Goal: Task Accomplishment & Management: Complete application form

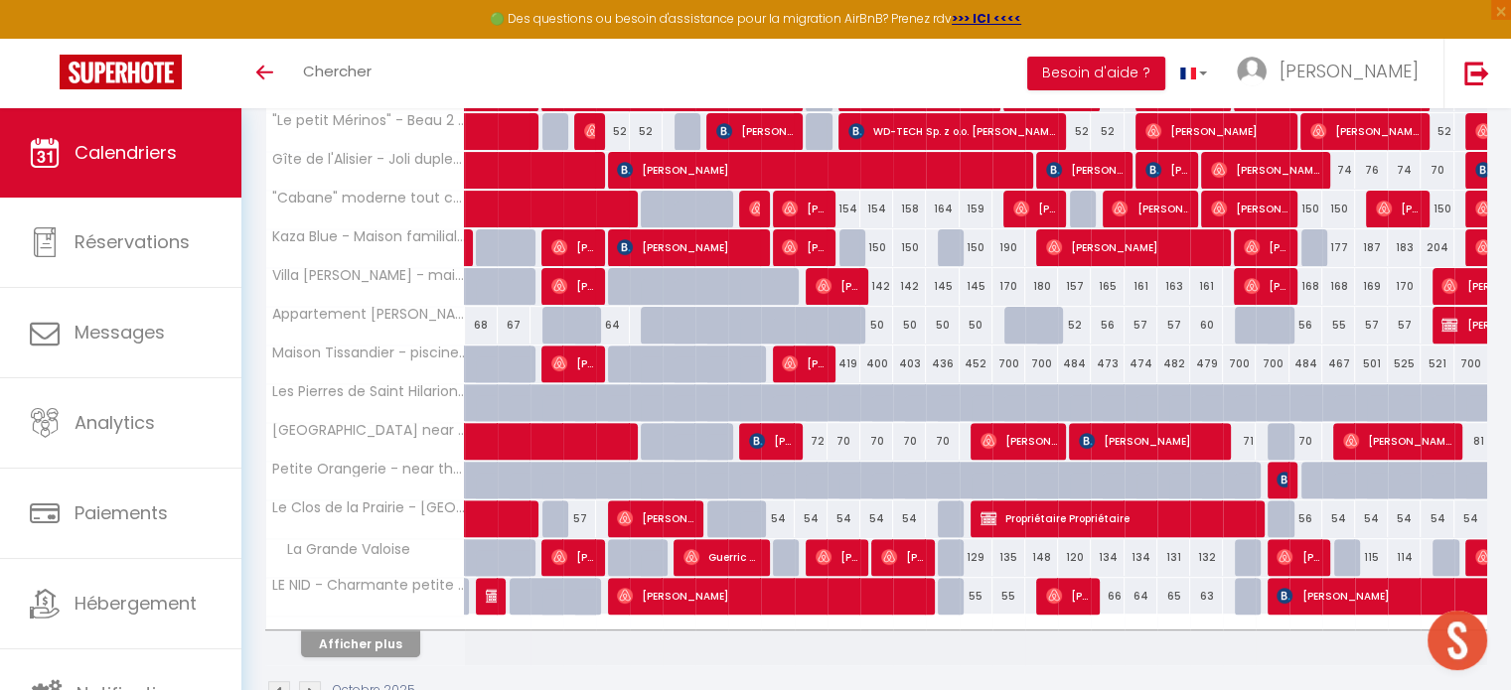
scroll to position [620, 0]
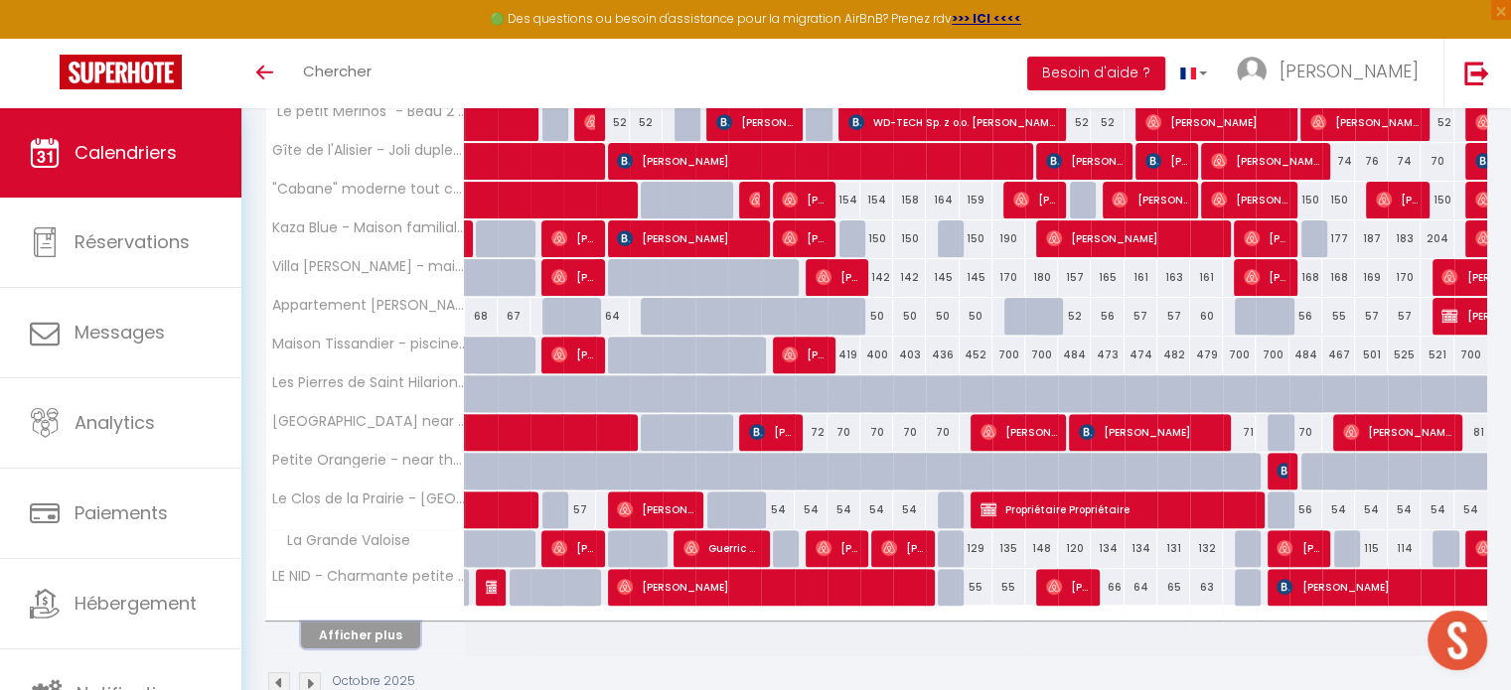
click at [387, 624] on button "Afficher plus" at bounding box center [360, 635] width 119 height 27
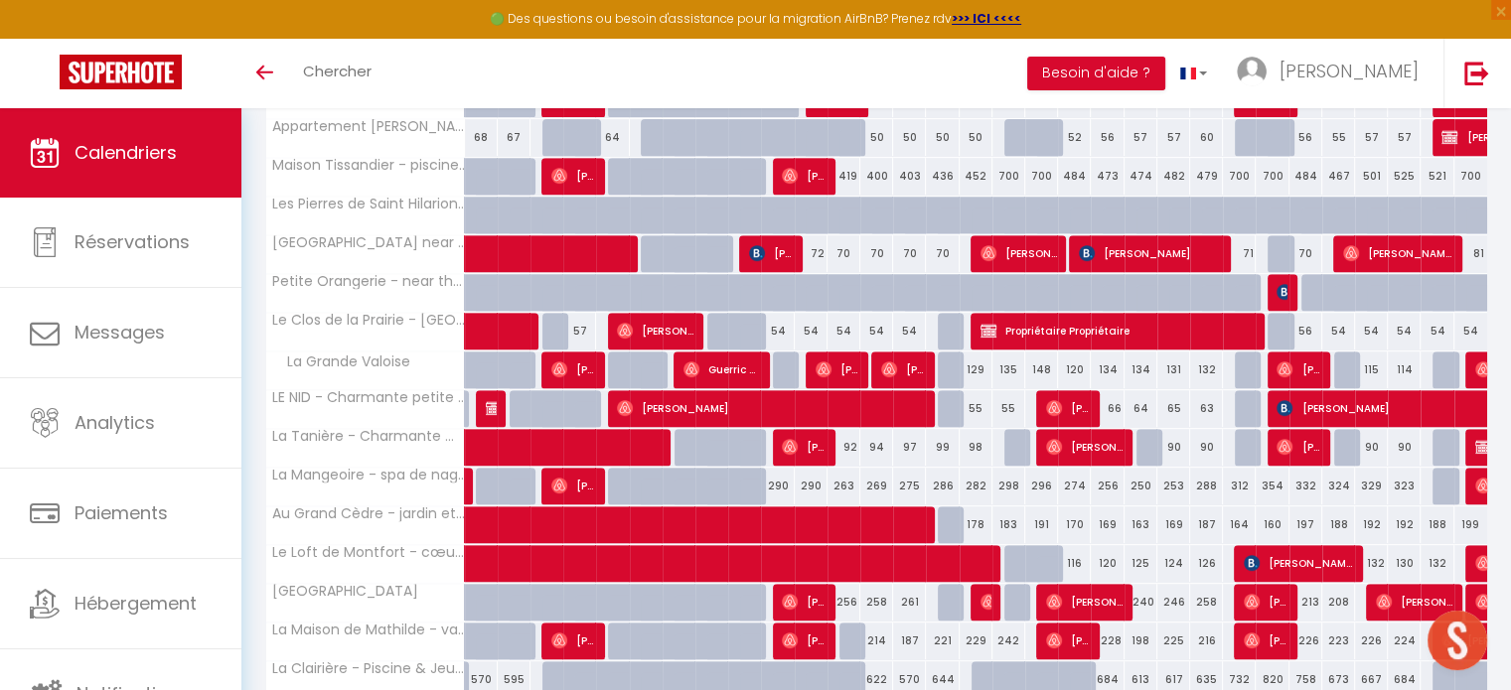
scroll to position [802, 0]
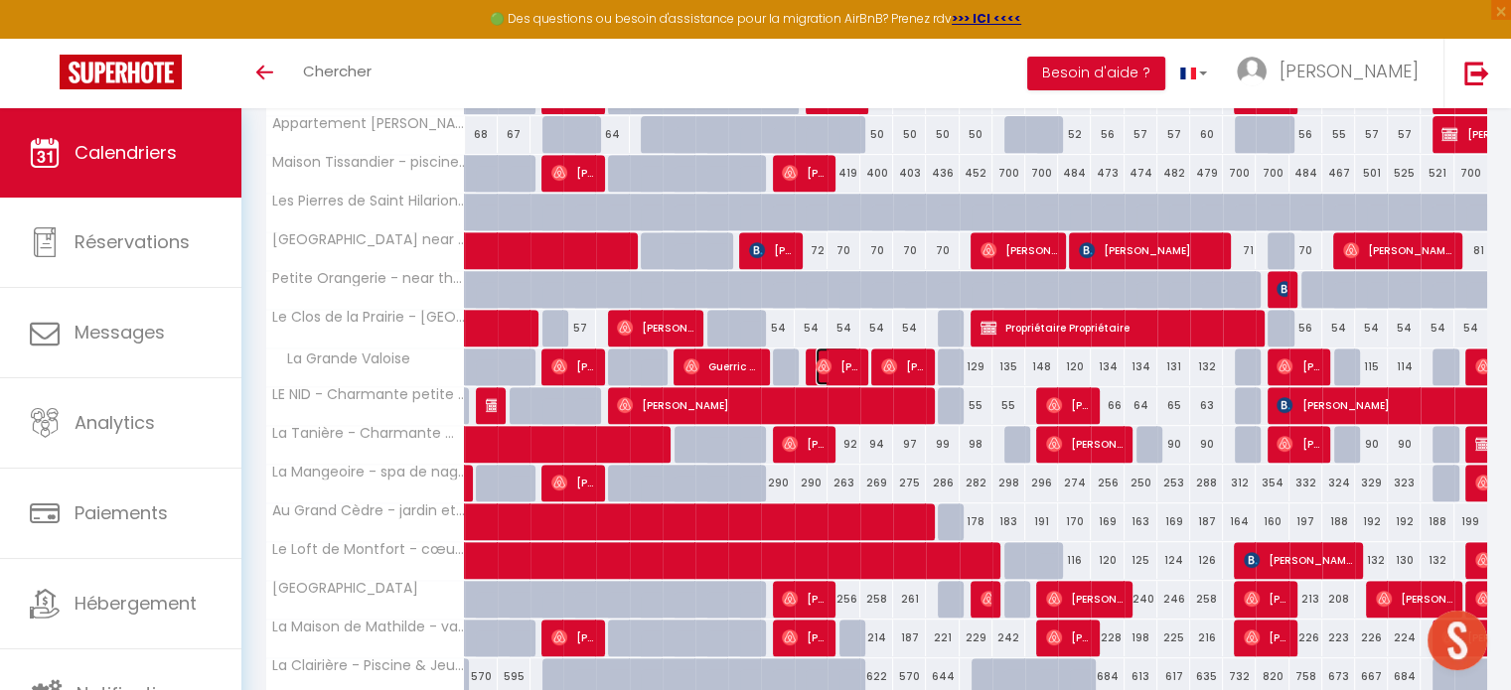
click at [838, 354] on span "[PERSON_NAME]" at bounding box center [838, 367] width 44 height 38
select select "OK"
select select "0"
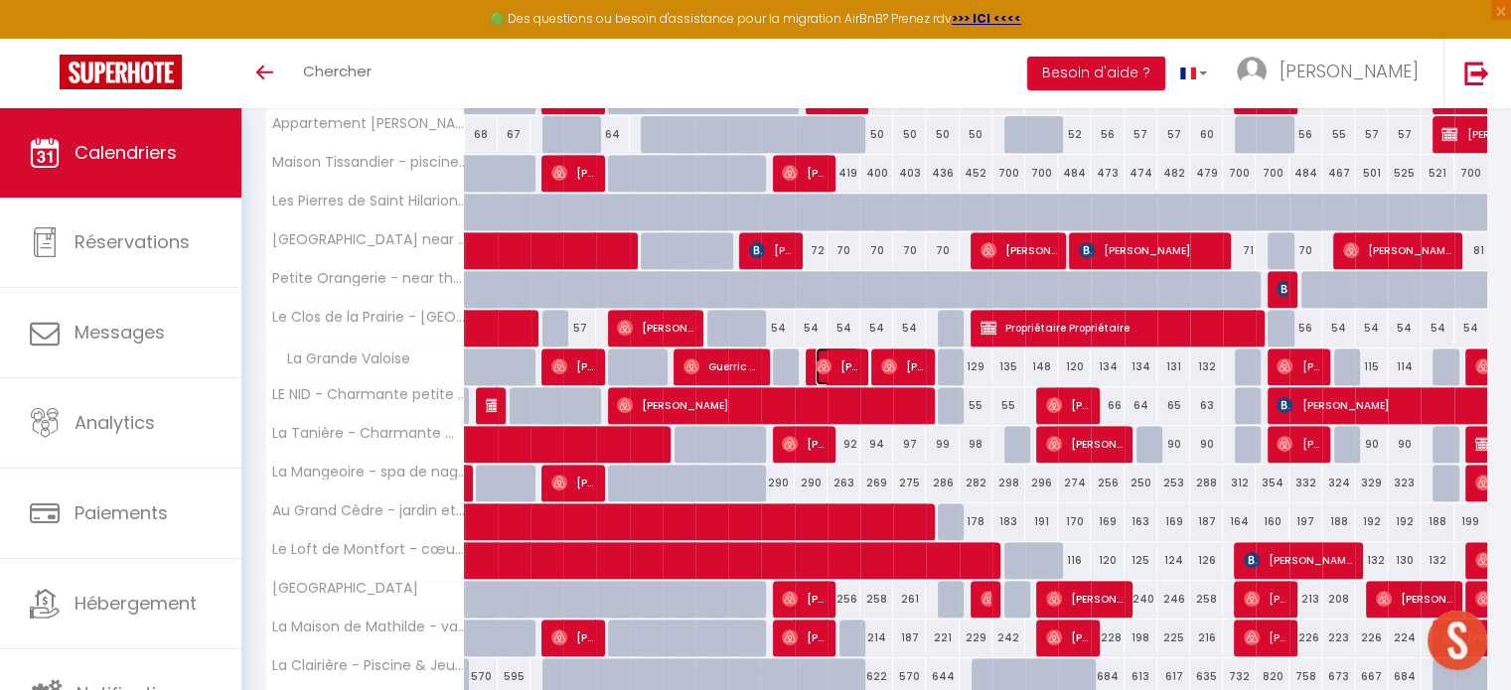
select select "1"
select select
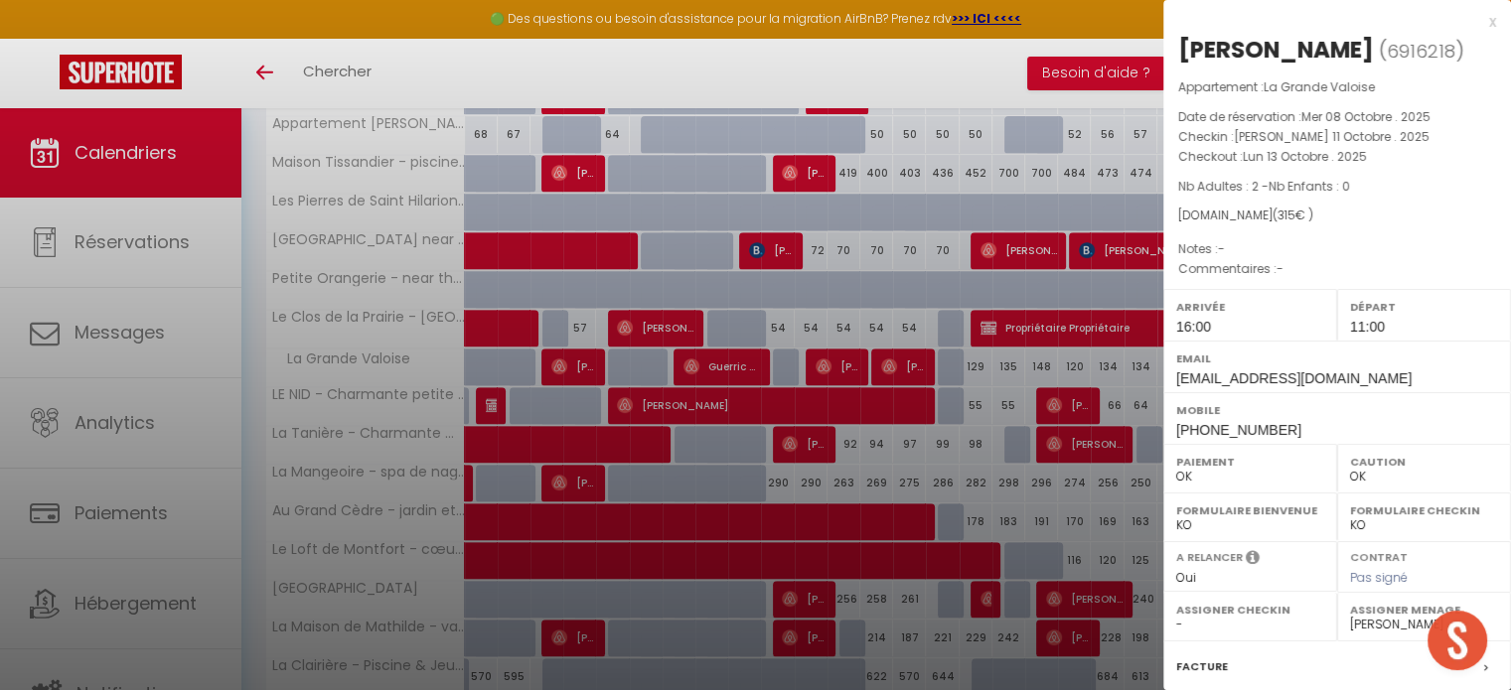
click at [838, 354] on div at bounding box center [755, 345] width 1511 height 690
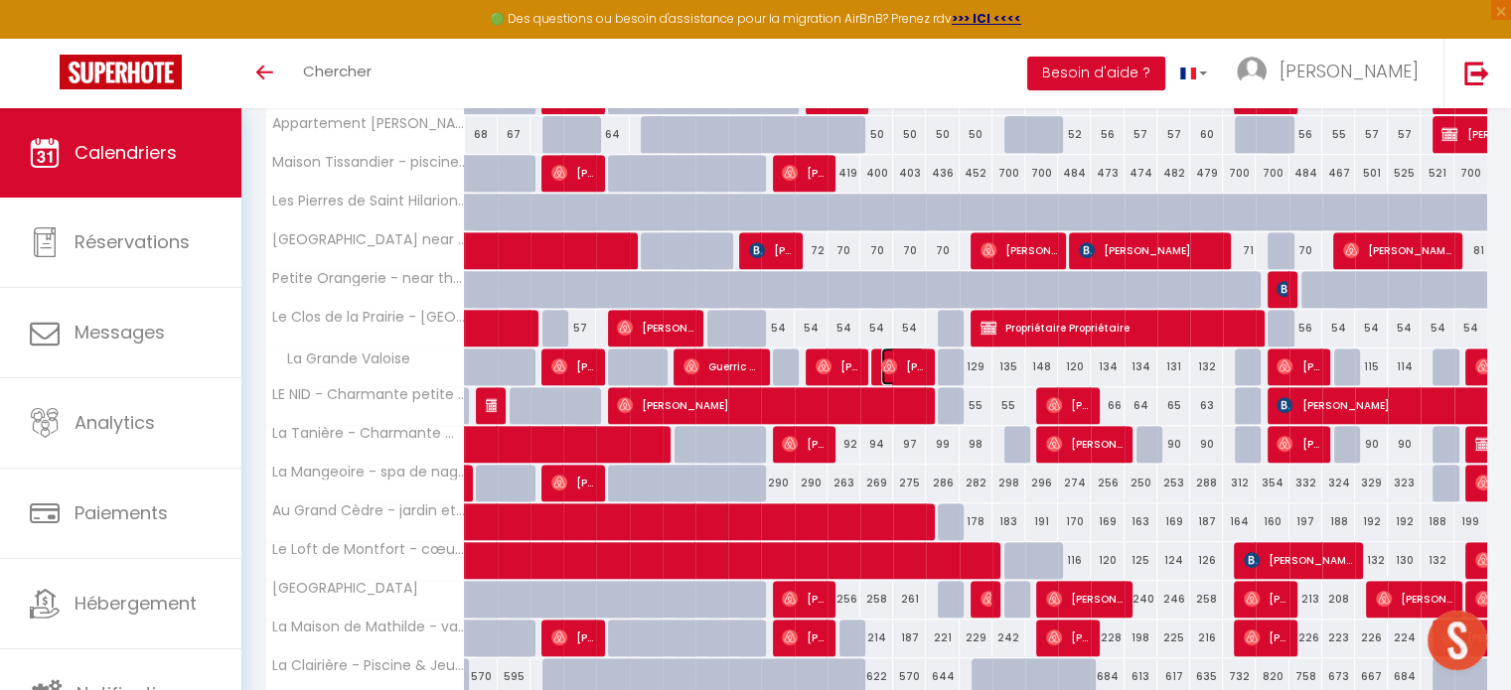
click at [886, 365] on img at bounding box center [889, 367] width 16 height 16
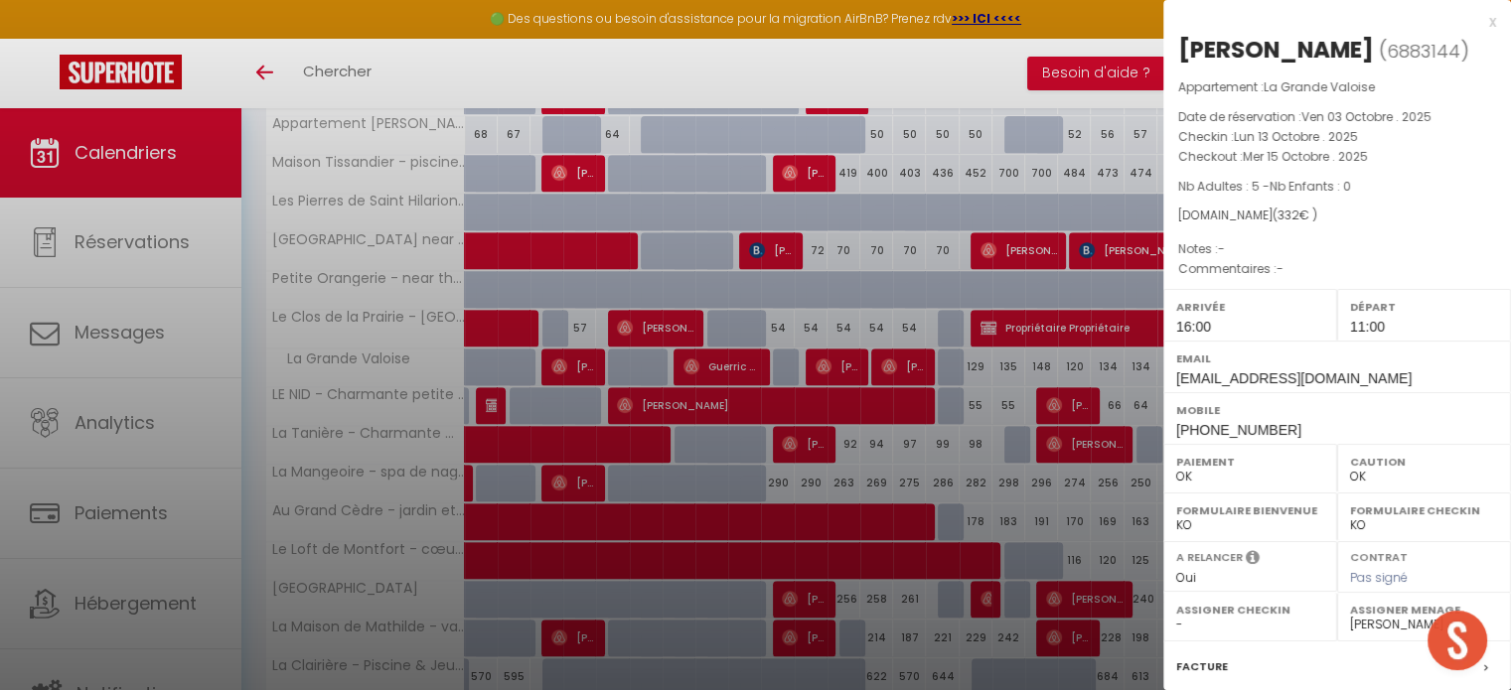
click at [886, 365] on div at bounding box center [755, 345] width 1511 height 690
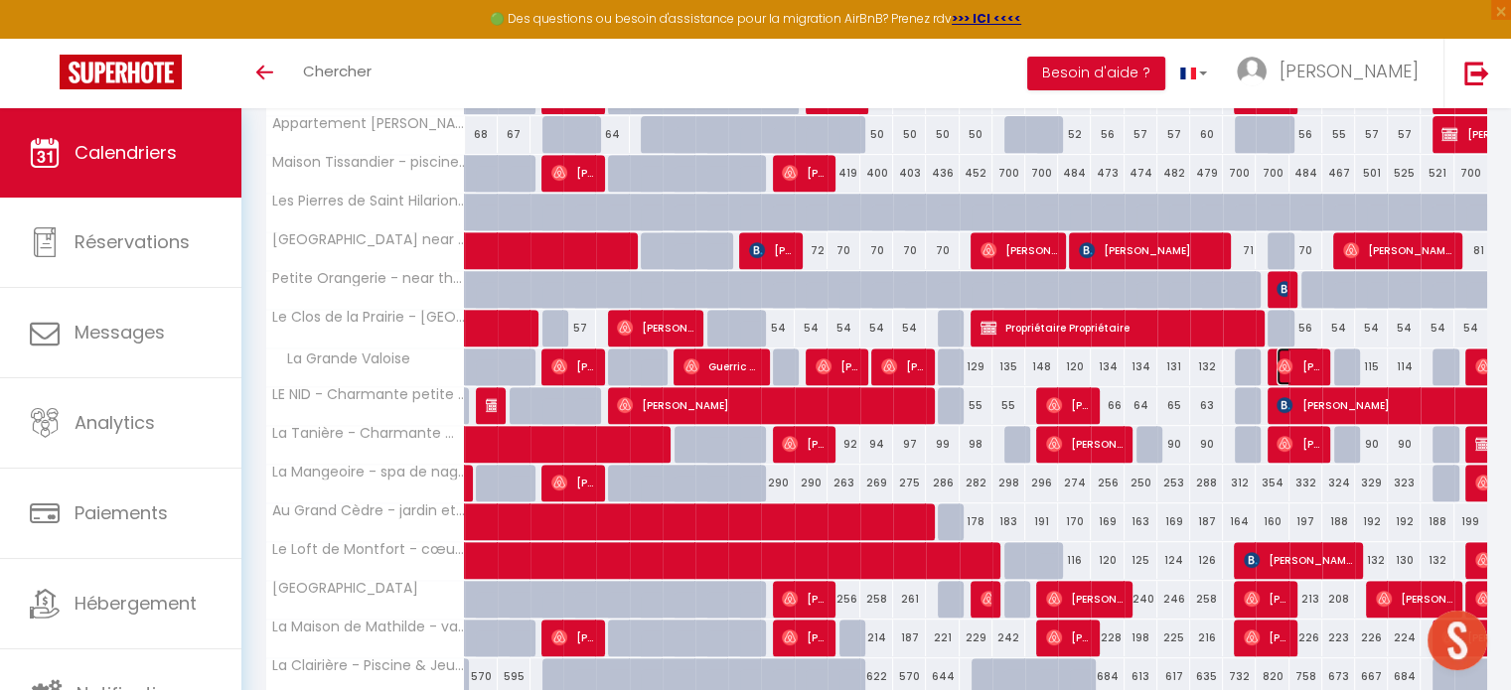
click at [1297, 360] on span "[PERSON_NAME]" at bounding box center [1299, 367] width 44 height 38
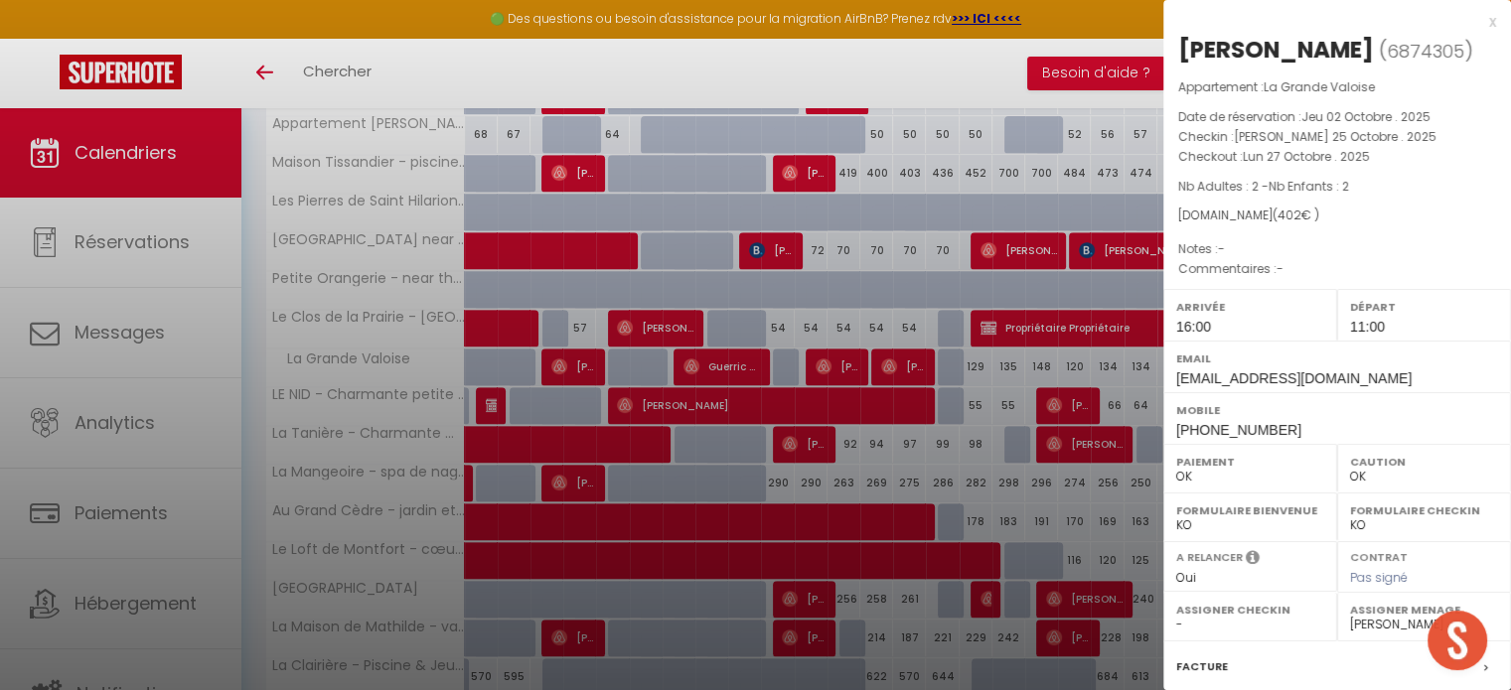
click at [980, 414] on div at bounding box center [755, 345] width 1511 height 690
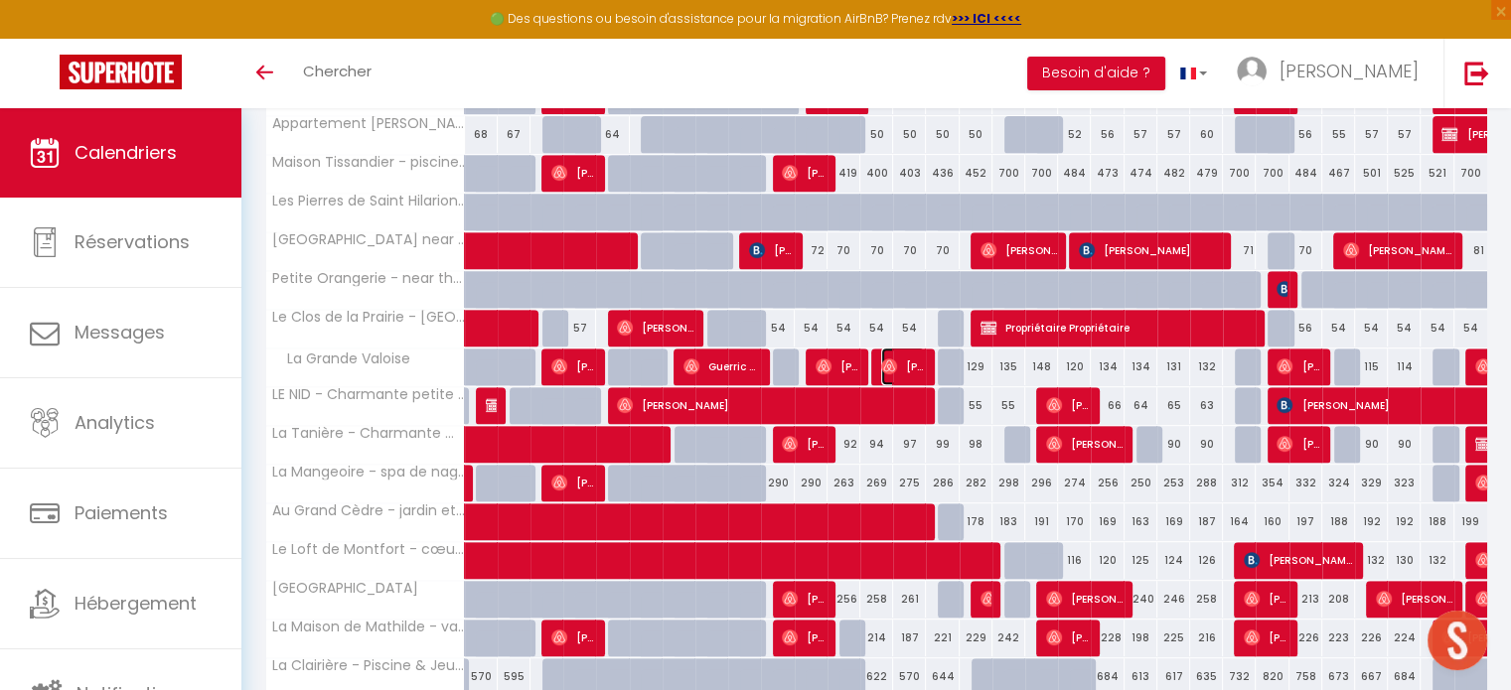
click at [916, 359] on span "[PERSON_NAME]" at bounding box center [903, 367] width 44 height 38
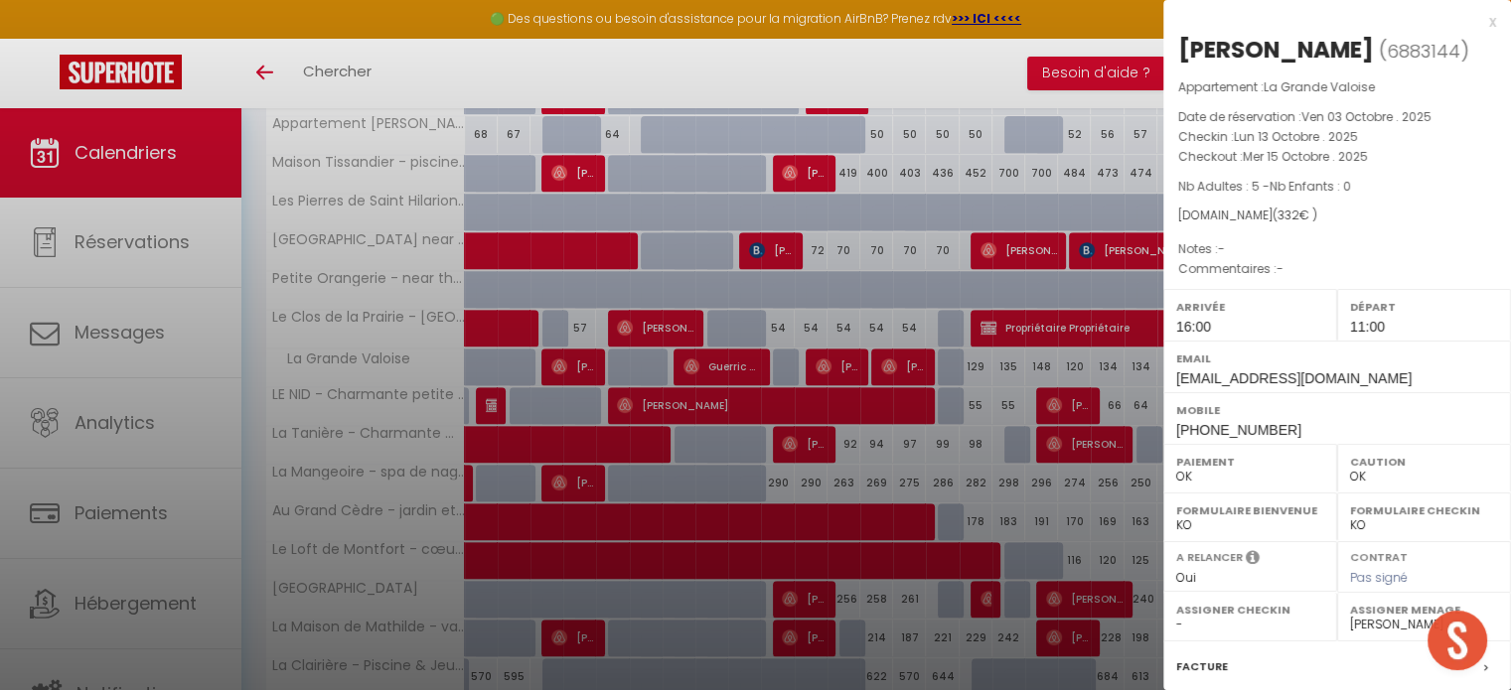
click at [916, 359] on div at bounding box center [755, 345] width 1511 height 690
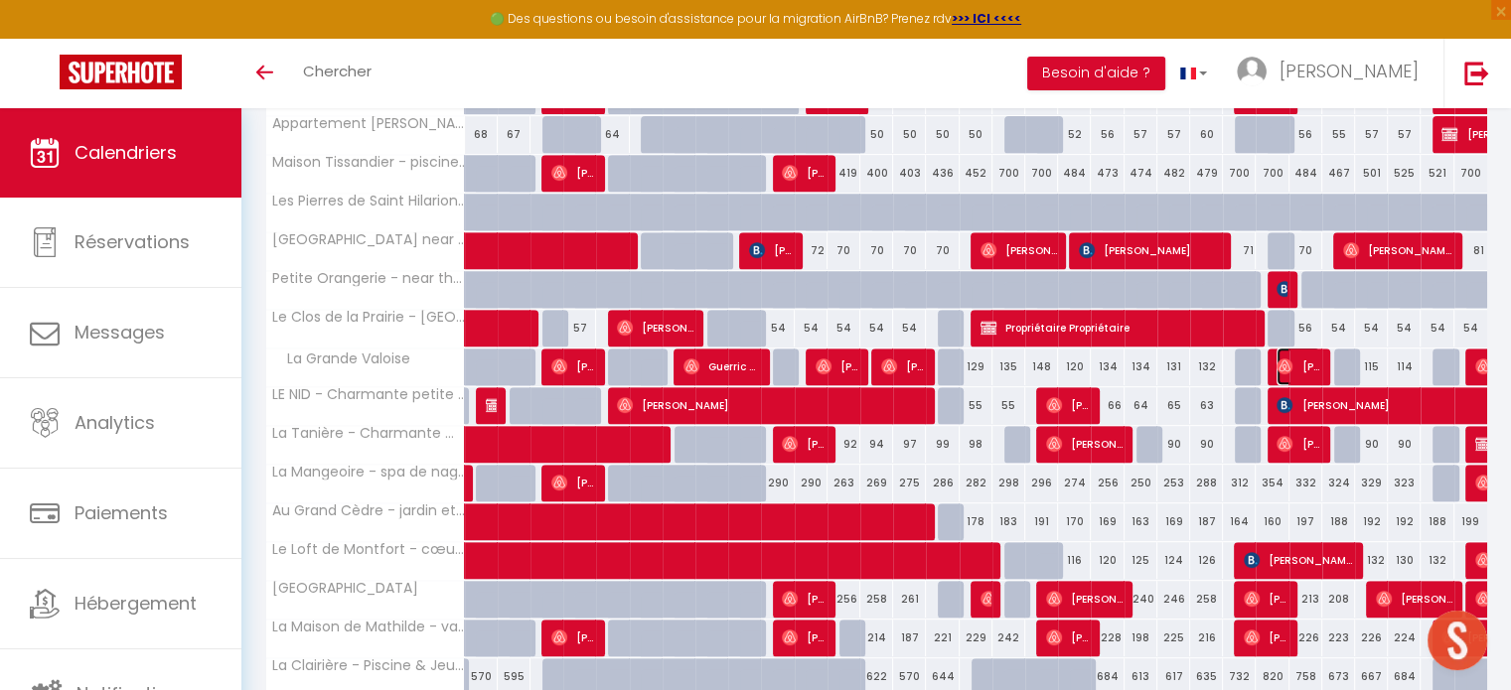
click at [1295, 364] on span "[PERSON_NAME]" at bounding box center [1299, 367] width 44 height 38
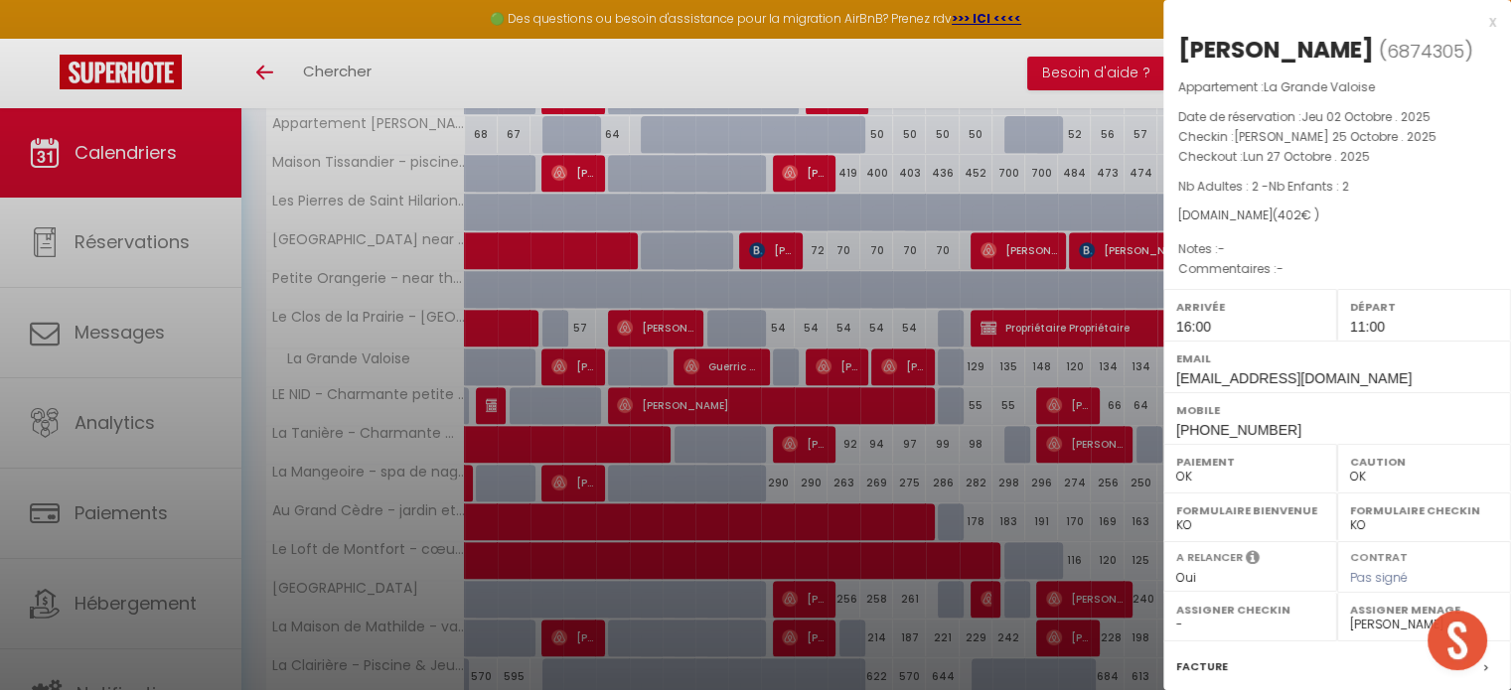
click at [1092, 523] on div at bounding box center [755, 345] width 1511 height 690
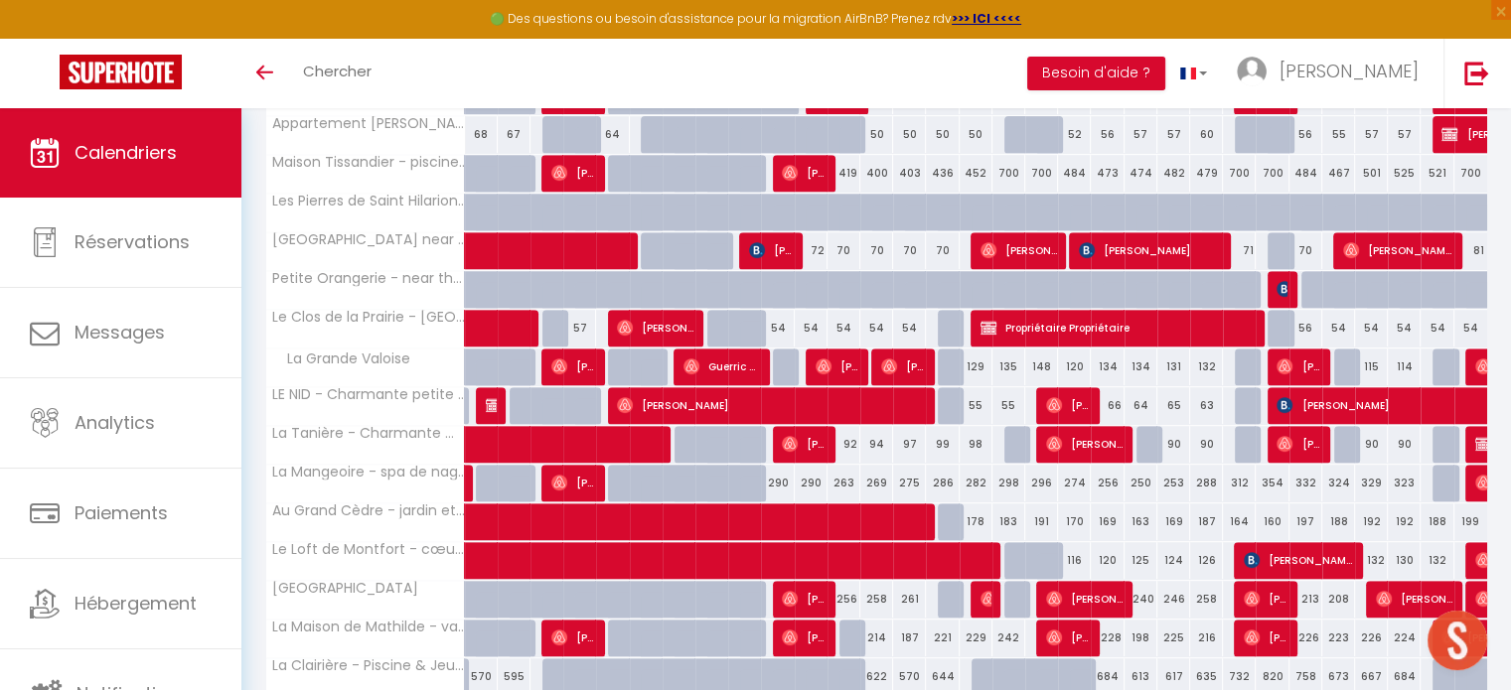
click at [1473, 365] on div at bounding box center [1481, 368] width 33 height 38
click at [1470, 356] on div at bounding box center [1481, 368] width 33 height 38
click at [1476, 365] on img at bounding box center [1483, 367] width 16 height 16
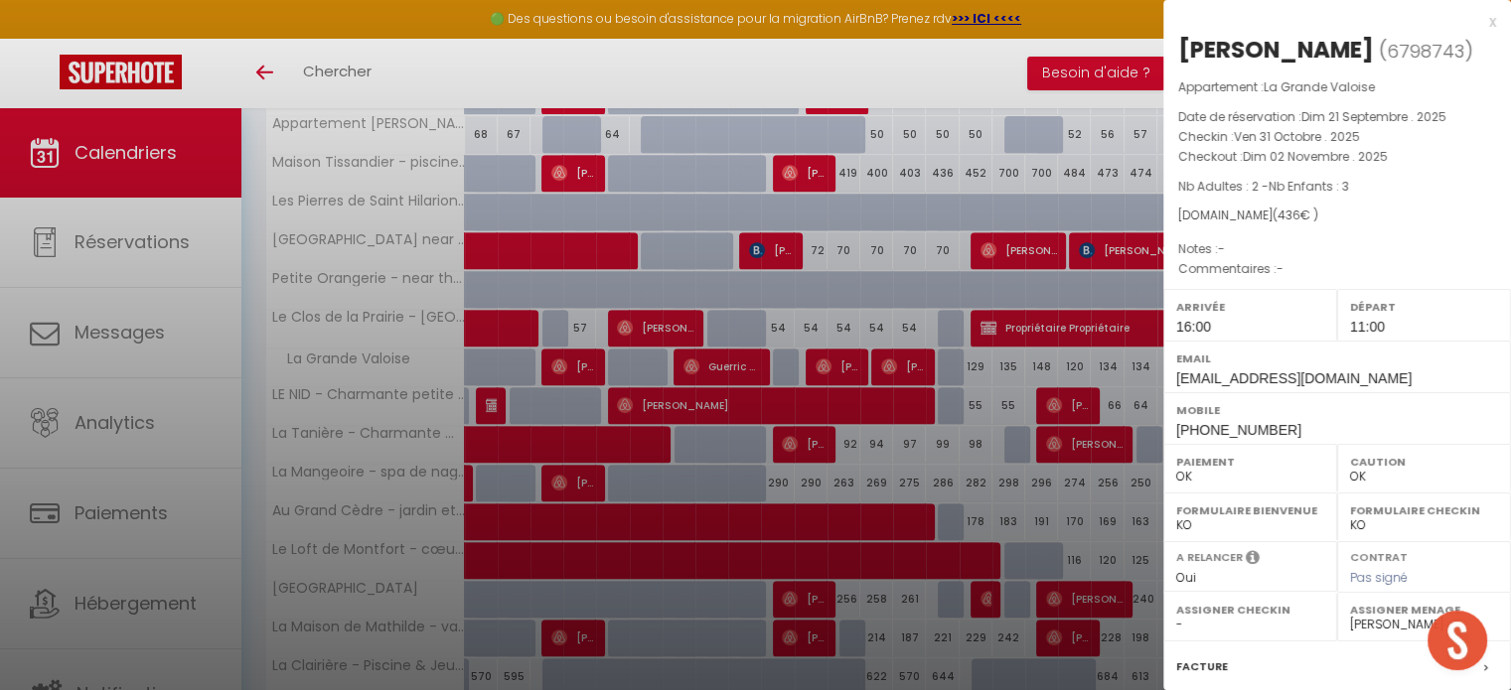
click at [1173, 432] on div "Mobile +33679322253" at bounding box center [1337, 418] width 348 height 52
click at [1086, 513] on div at bounding box center [755, 345] width 1511 height 690
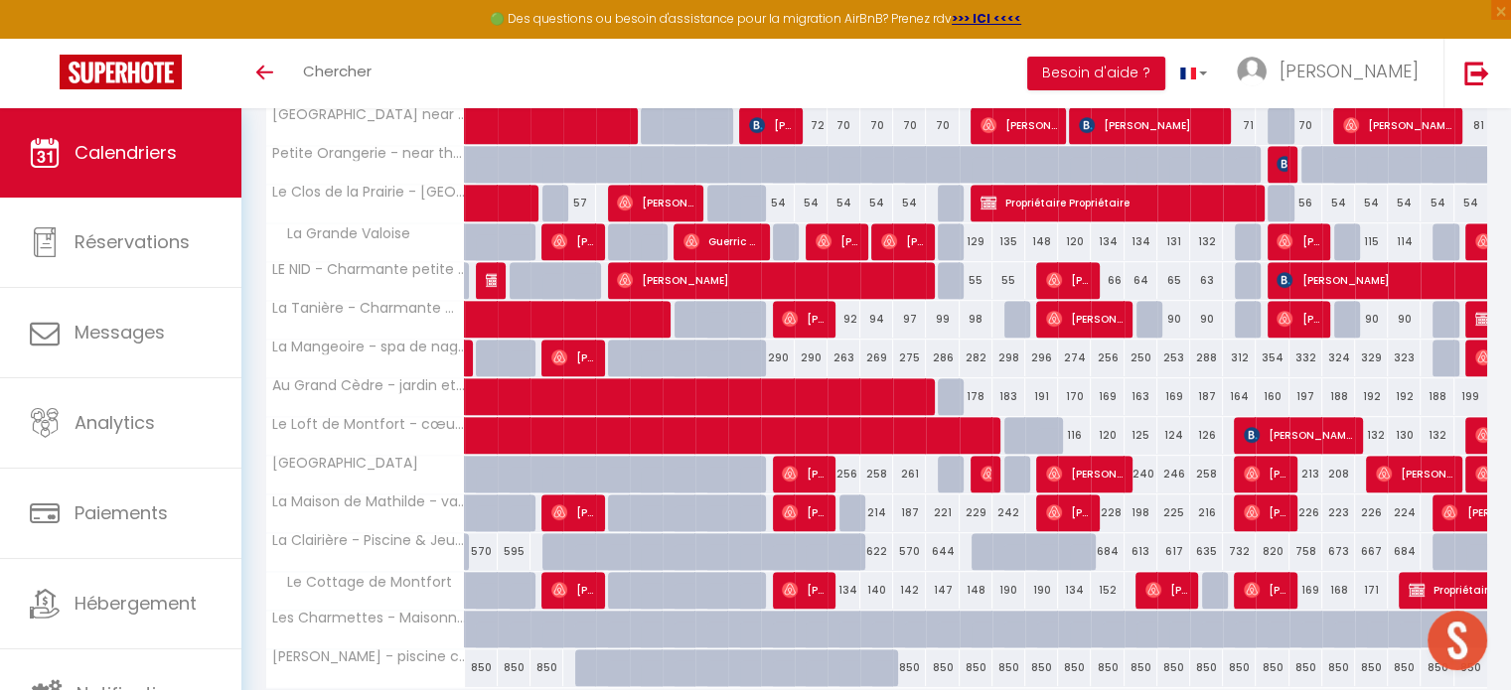
scroll to position [915, 0]
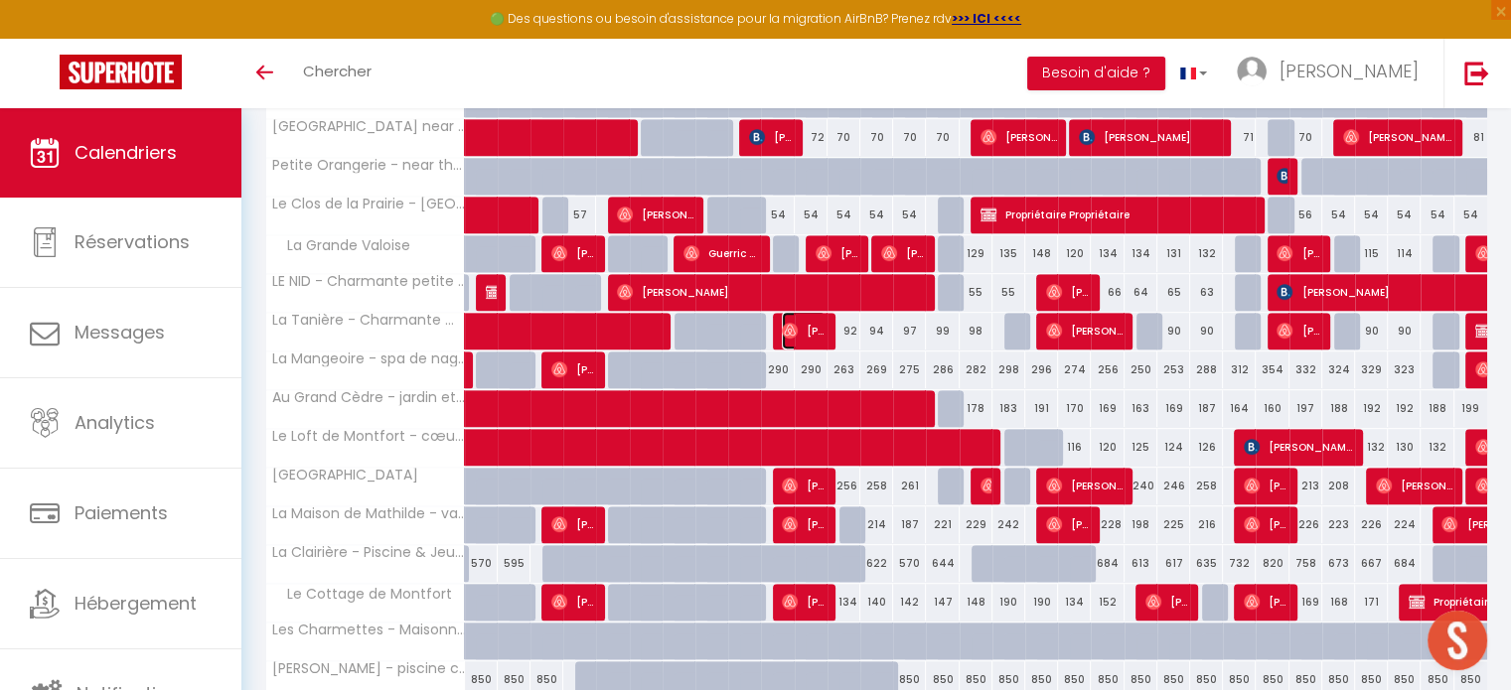
click at [791, 328] on img at bounding box center [790, 331] width 16 height 16
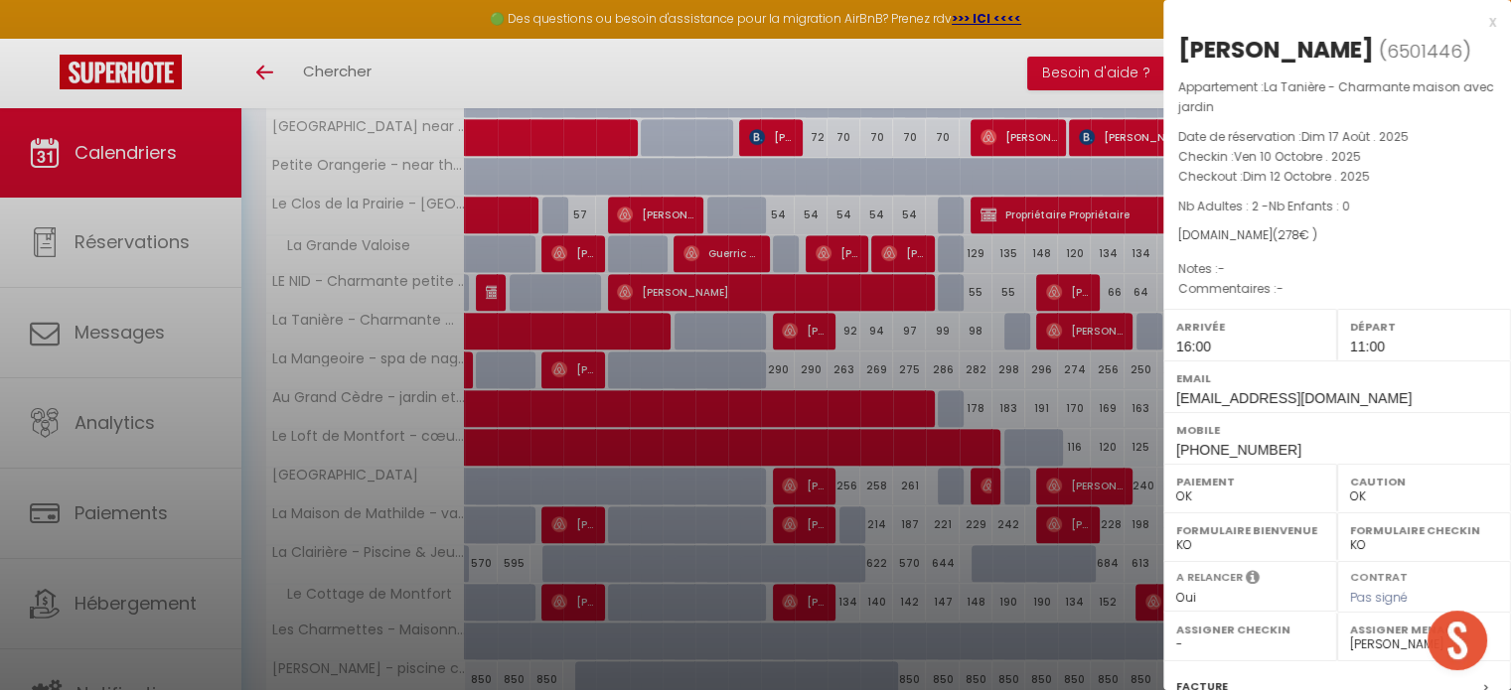
click at [791, 328] on div at bounding box center [755, 345] width 1511 height 690
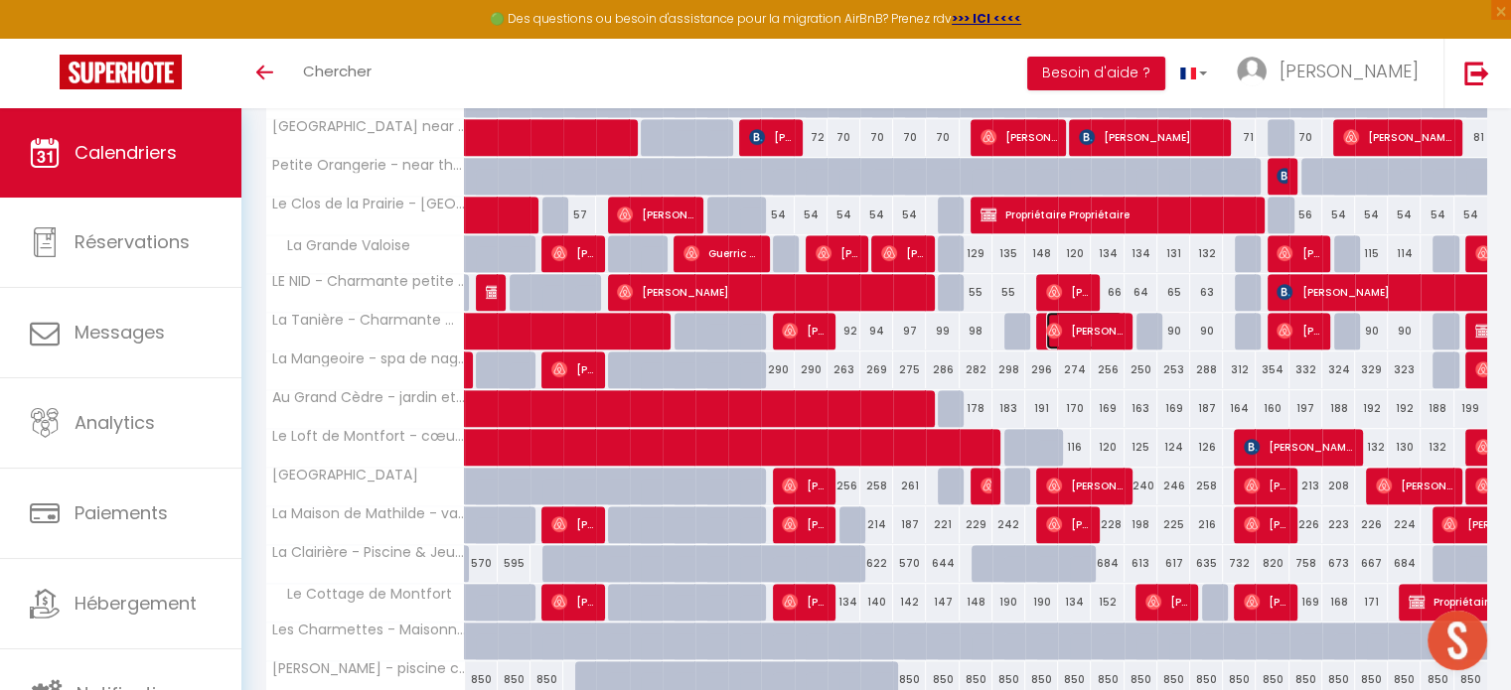
click at [1101, 329] on span "[PERSON_NAME]" at bounding box center [1084, 331] width 76 height 38
select select "52922"
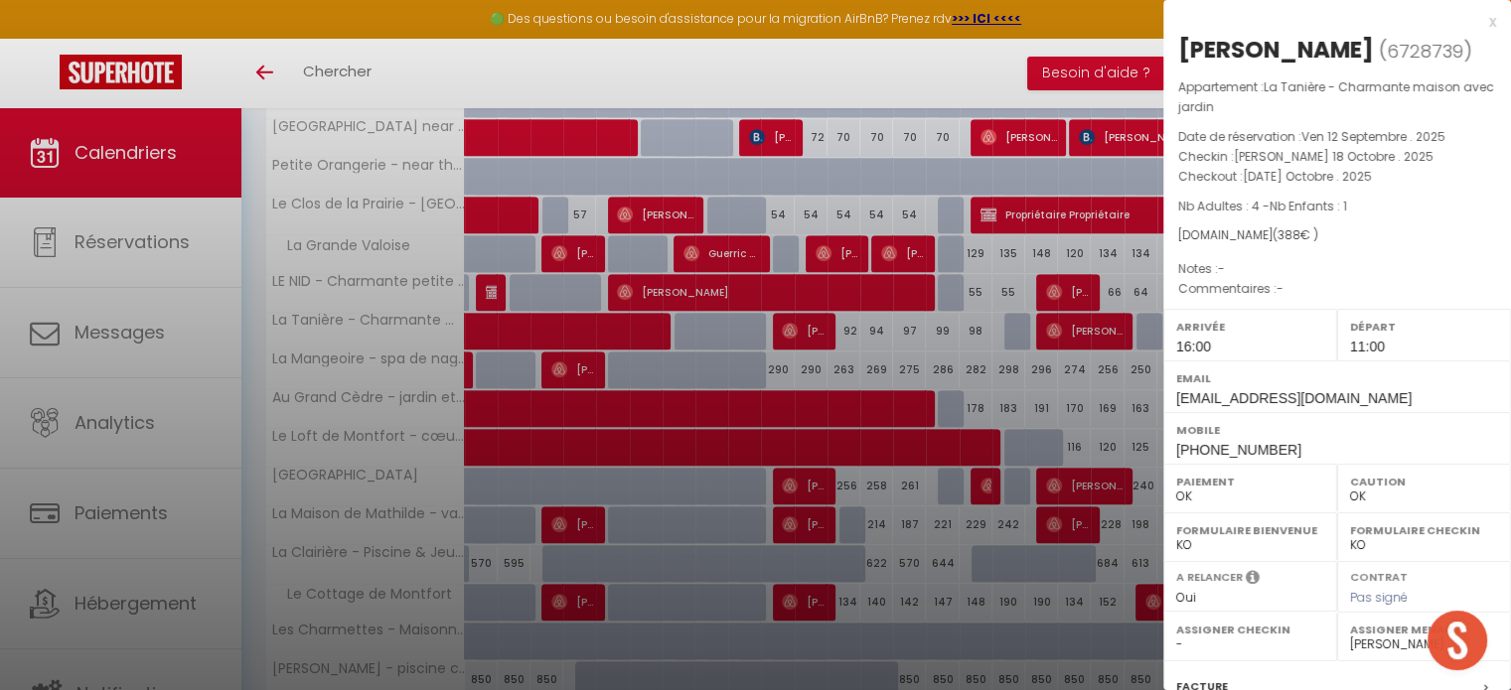
click at [1057, 372] on div at bounding box center [755, 345] width 1511 height 690
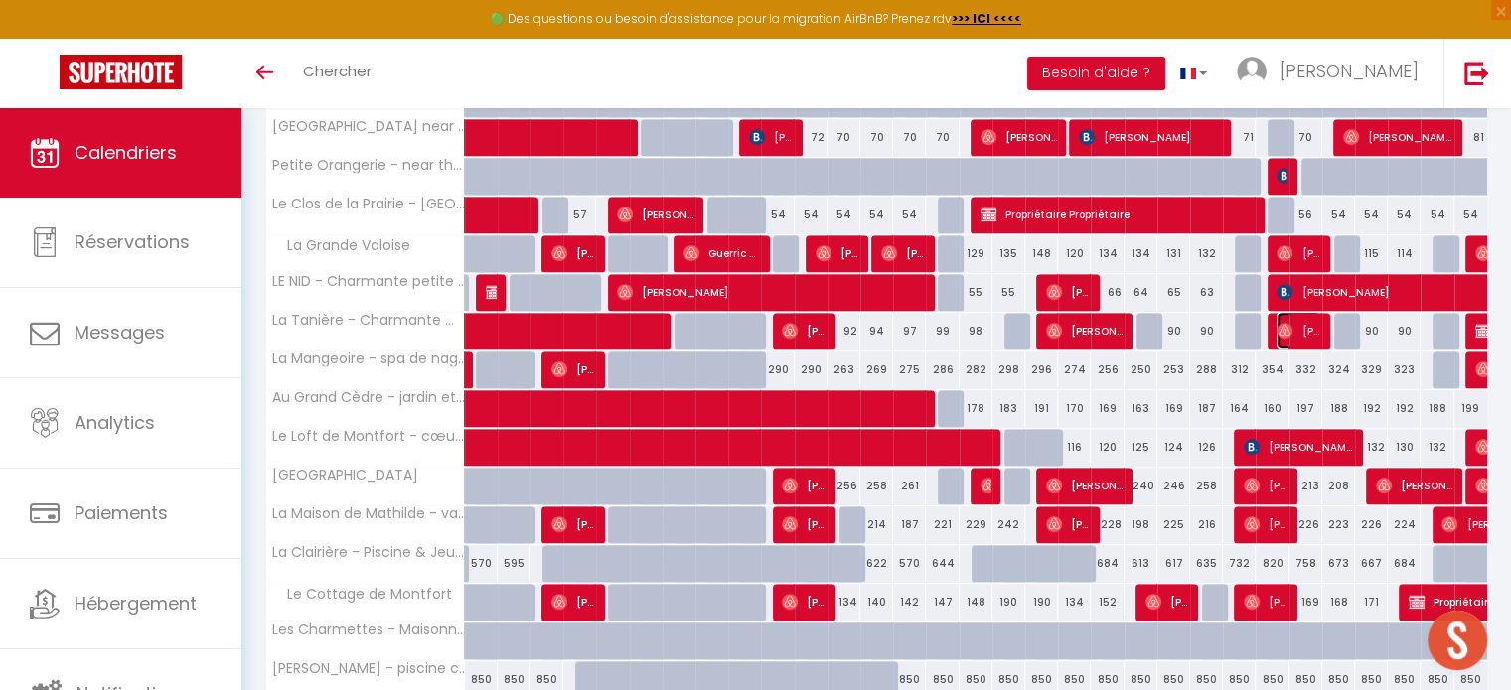
click at [1303, 325] on span "[PERSON_NAME]" at bounding box center [1299, 331] width 44 height 38
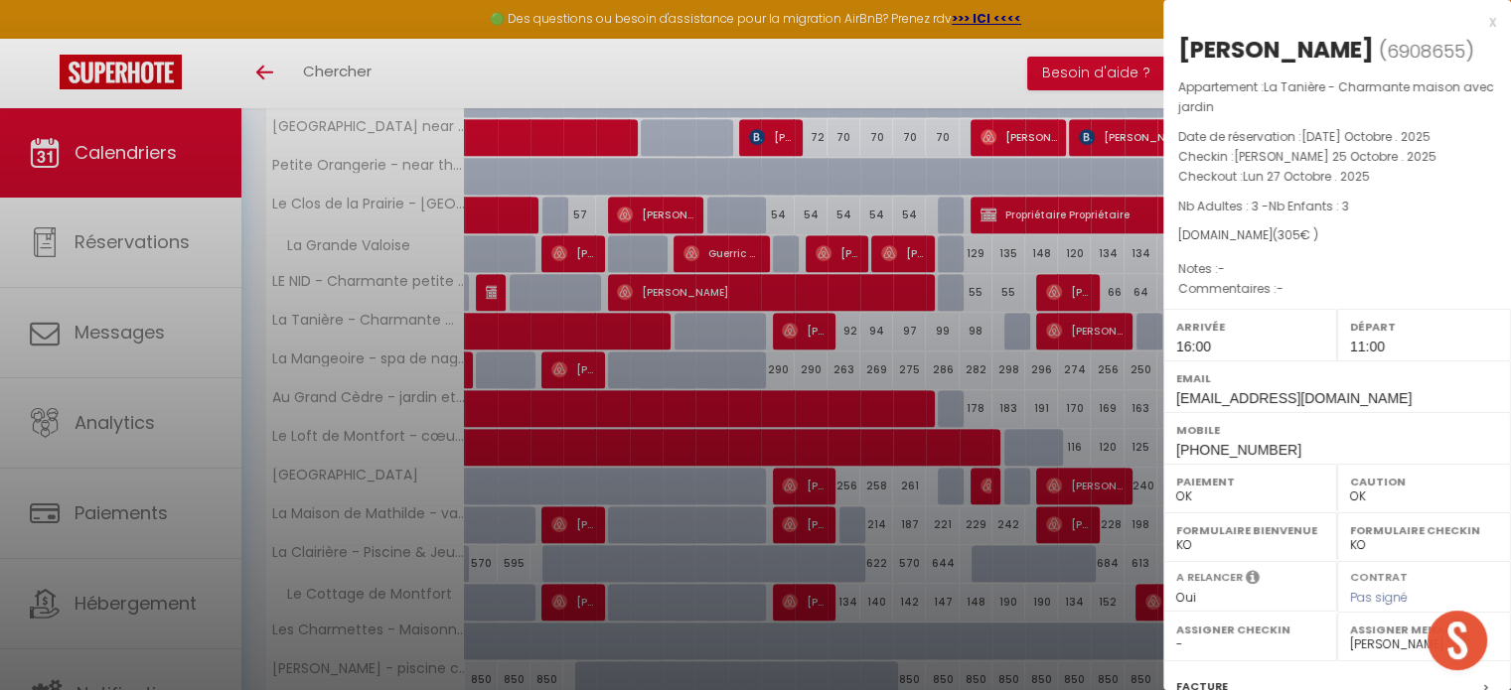
click at [1125, 399] on div at bounding box center [755, 345] width 1511 height 690
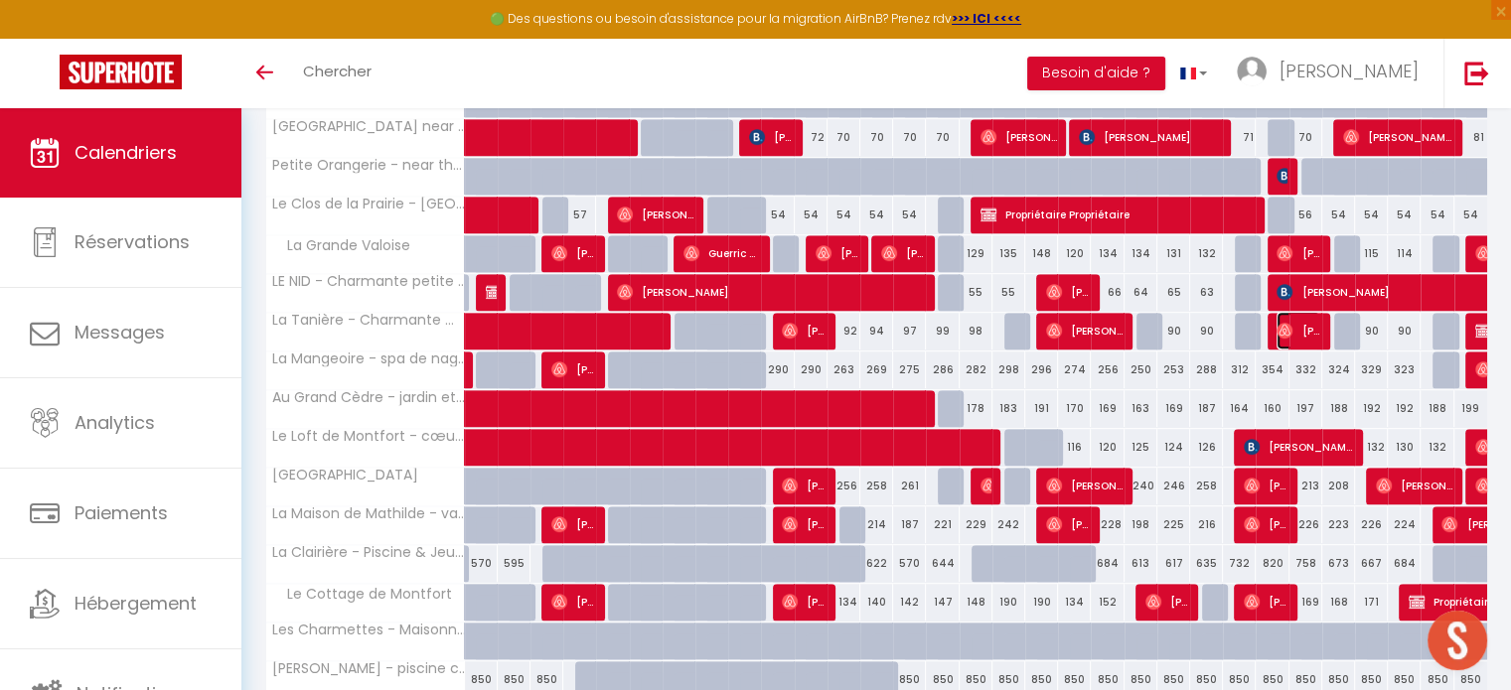
click at [1290, 336] on span "[PERSON_NAME]" at bounding box center [1299, 331] width 44 height 38
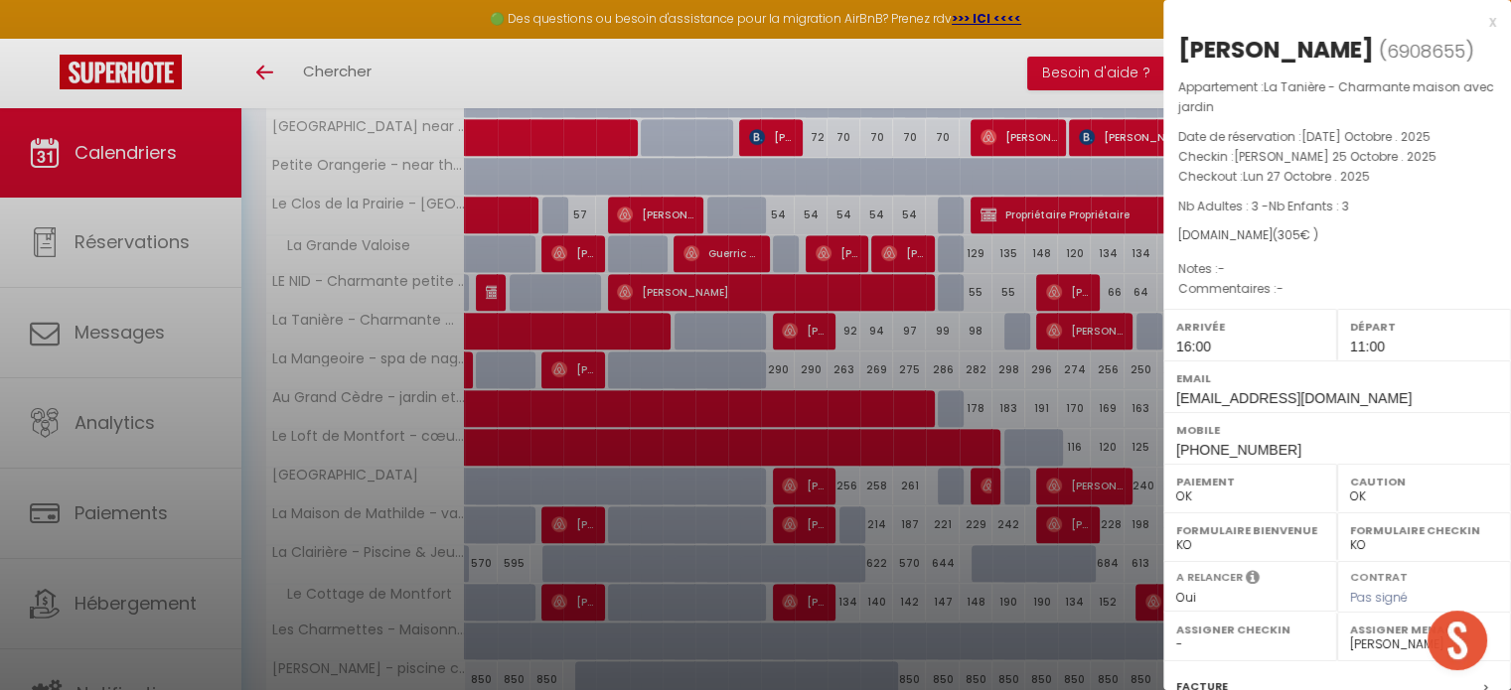
click at [1104, 377] on div at bounding box center [755, 345] width 1511 height 690
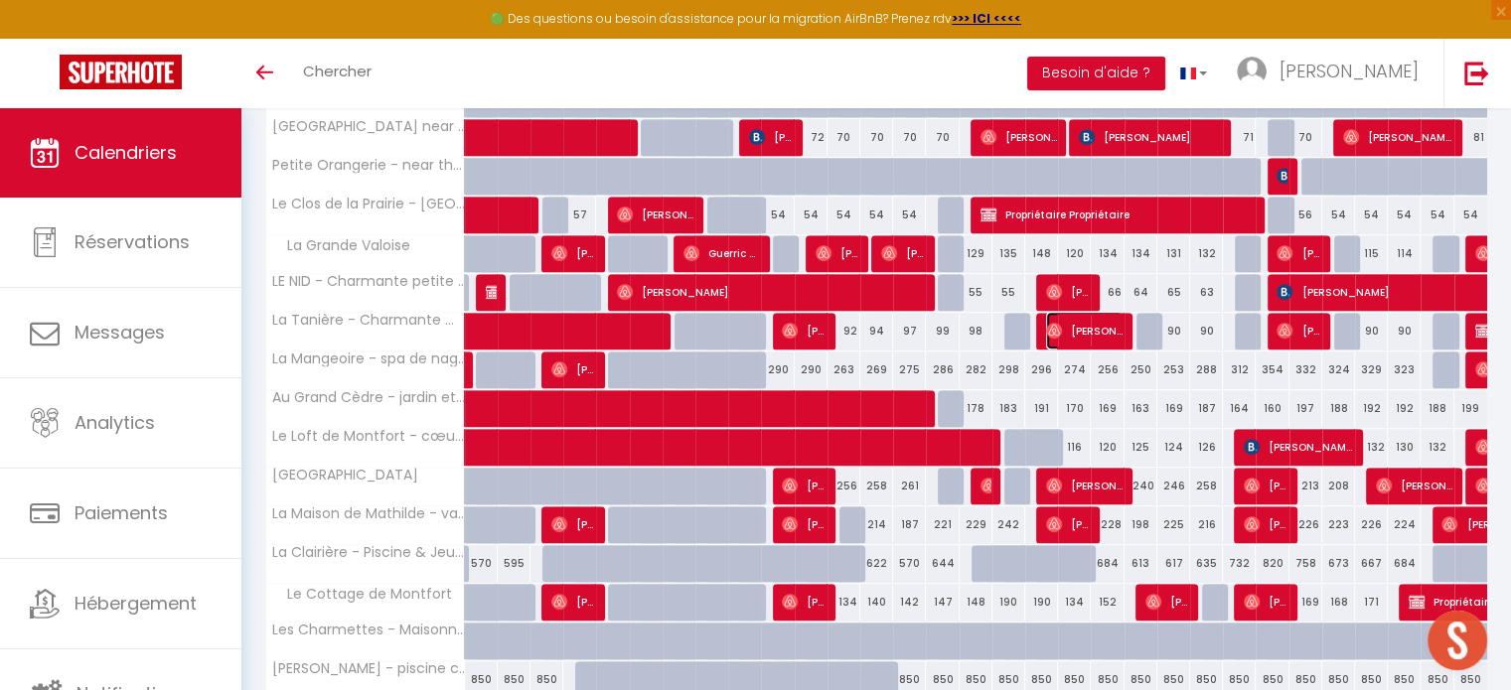
click at [1073, 329] on span "[PERSON_NAME]" at bounding box center [1084, 331] width 76 height 38
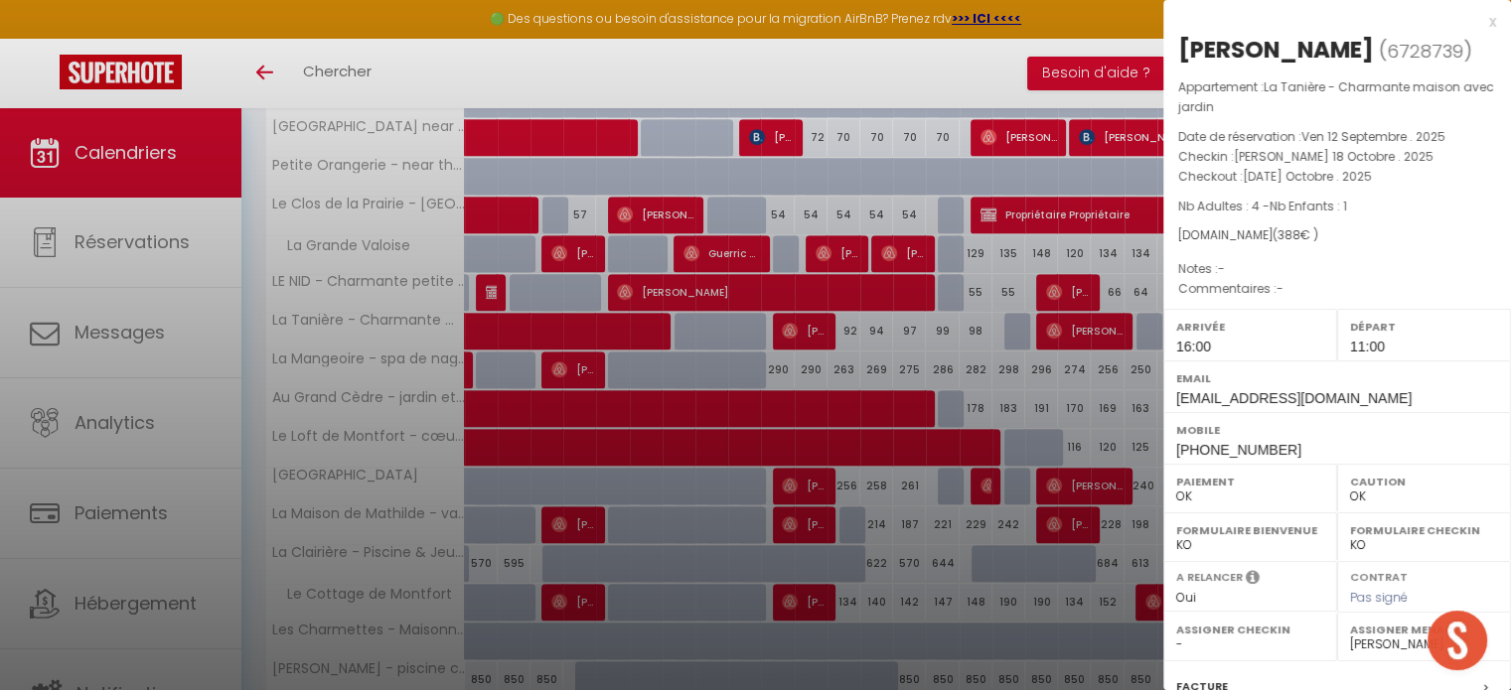
click at [1073, 329] on div at bounding box center [755, 345] width 1511 height 690
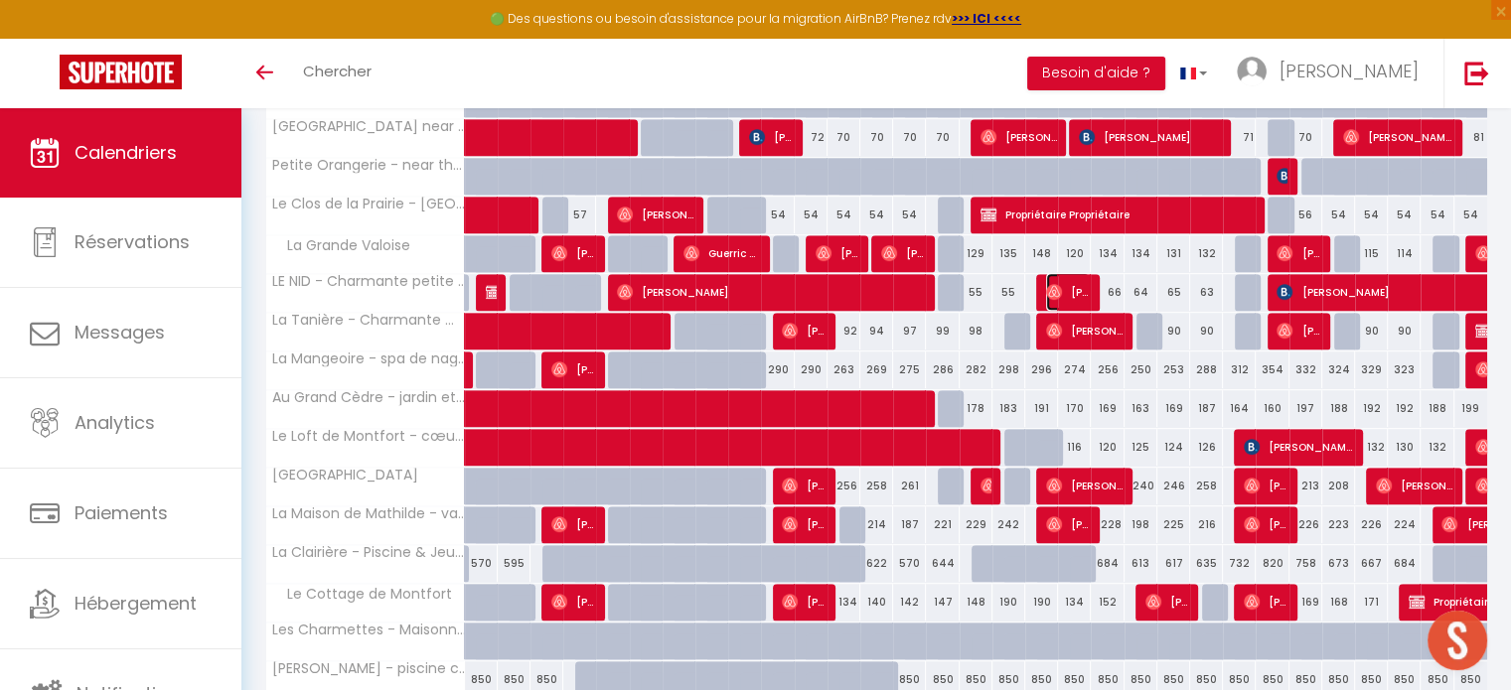
click at [1073, 283] on span "[PERSON_NAME]" at bounding box center [1068, 292] width 44 height 38
select select
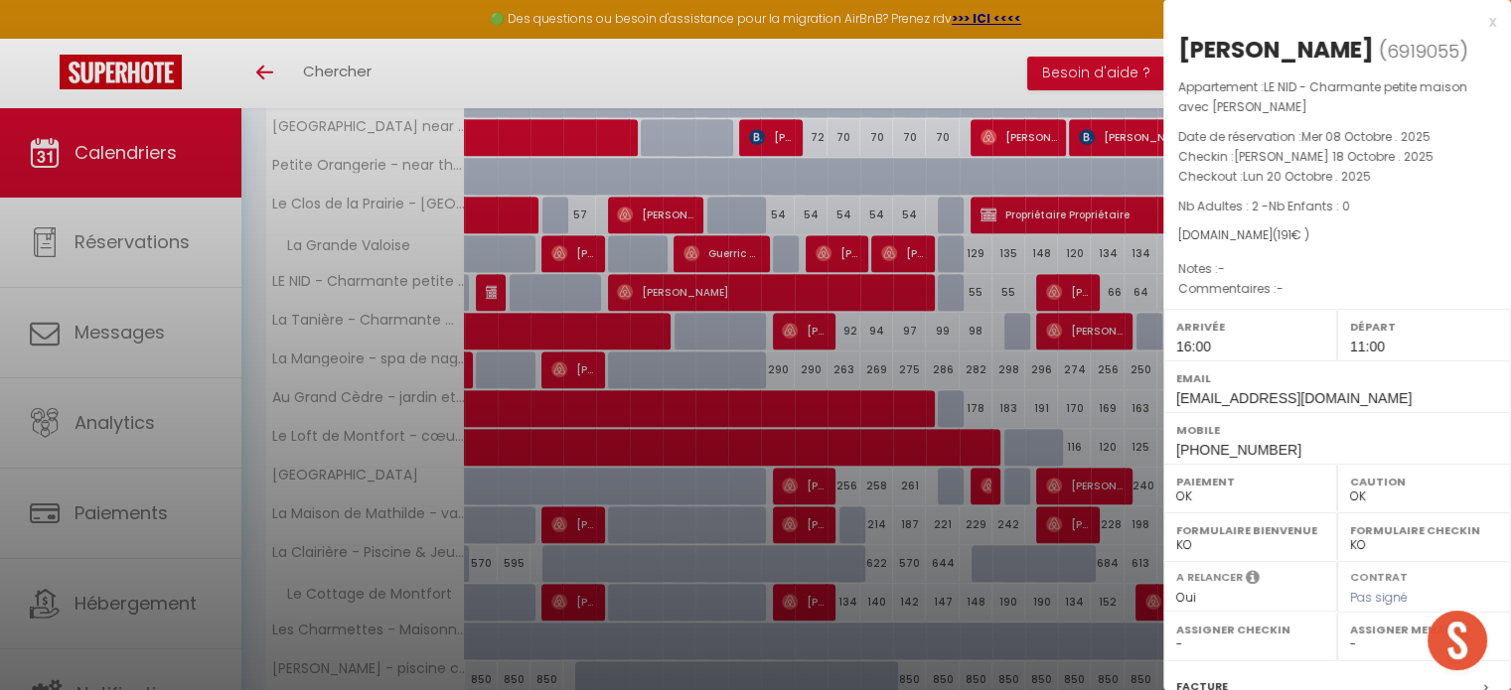
click at [1073, 283] on div at bounding box center [755, 345] width 1511 height 690
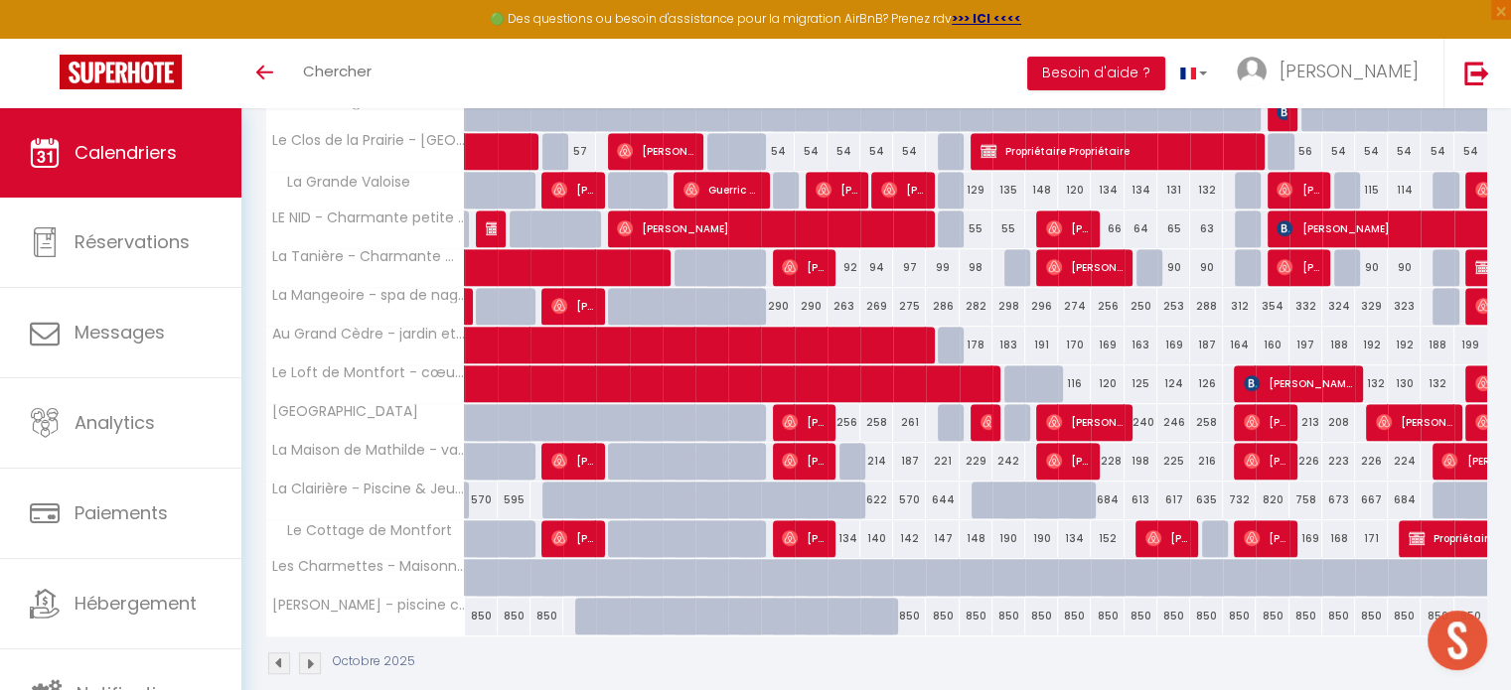
scroll to position [975, 0]
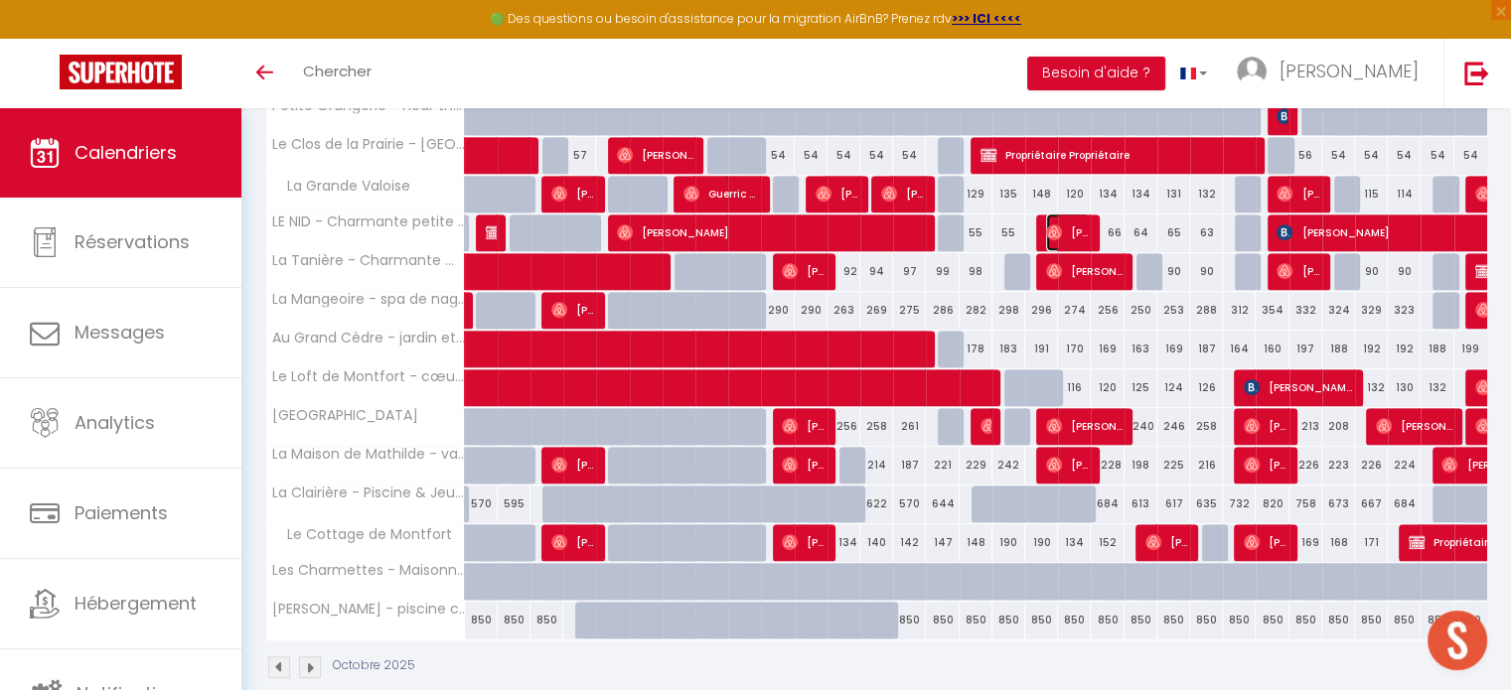
click at [1072, 225] on span "[PERSON_NAME]" at bounding box center [1068, 233] width 44 height 38
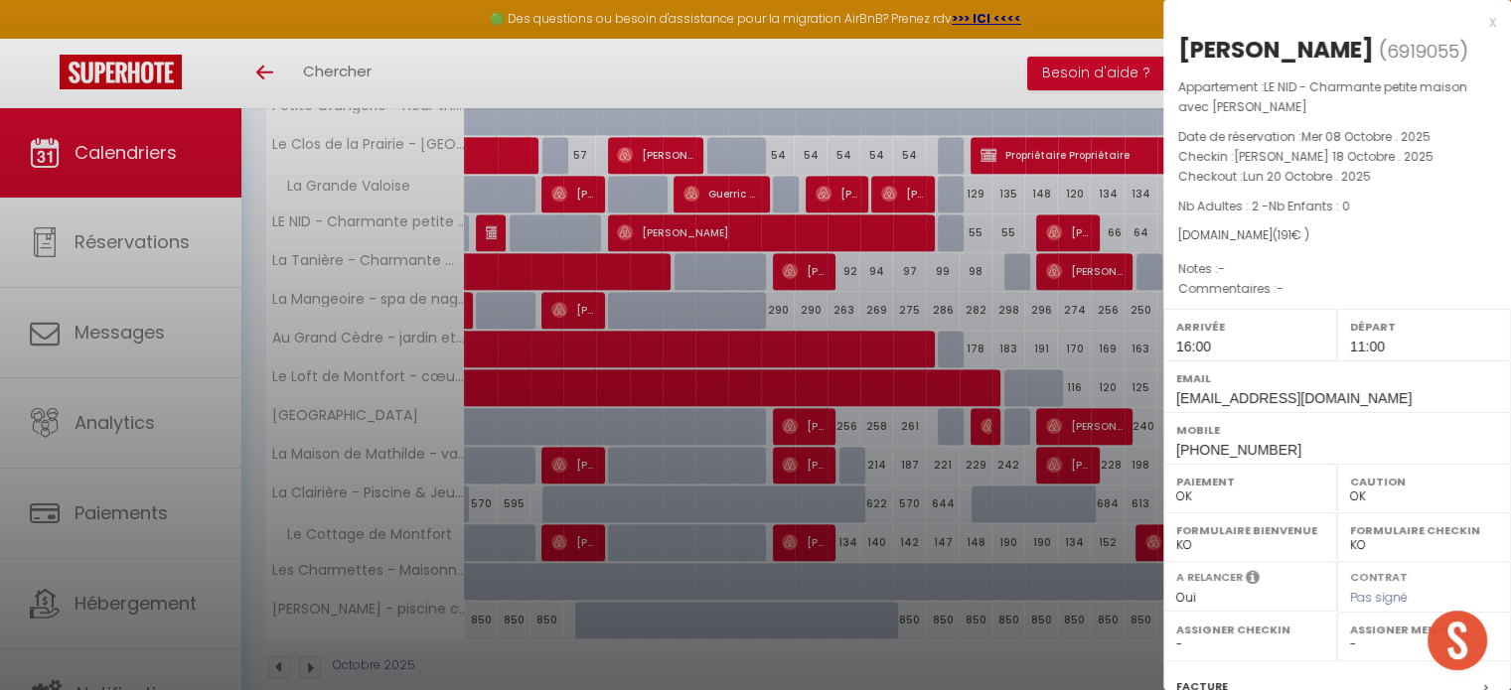
click at [1072, 225] on div at bounding box center [755, 345] width 1511 height 690
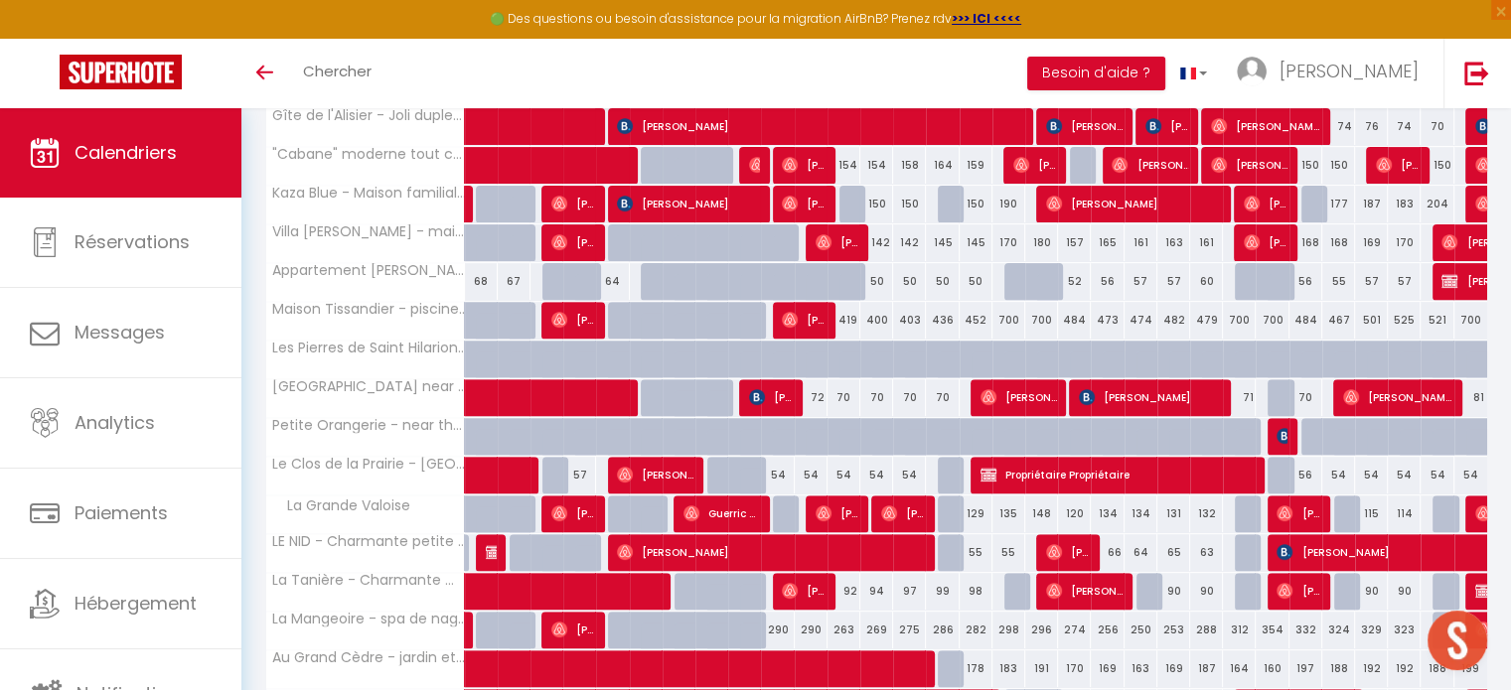
scroll to position [653, 0]
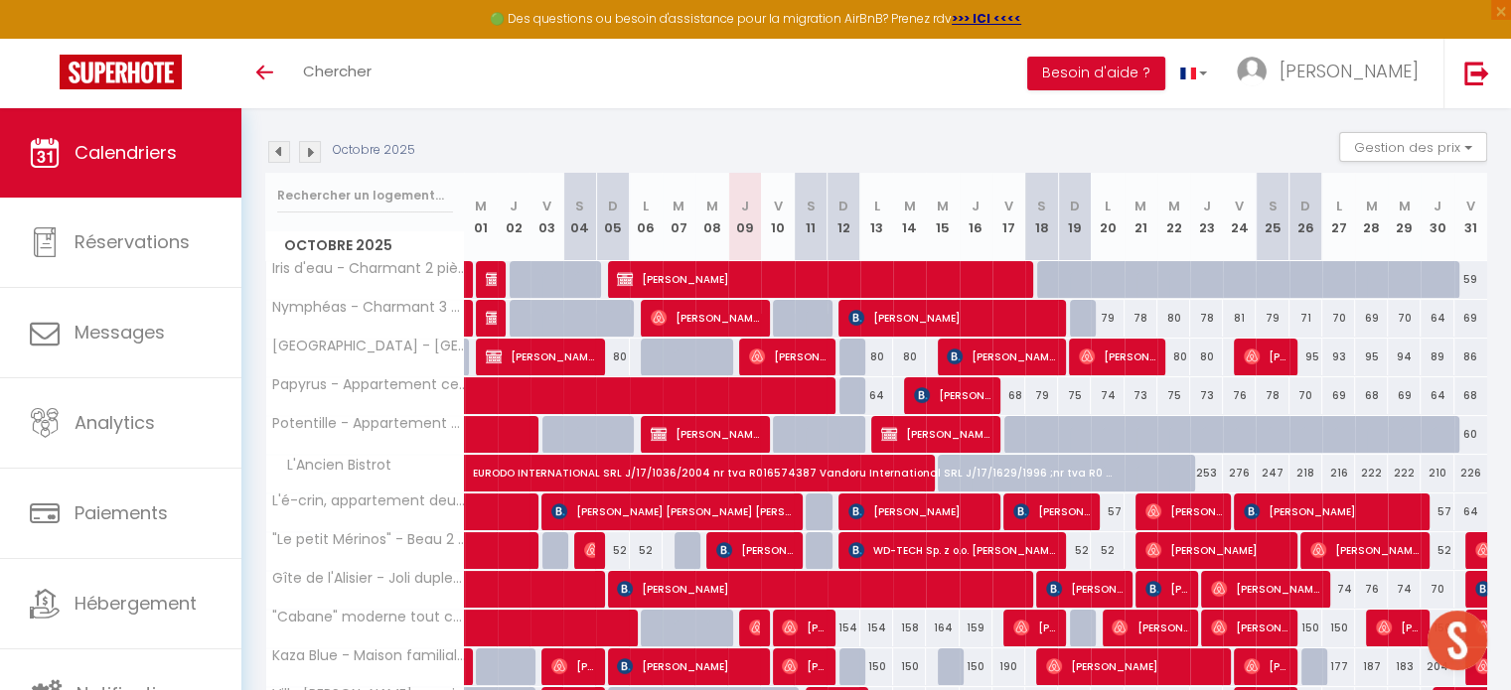
click at [302, 150] on img at bounding box center [310, 152] width 22 height 22
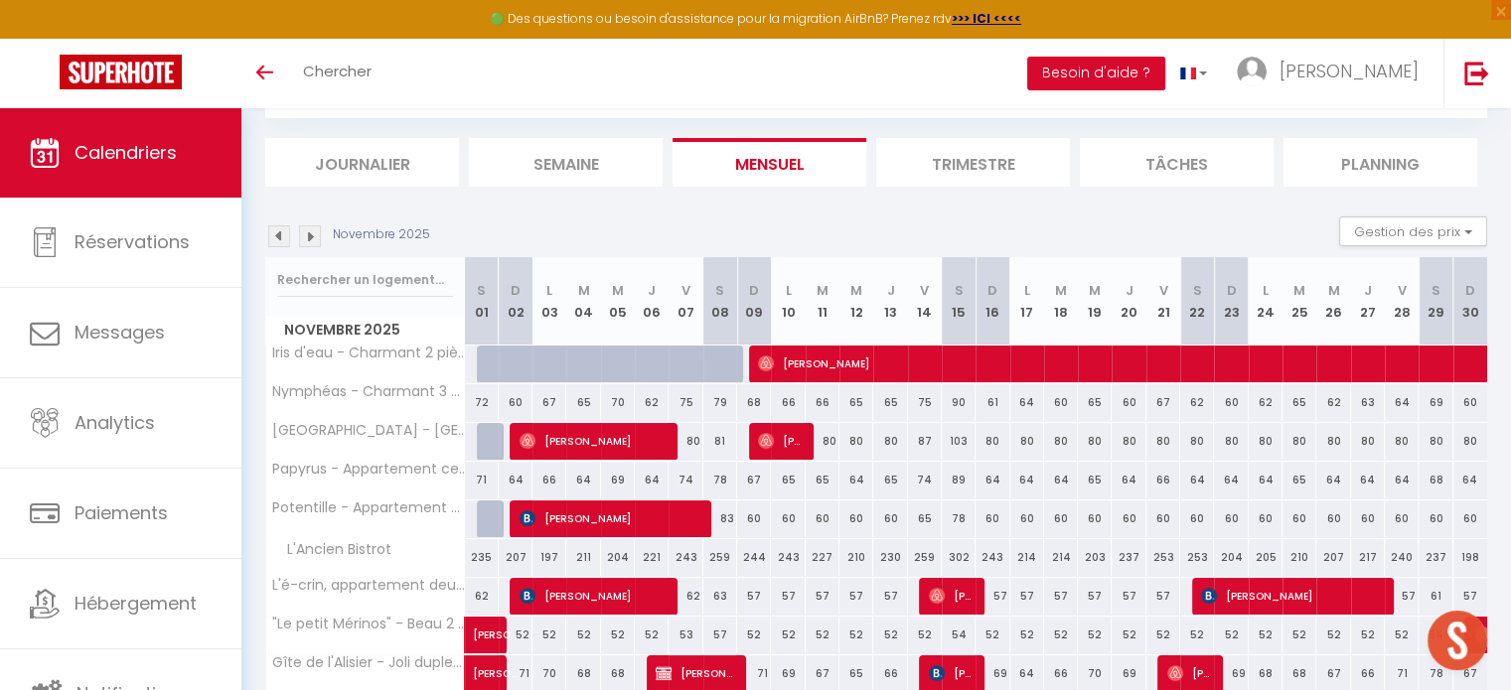
scroll to position [192, 0]
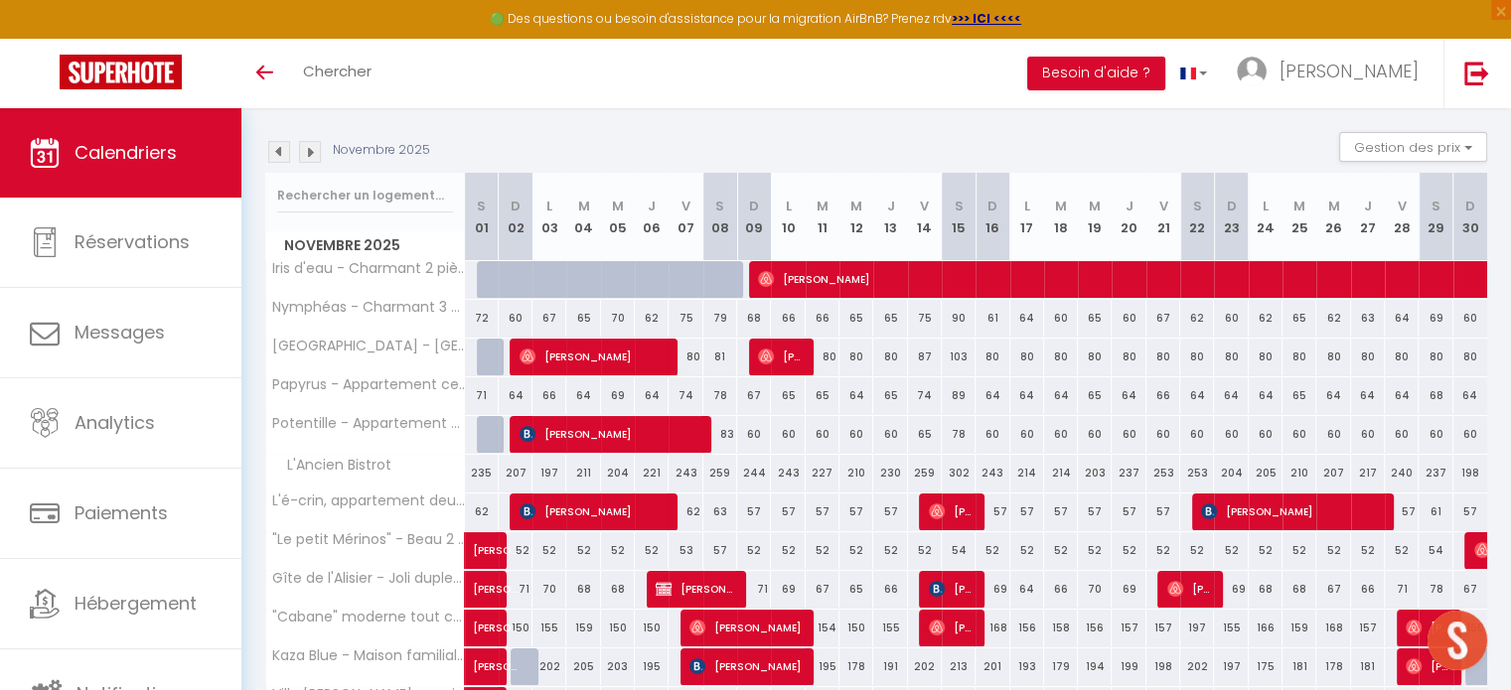
click at [310, 145] on img at bounding box center [310, 152] width 22 height 22
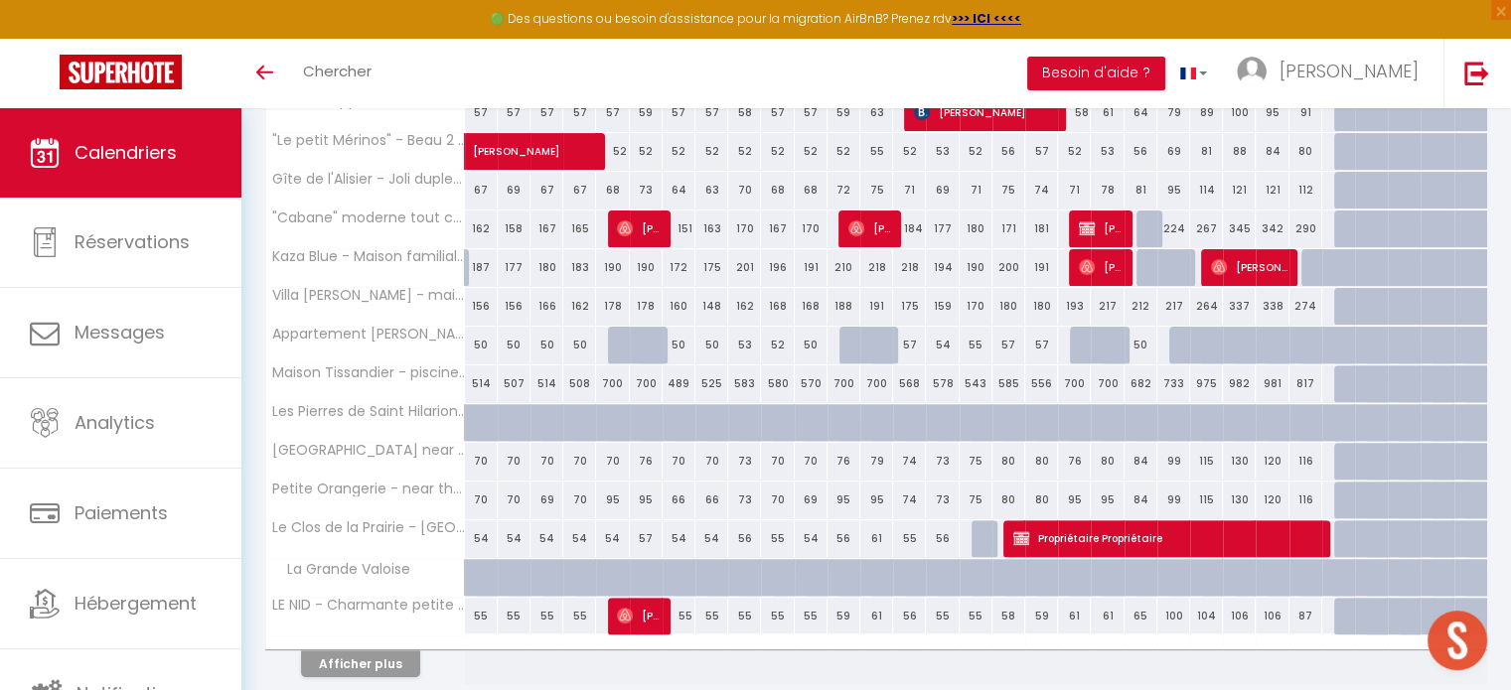
scroll to position [616, 0]
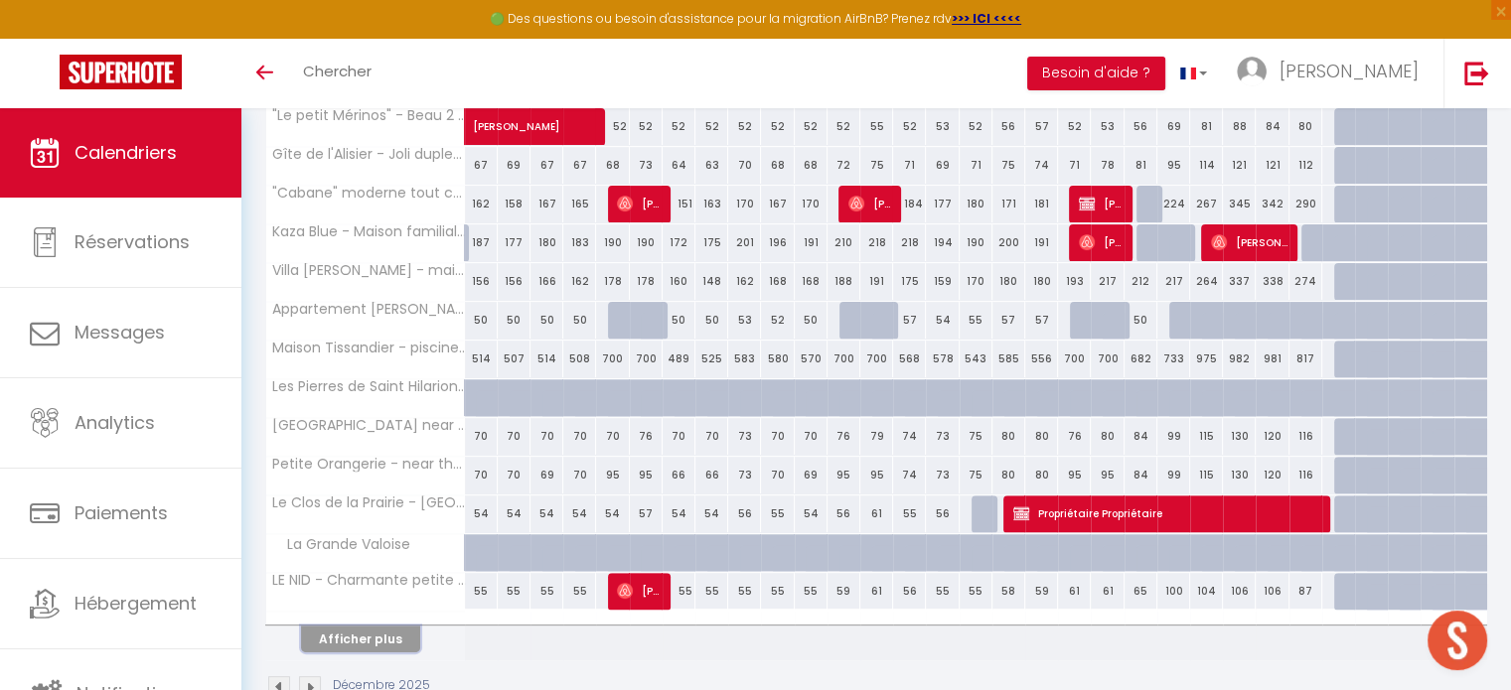
click at [397, 628] on button "Afficher plus" at bounding box center [360, 639] width 119 height 27
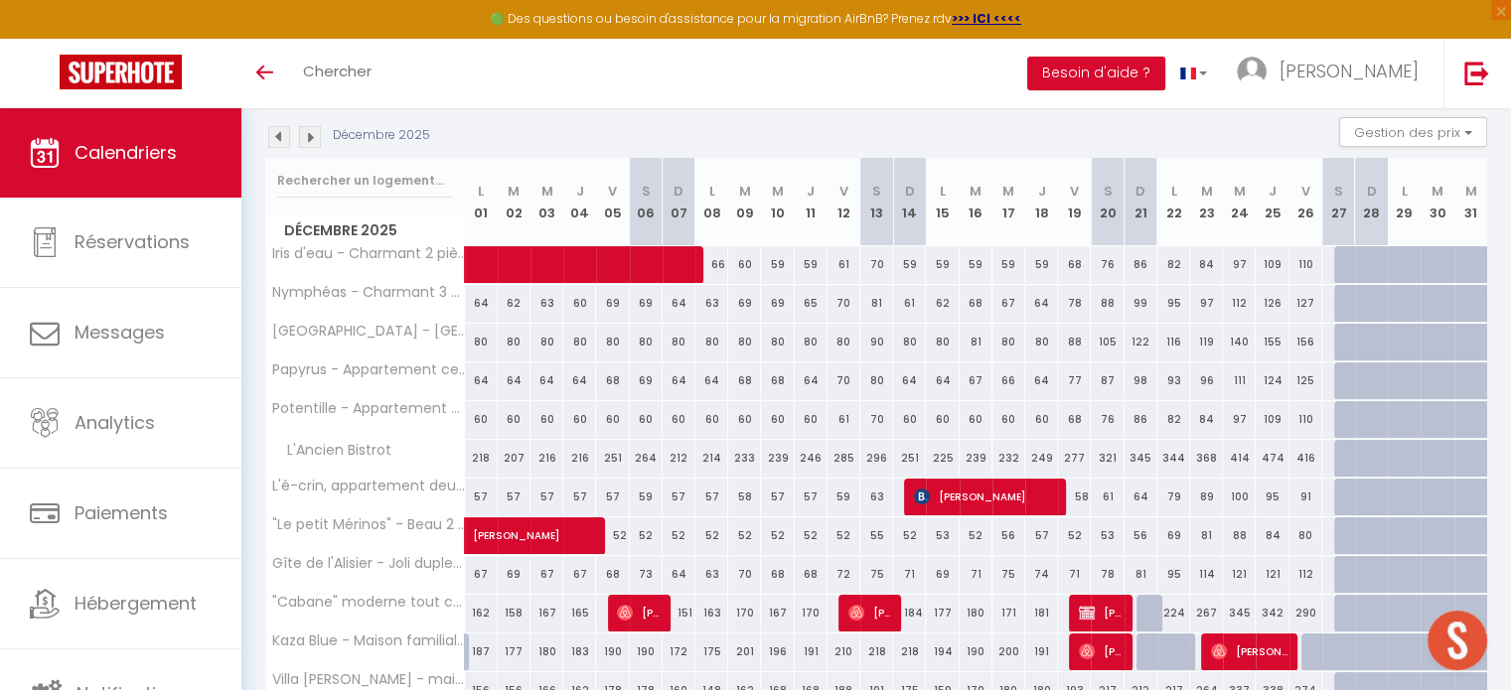
scroll to position [207, 0]
click at [284, 137] on img at bounding box center [279, 137] width 22 height 22
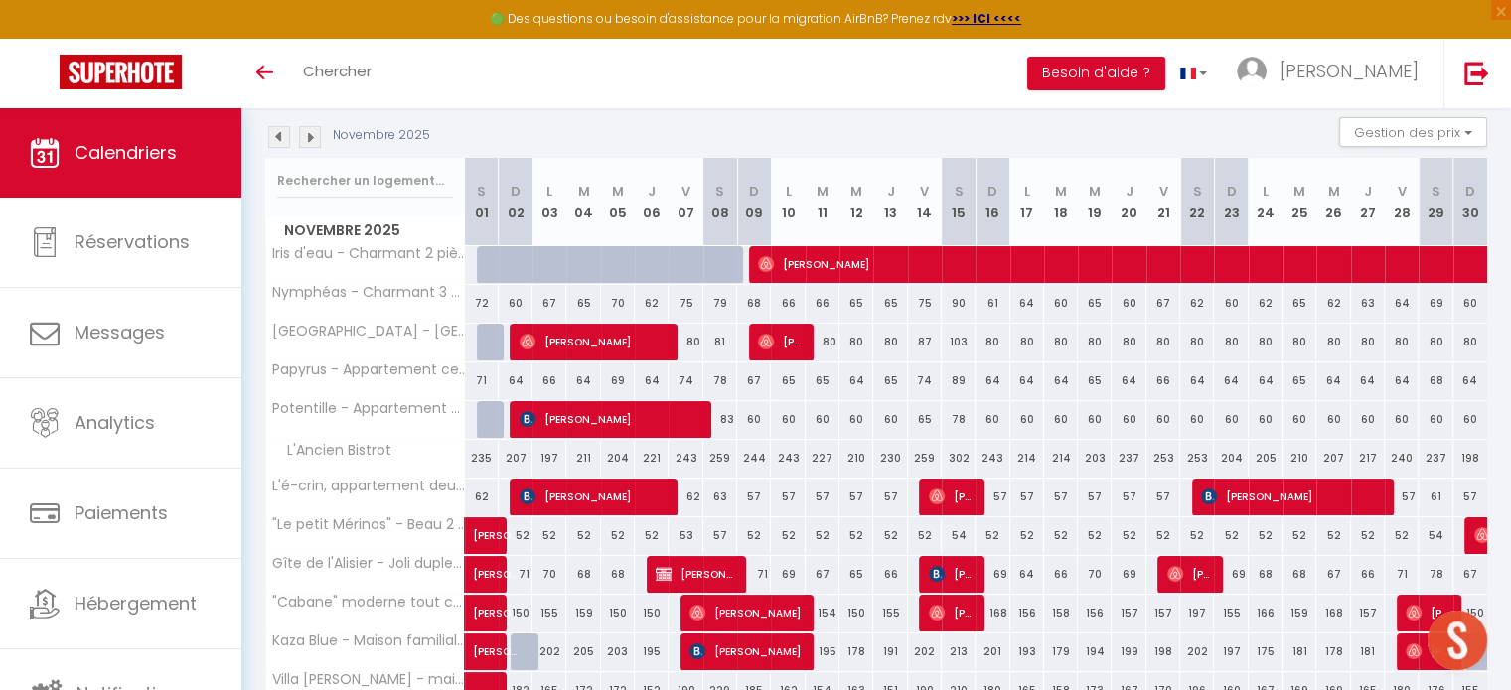
click at [276, 130] on img at bounding box center [279, 137] width 22 height 22
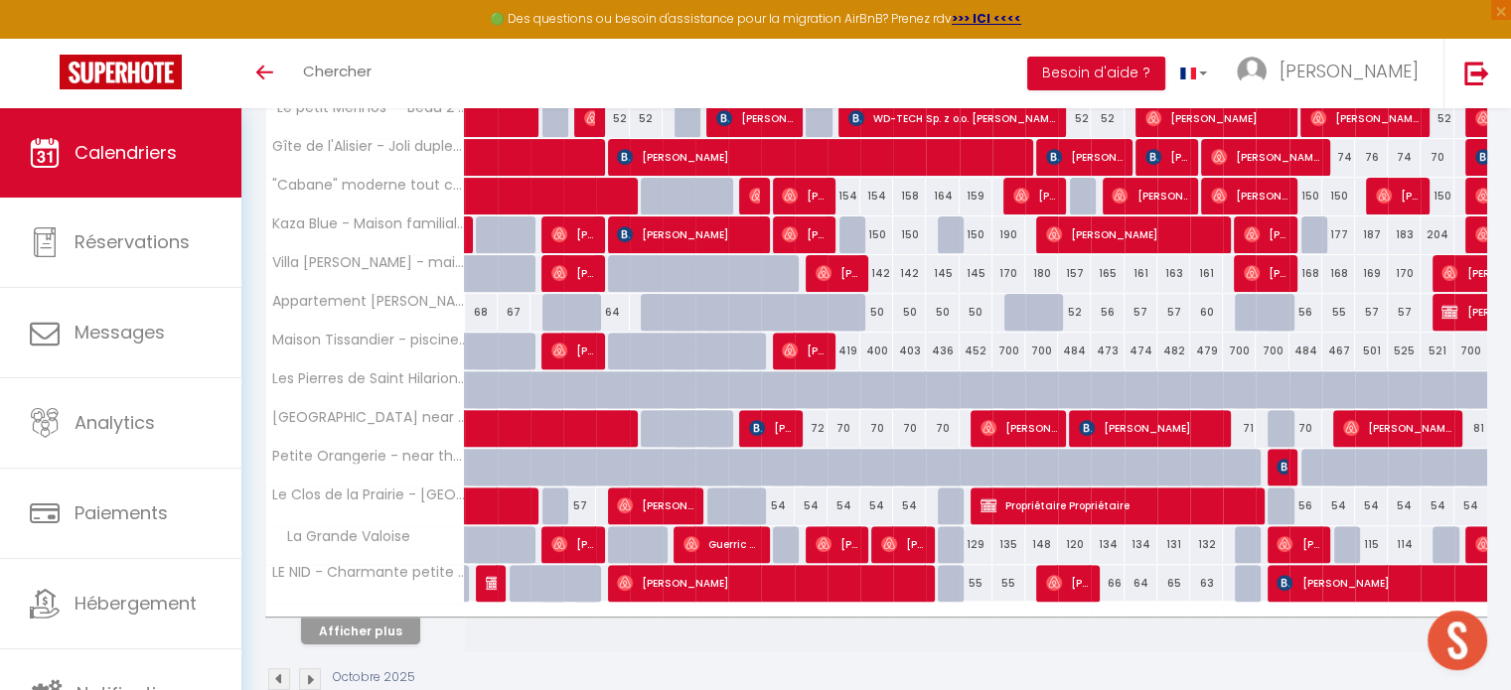
scroll to position [624, 0]
click at [395, 628] on button "Afficher plus" at bounding box center [360, 631] width 119 height 27
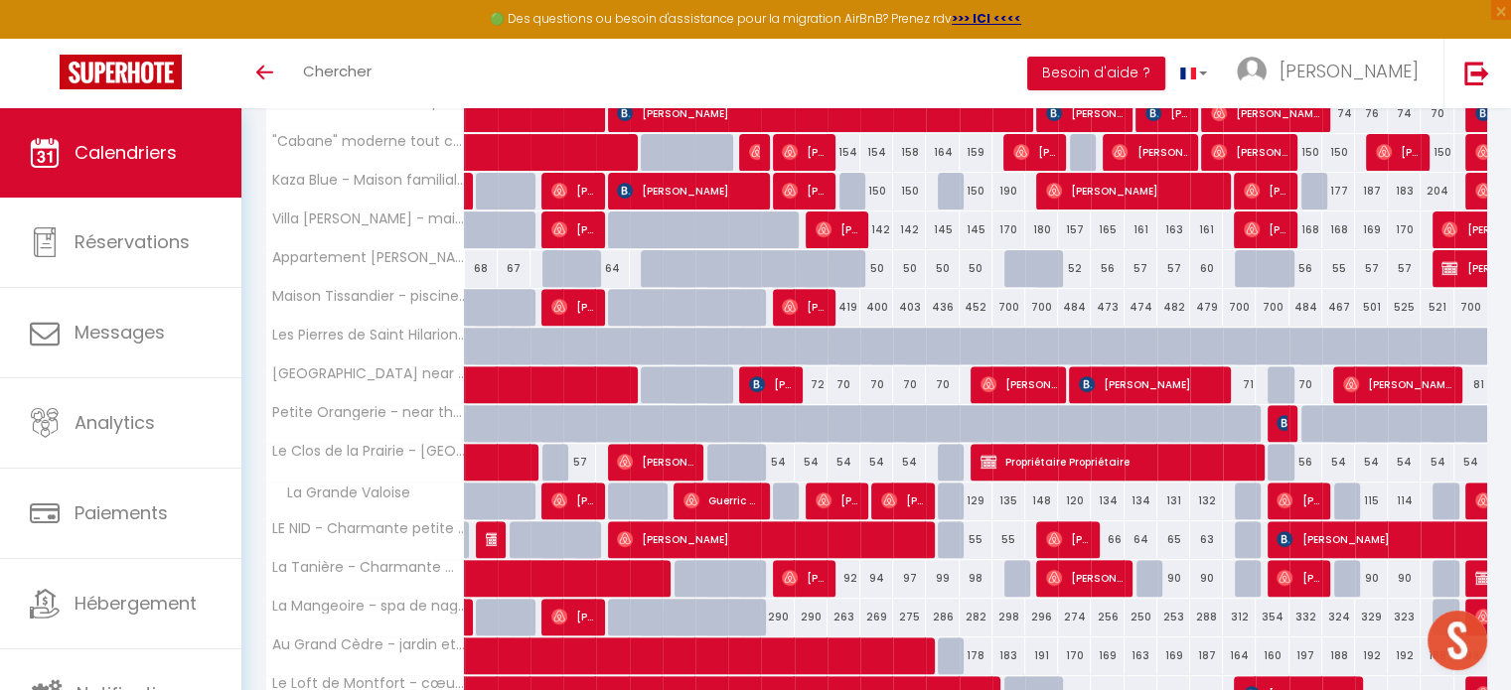
scroll to position [667, 0]
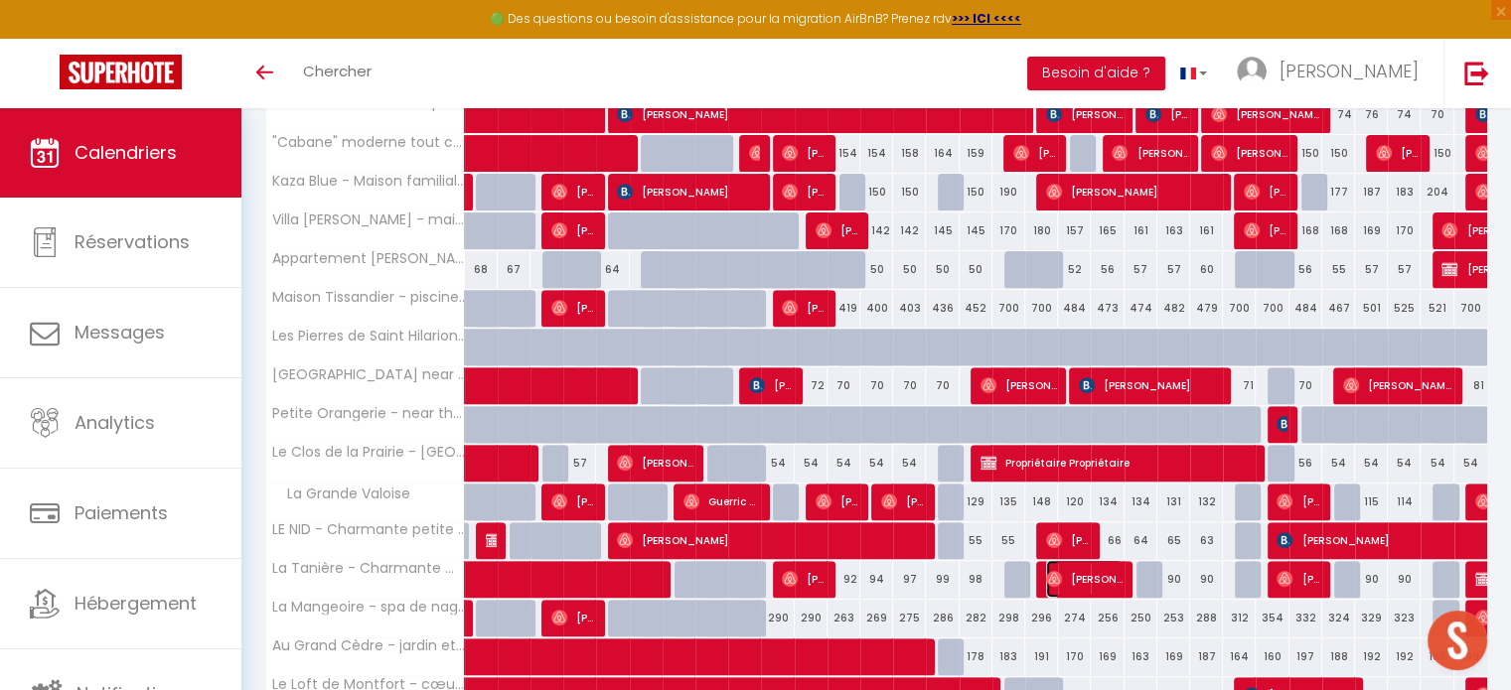
click at [1079, 576] on span "[PERSON_NAME]" at bounding box center [1084, 579] width 76 height 38
select select "52922"
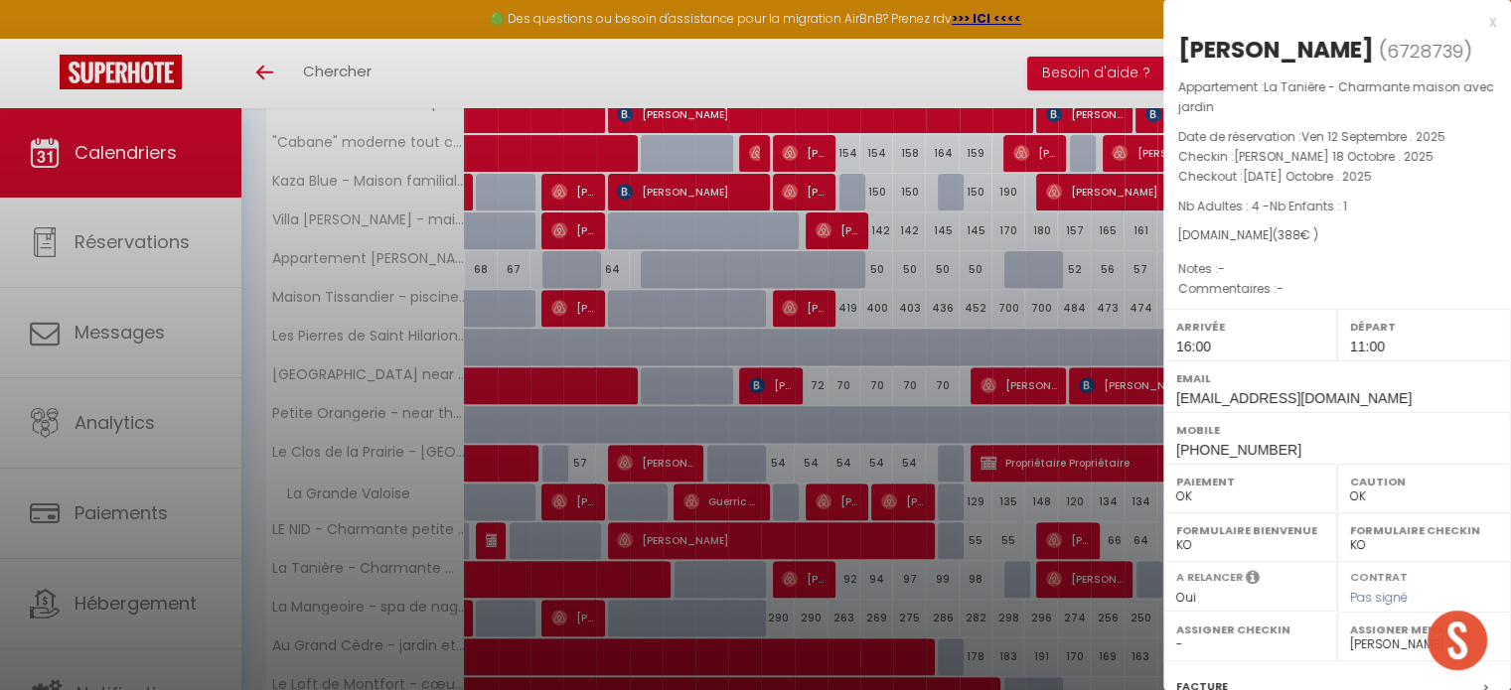
click at [1476, 17] on div "x" at bounding box center [1329, 22] width 333 height 24
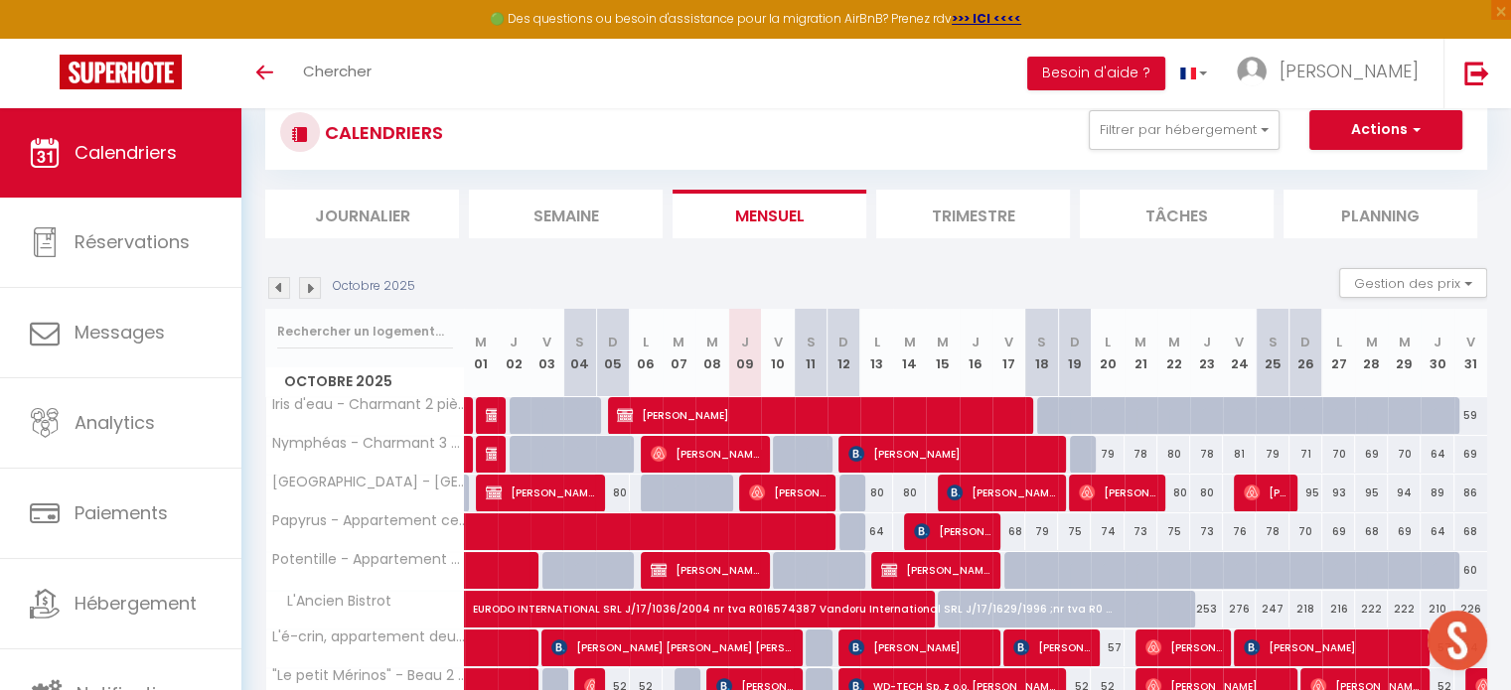
scroll to position [0, 0]
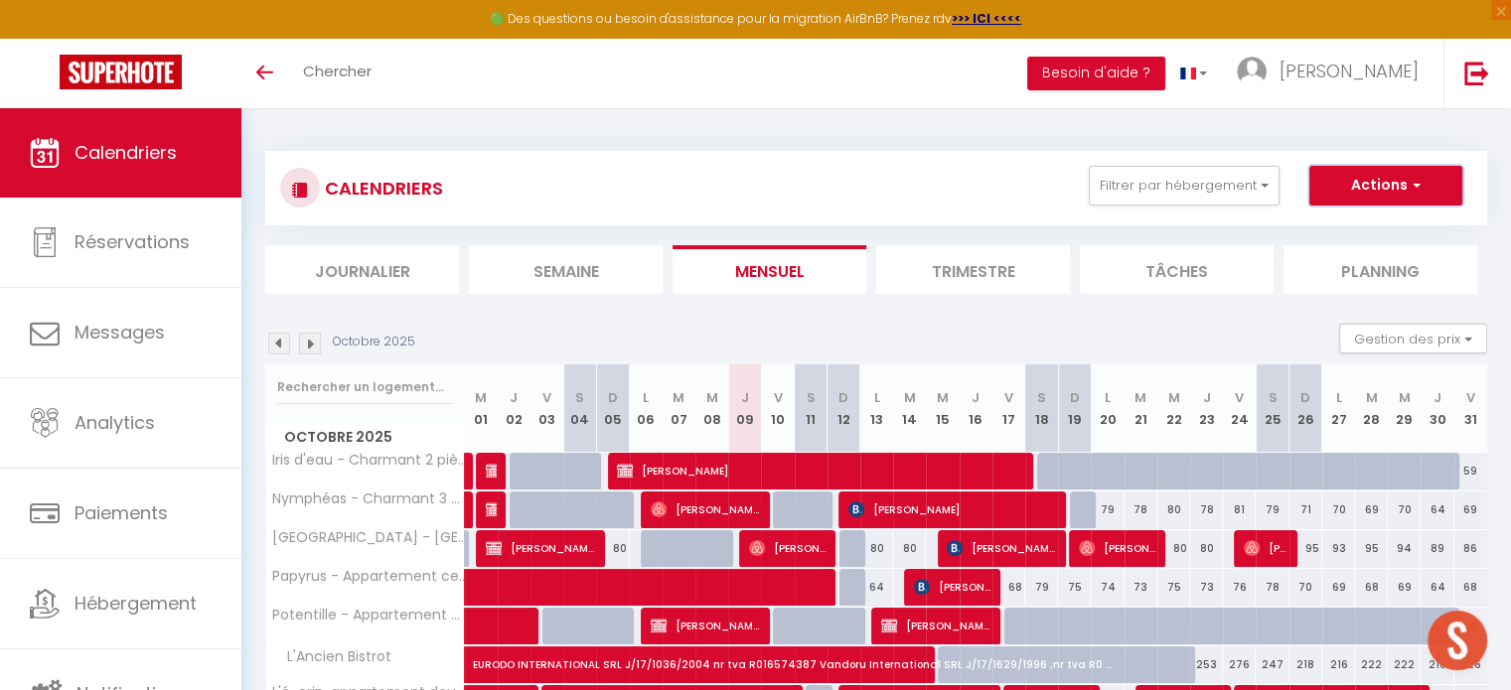
click at [1425, 175] on button "Actions" at bounding box center [1385, 186] width 153 height 40
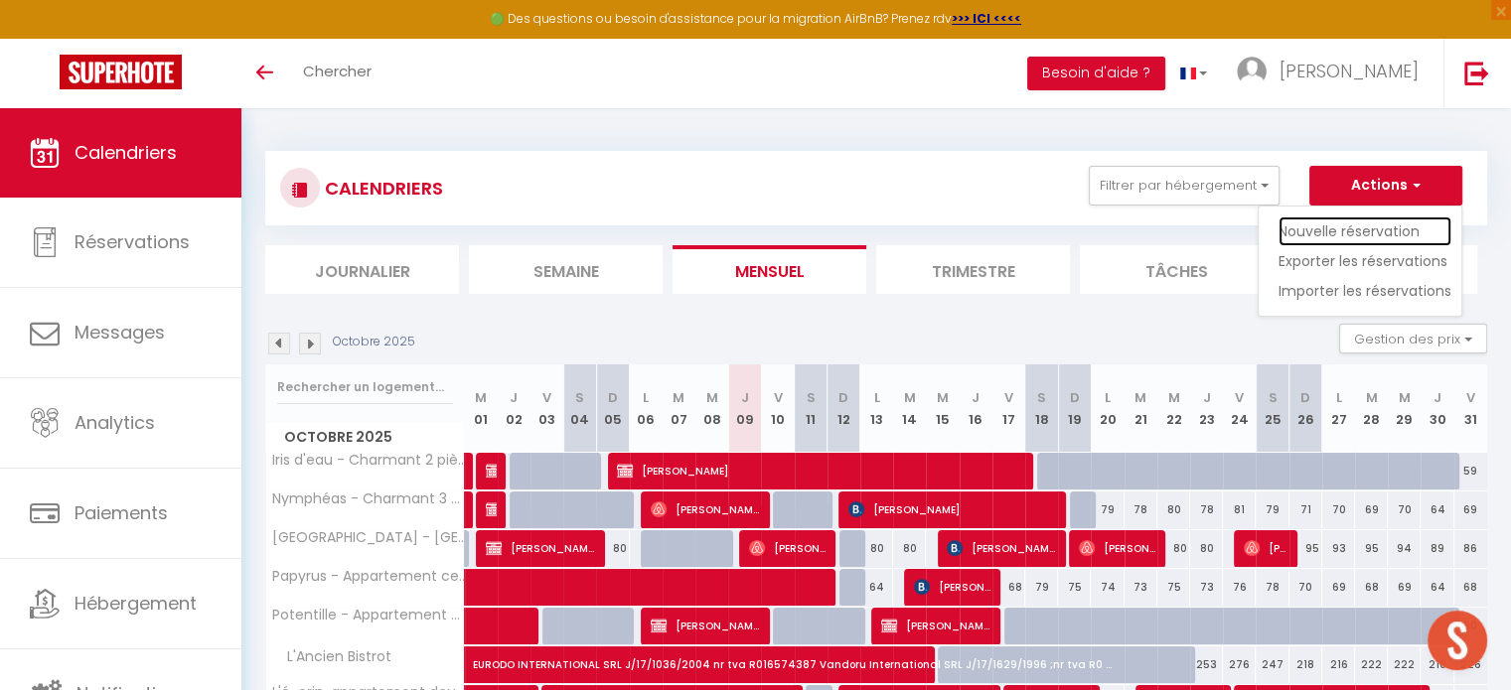
click at [1379, 227] on link "Nouvelle réservation" at bounding box center [1365, 232] width 173 height 30
select select
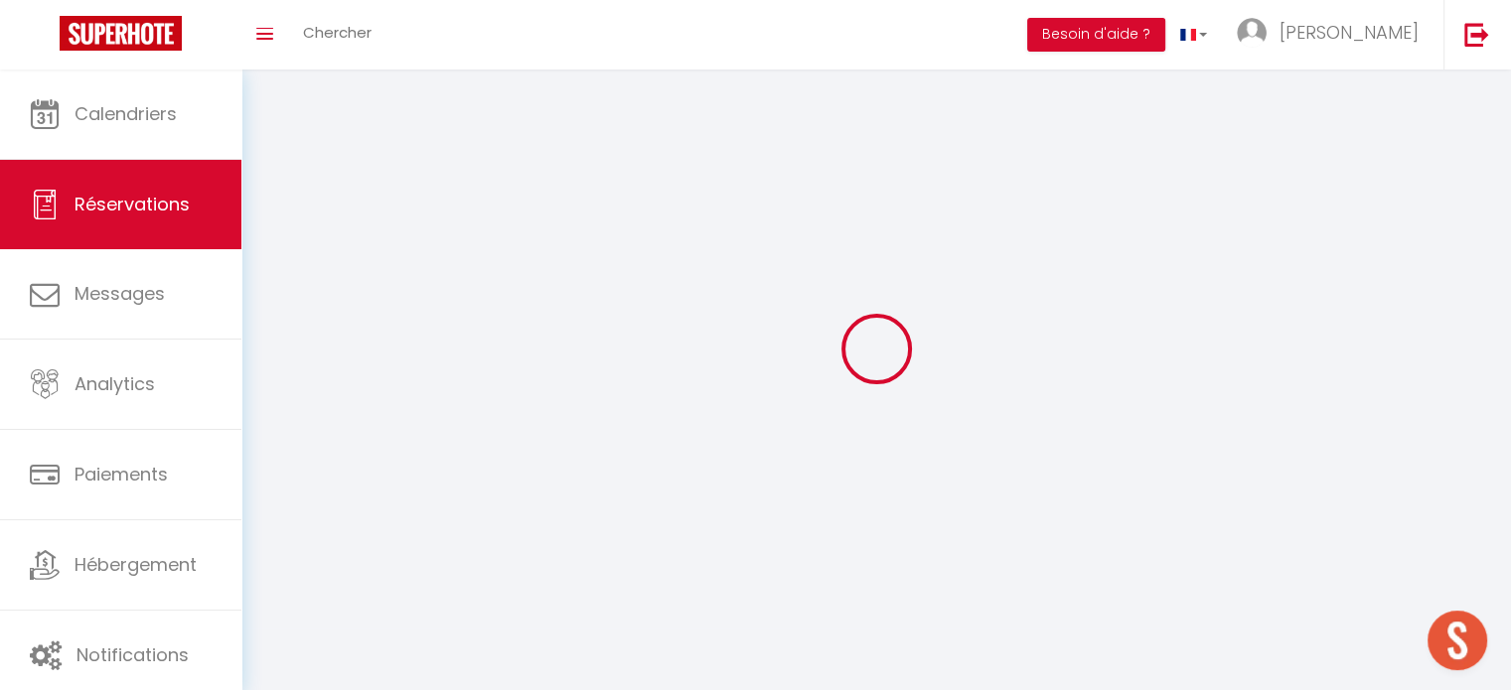
select select
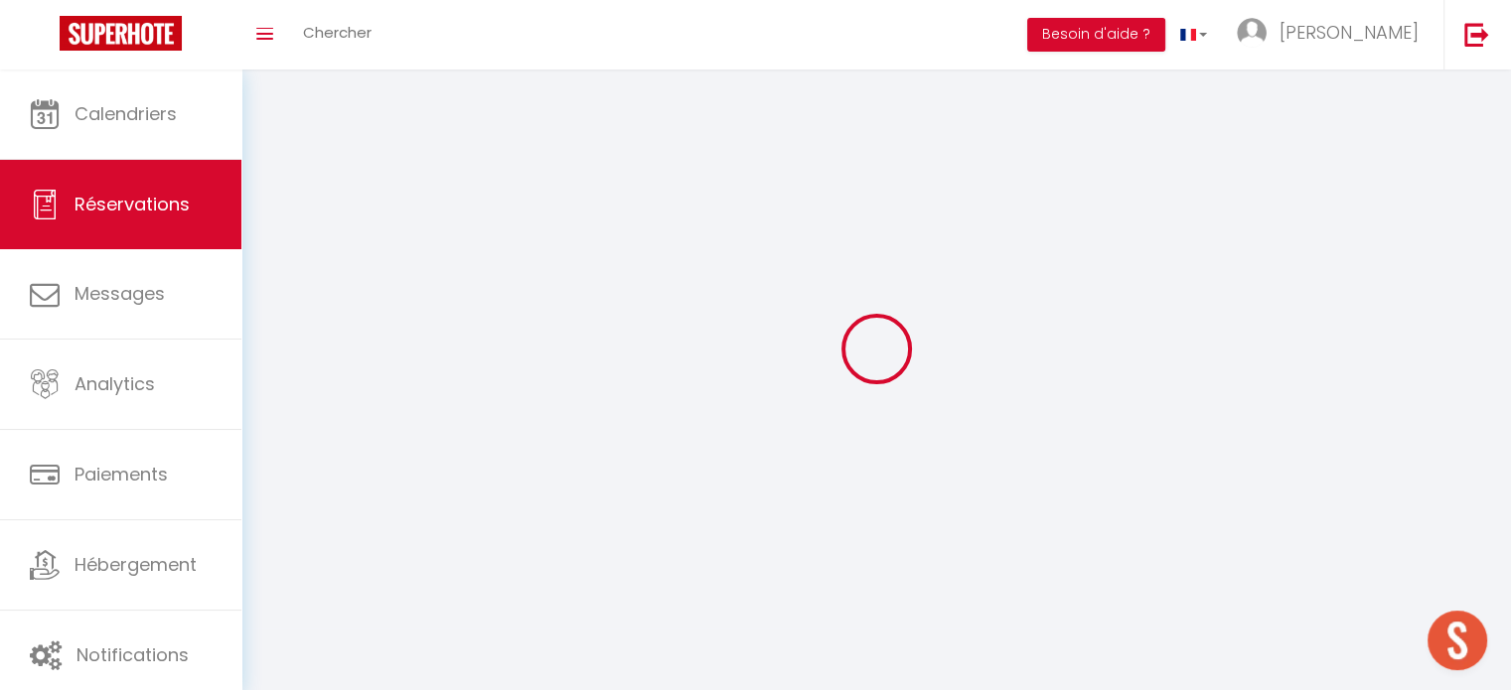
select select
checkbox input "false"
select select
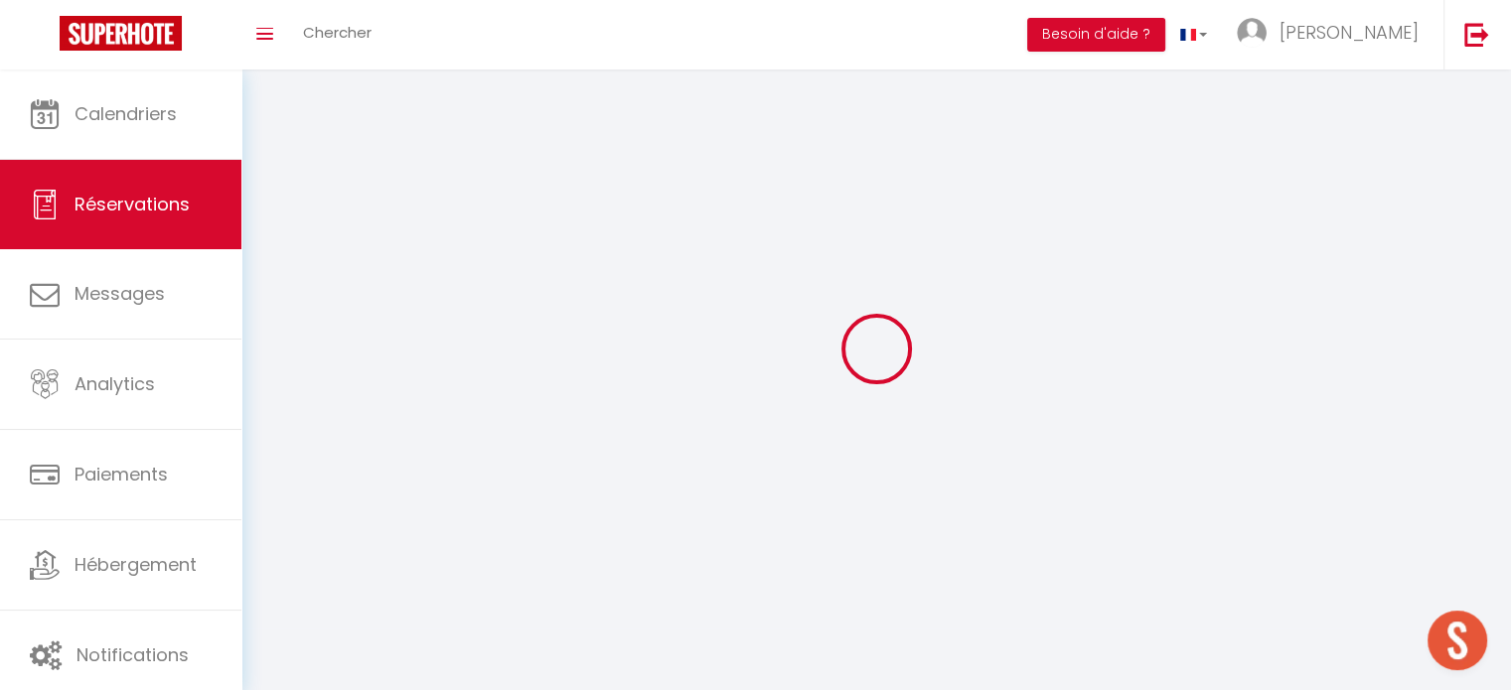
select select
checkbox input "false"
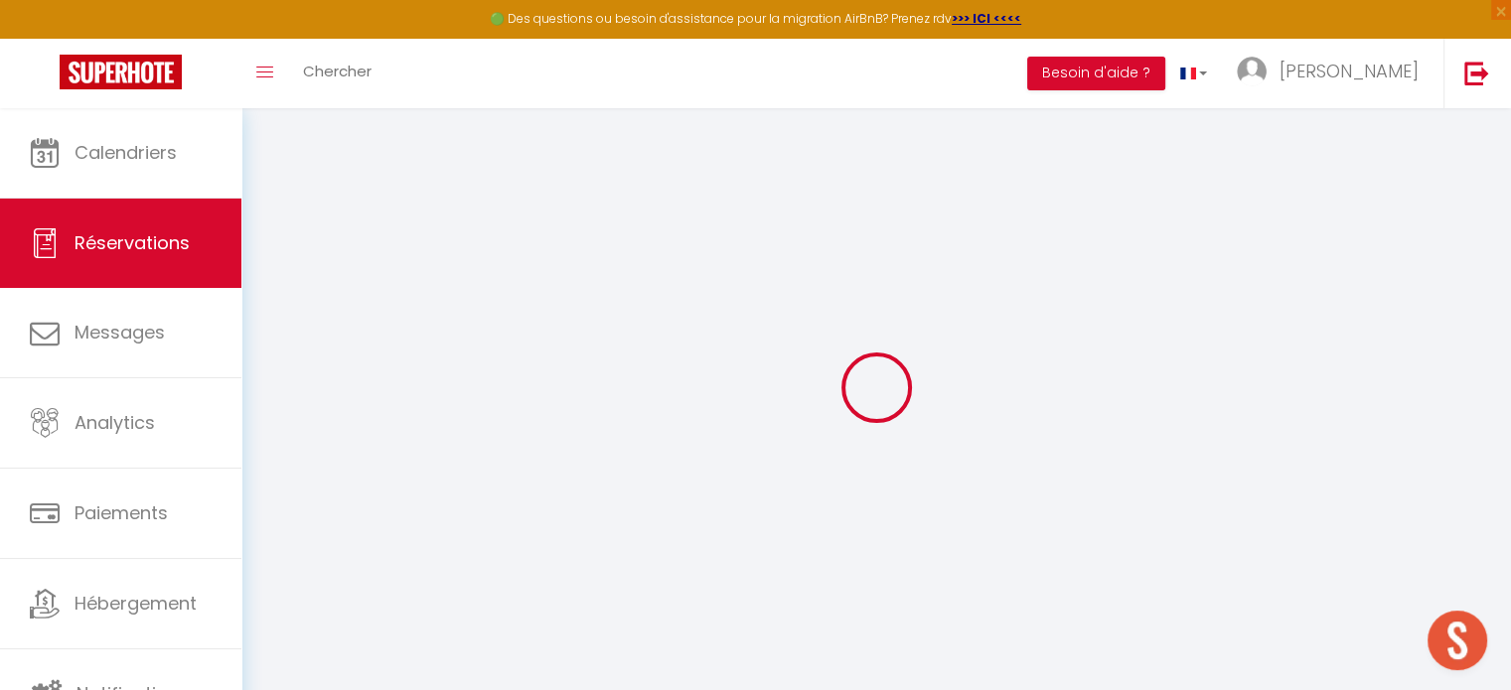
select select
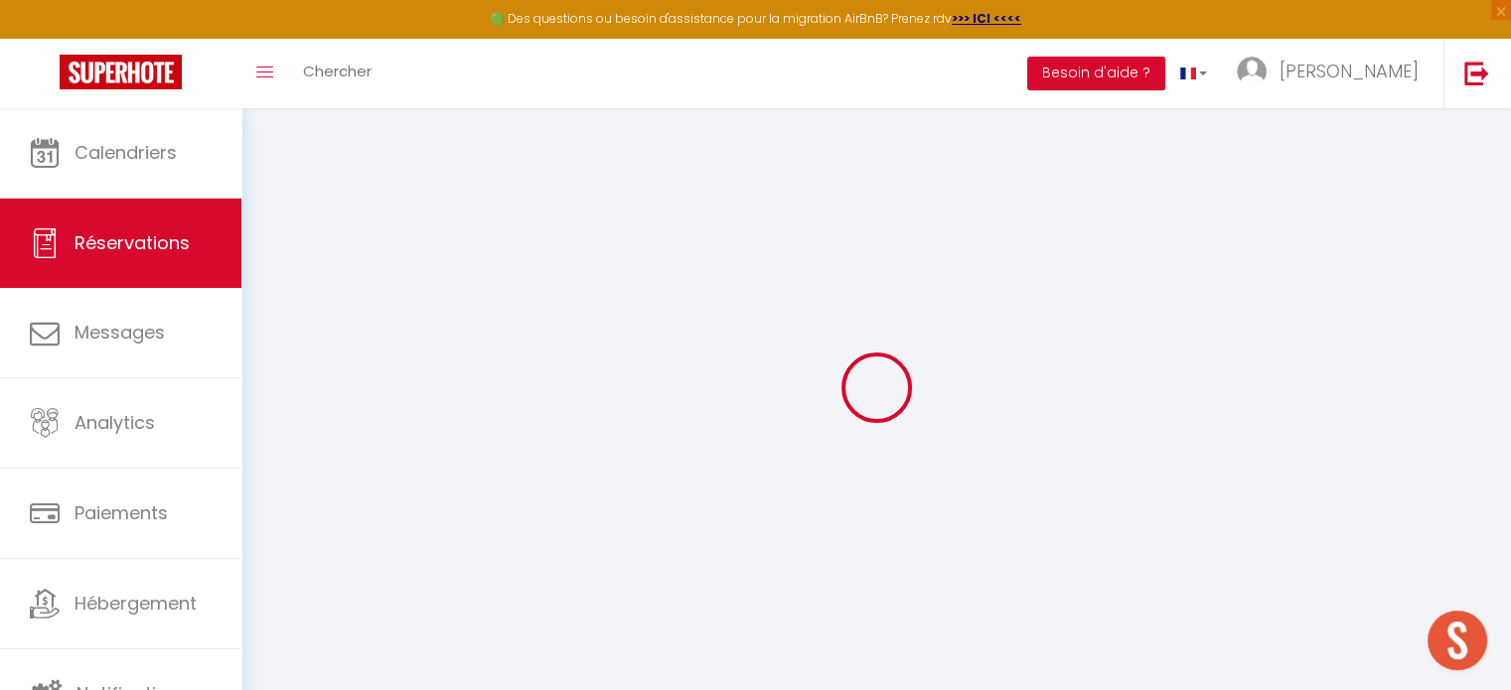
select select
checkbox input "false"
select select
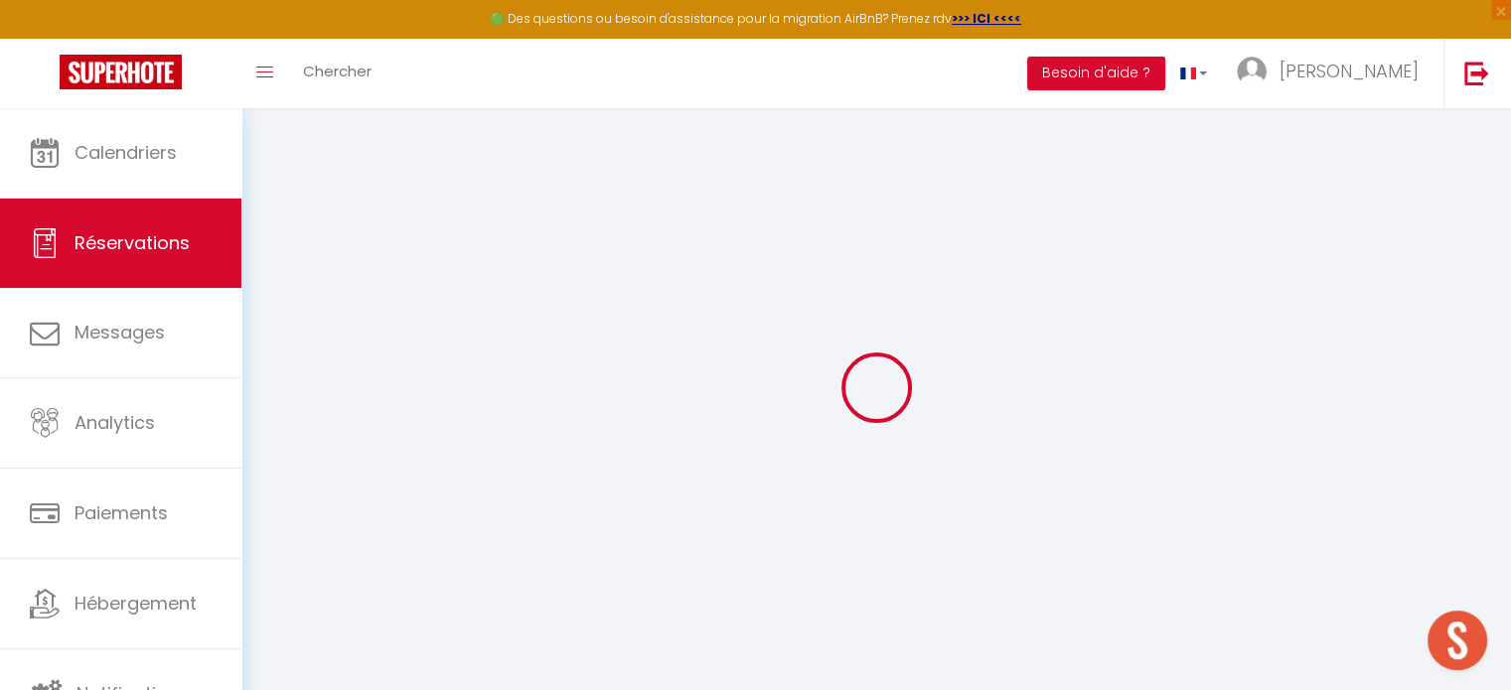
select select
checkbox input "false"
select select
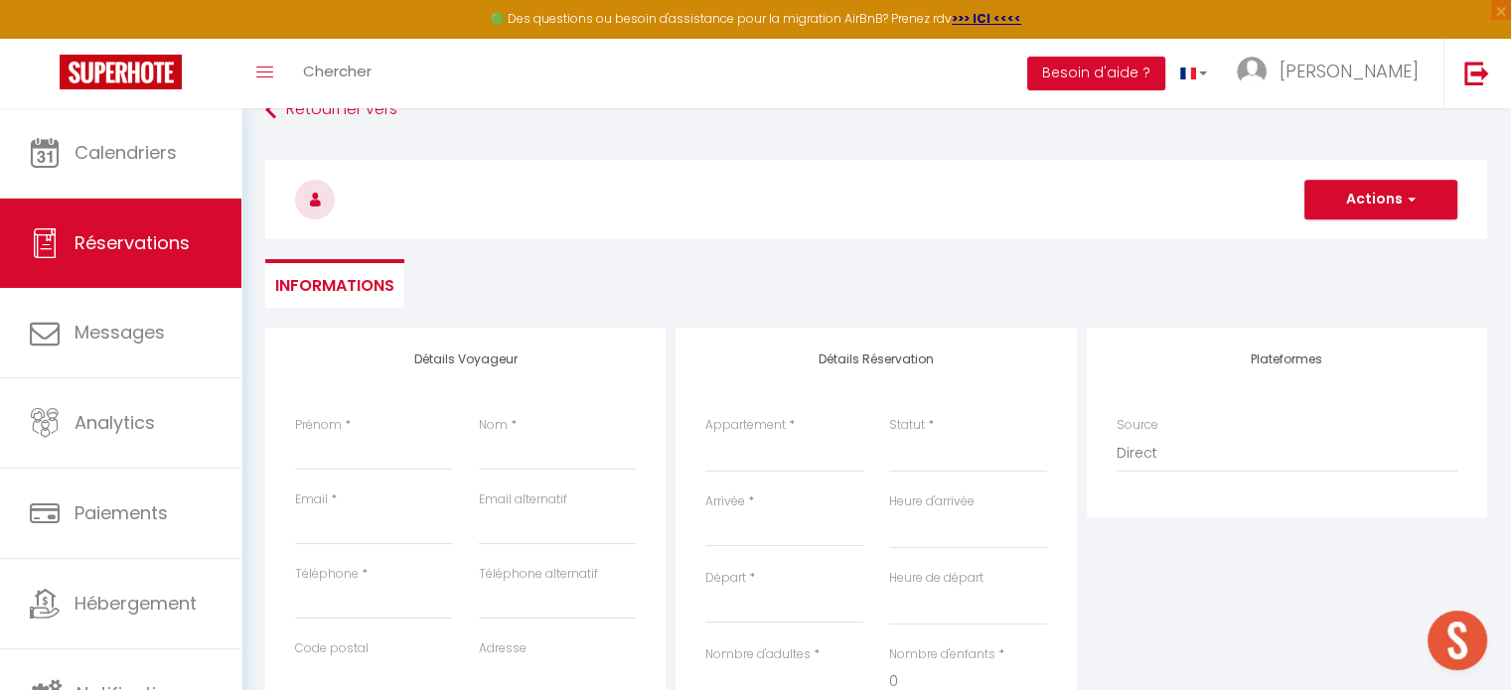
scroll to position [42, 0]
click at [427, 454] on input "Prénom" at bounding box center [374, 451] width 158 height 36
type input "M"
select select
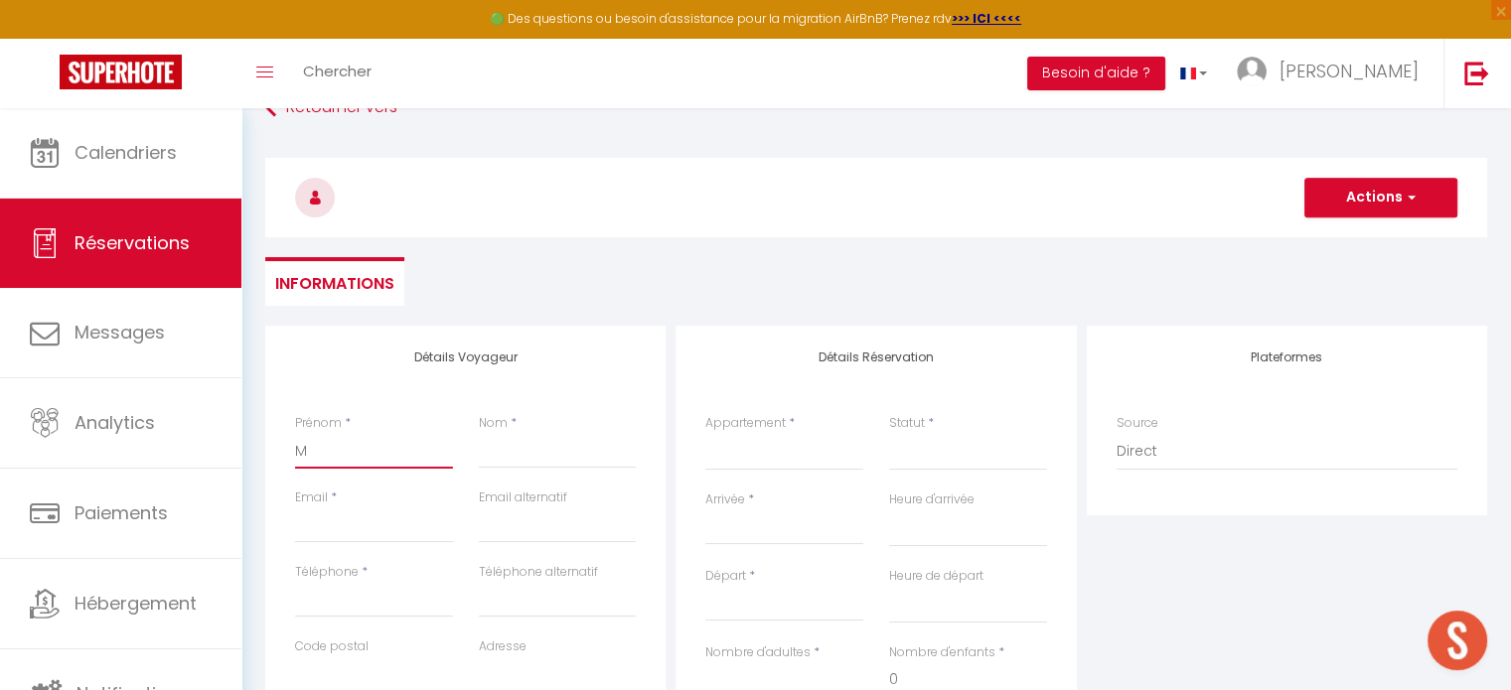
select select
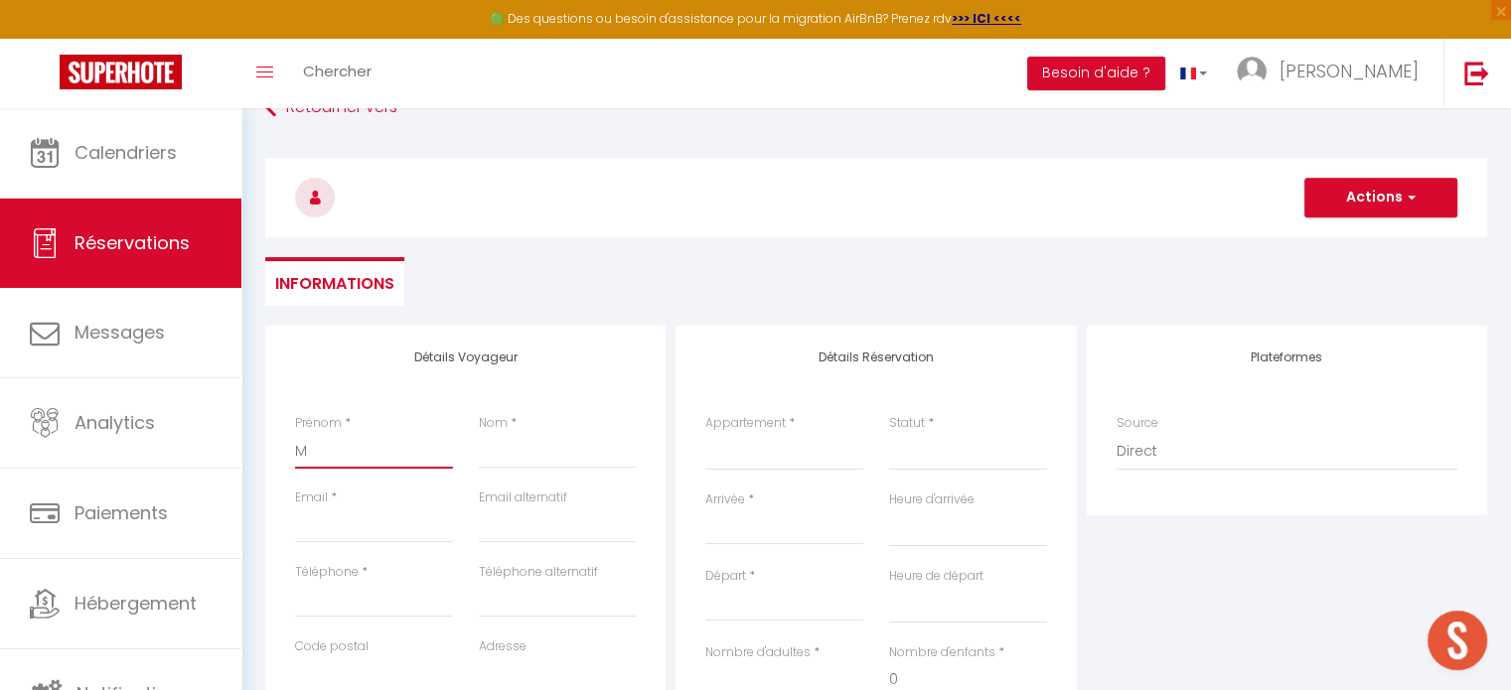
checkbox input "false"
type input "Ma"
select select
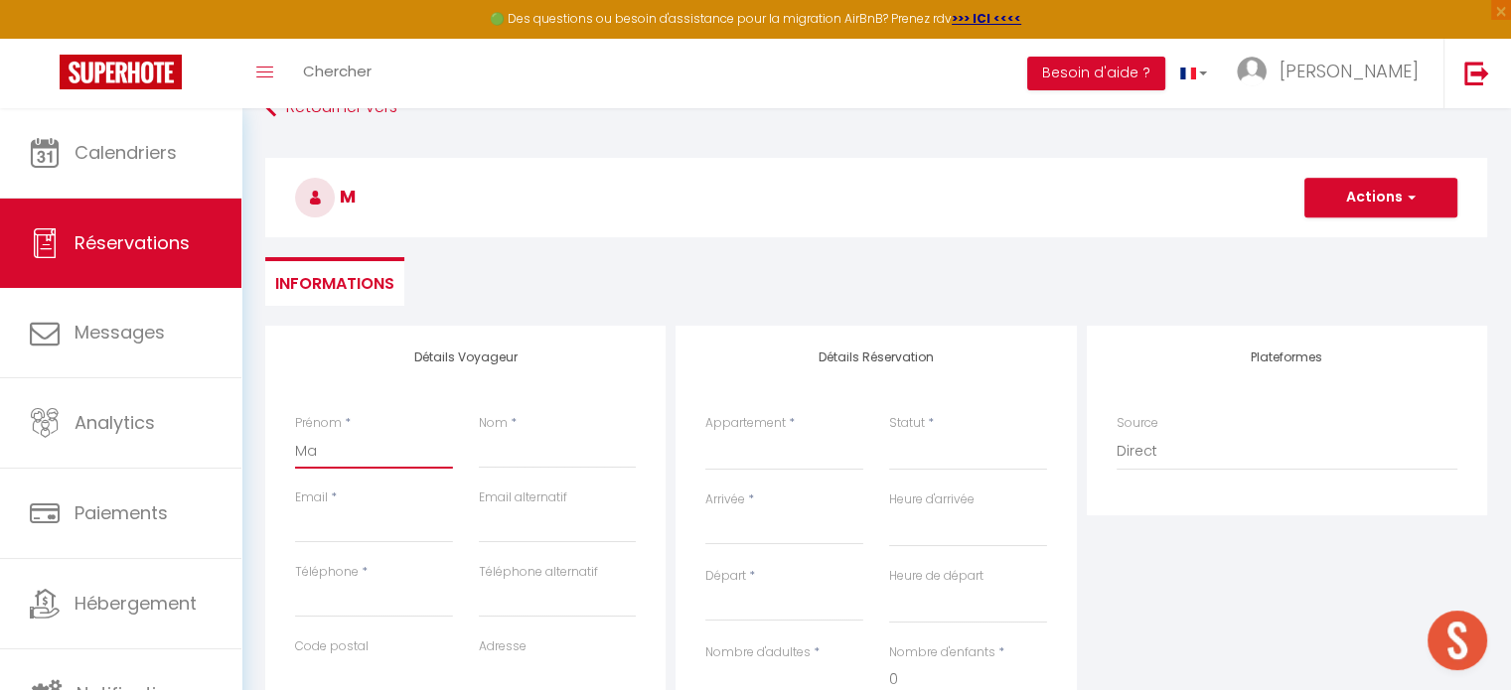
select select
checkbox input "false"
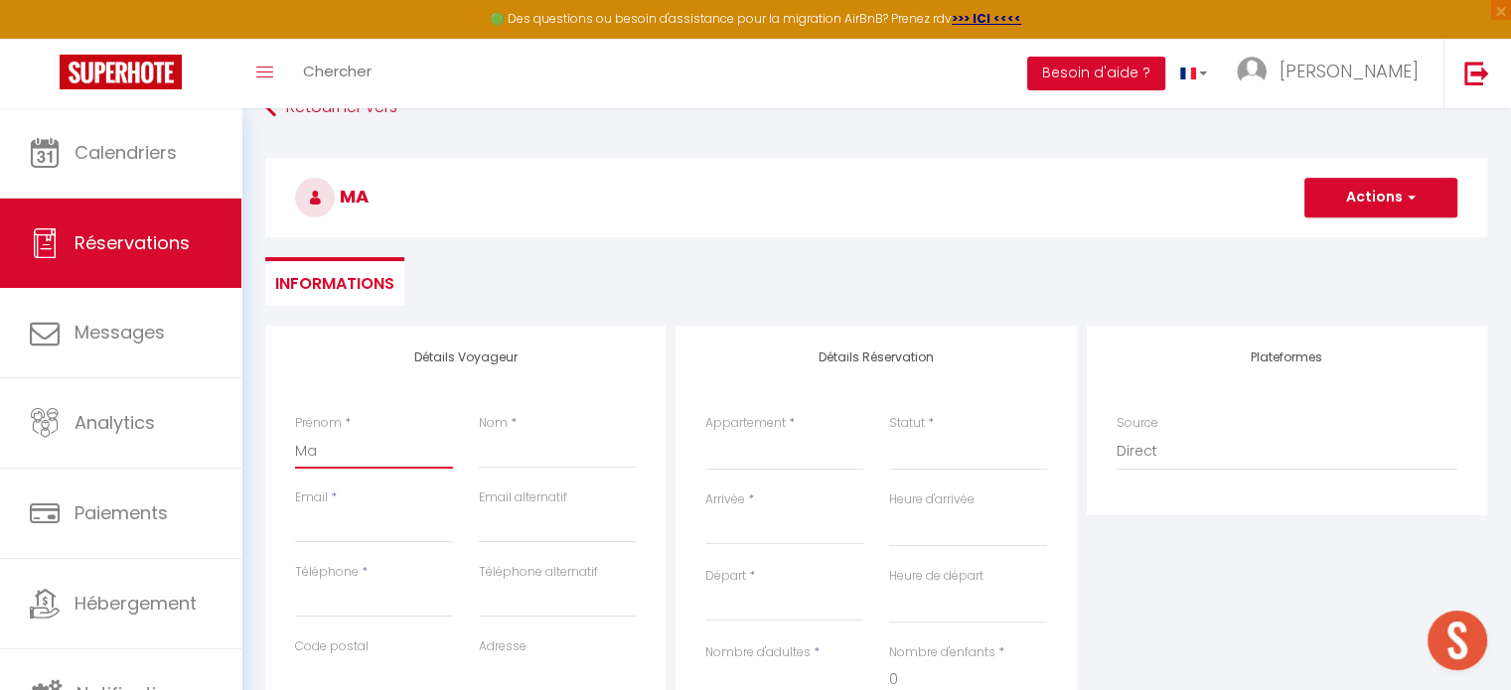
type input "Mar"
select select
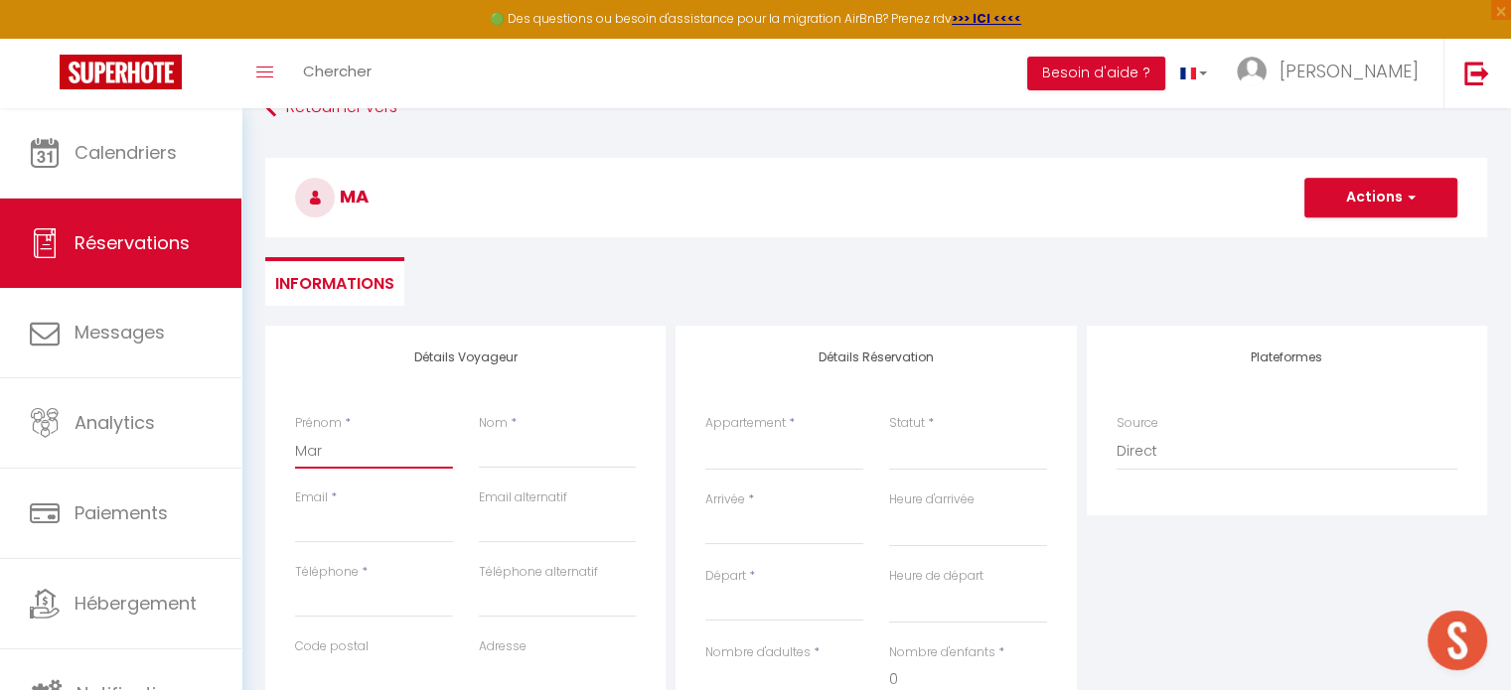
select select
checkbox input "false"
type input "Mari"
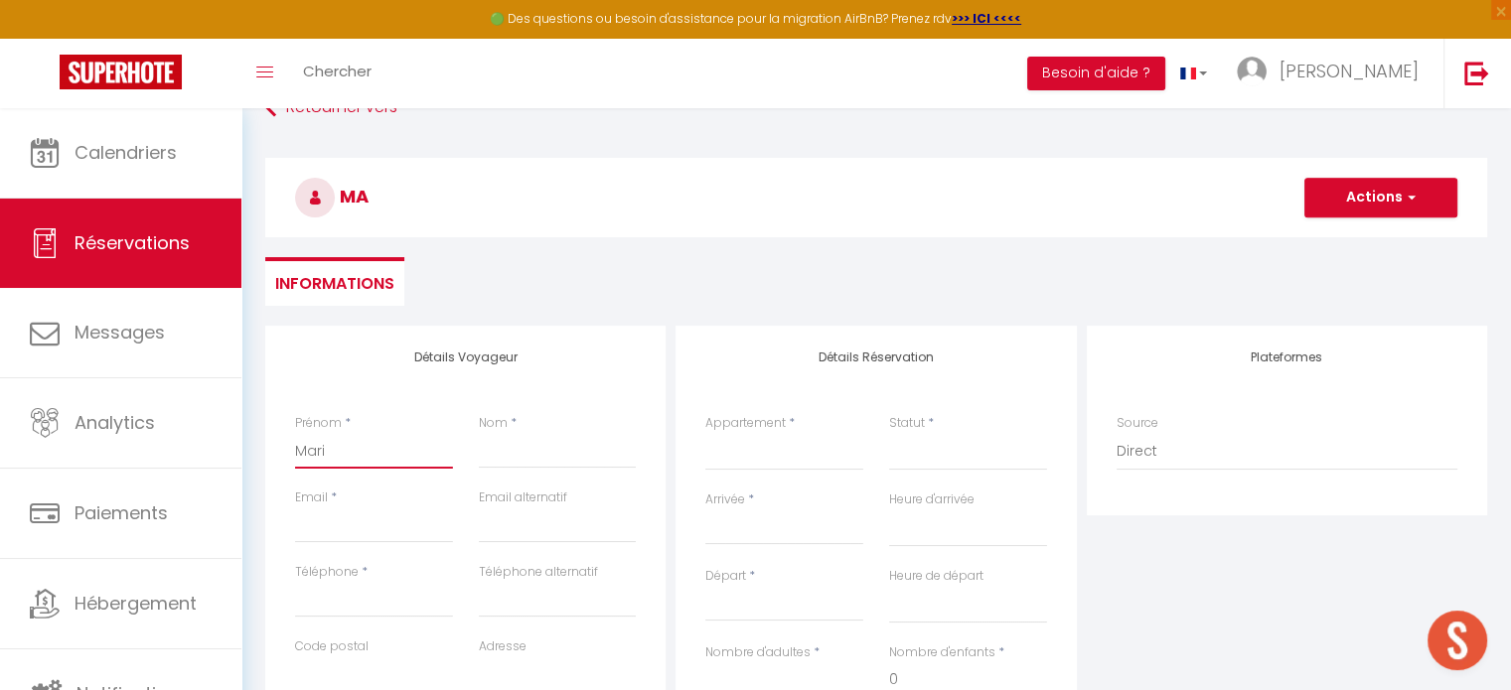
select select
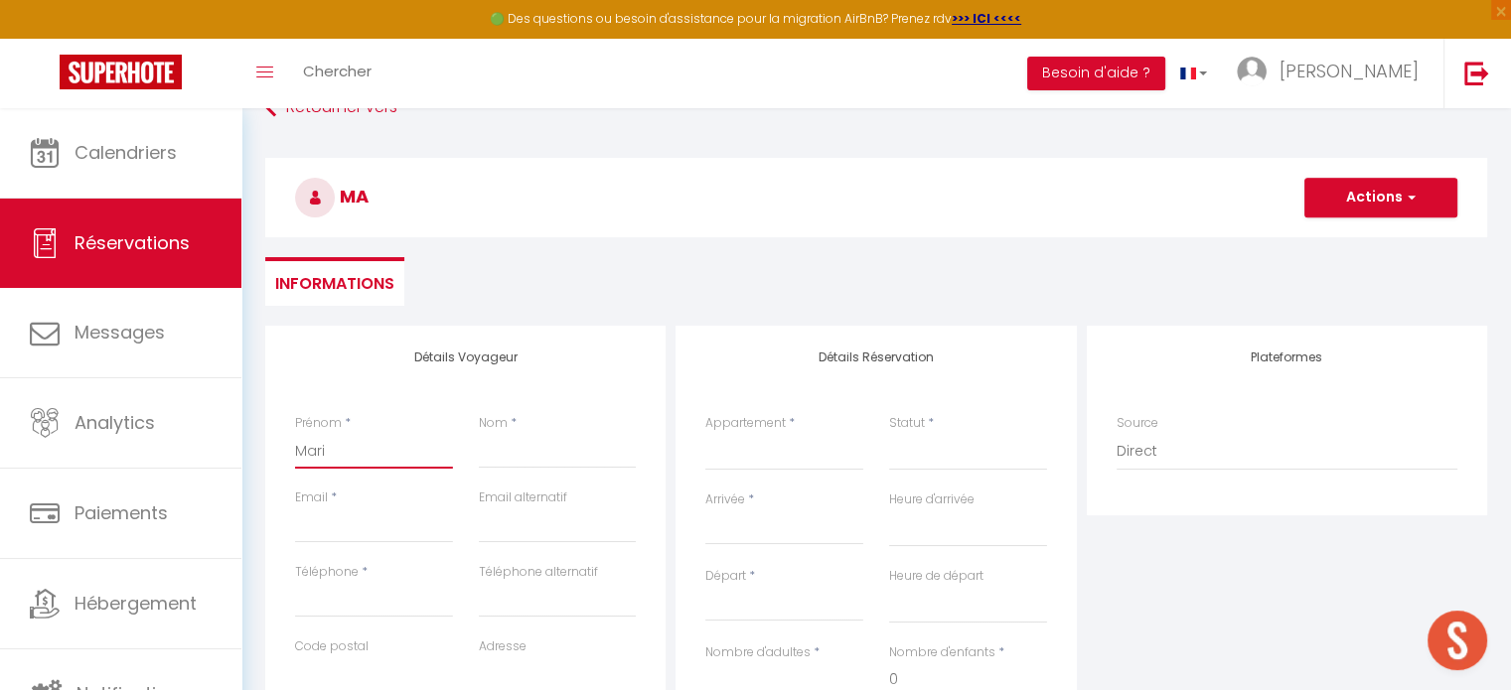
select select
checkbox input "false"
type input "Maria"
select select
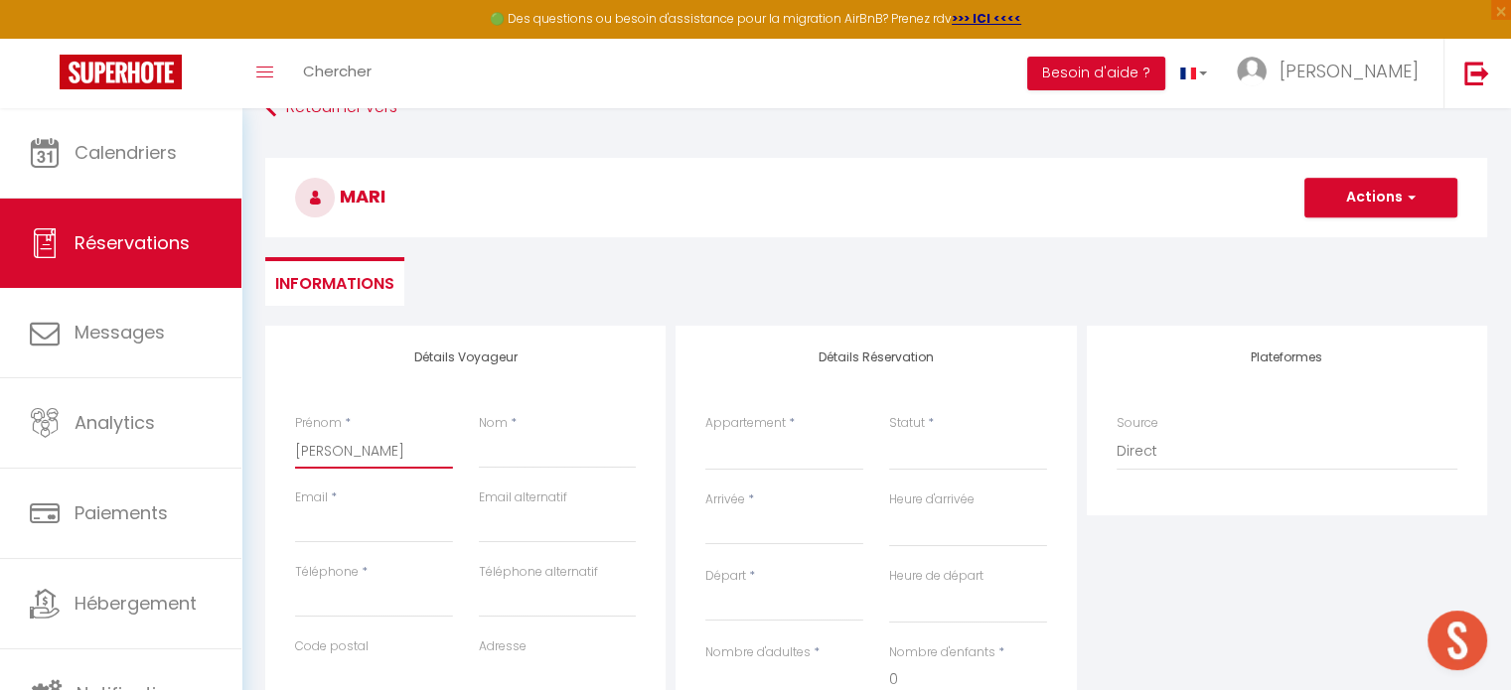
select select
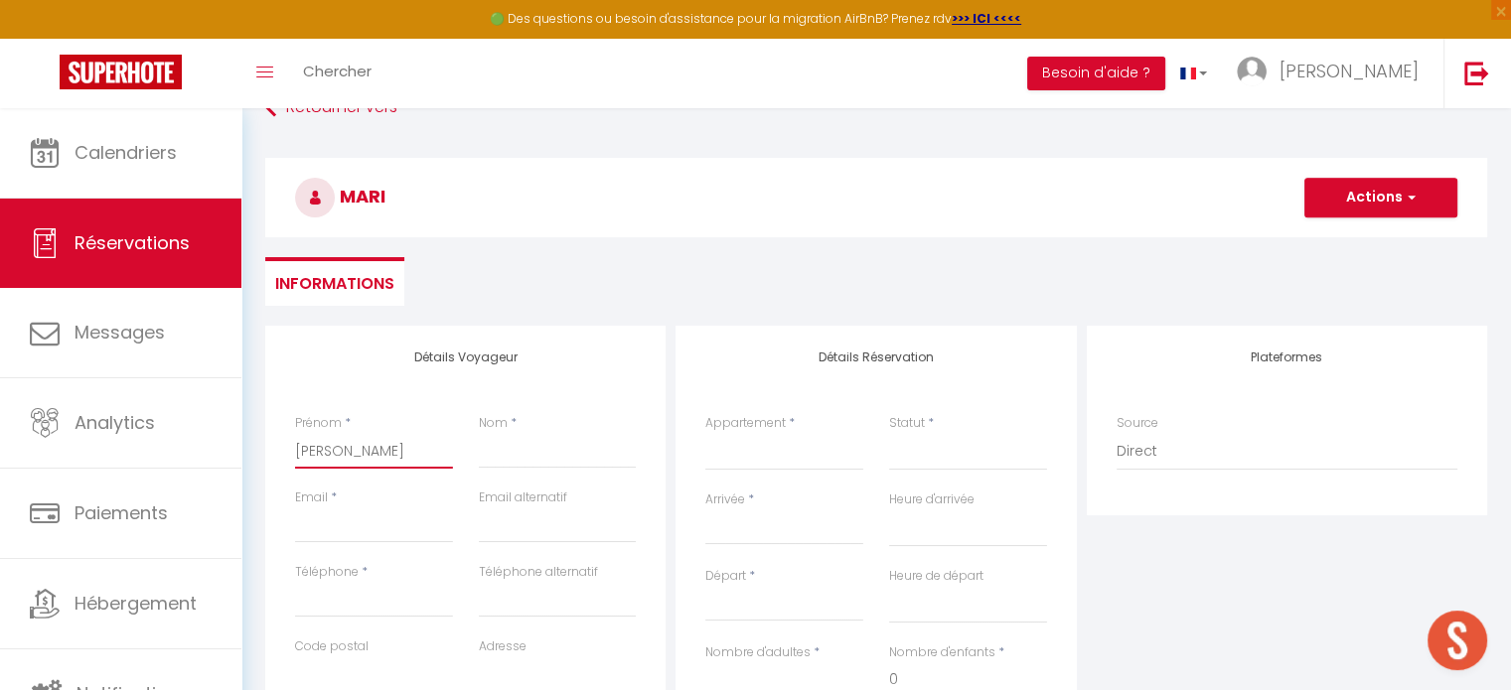
select select
checkbox input "false"
type input "Marian"
select select
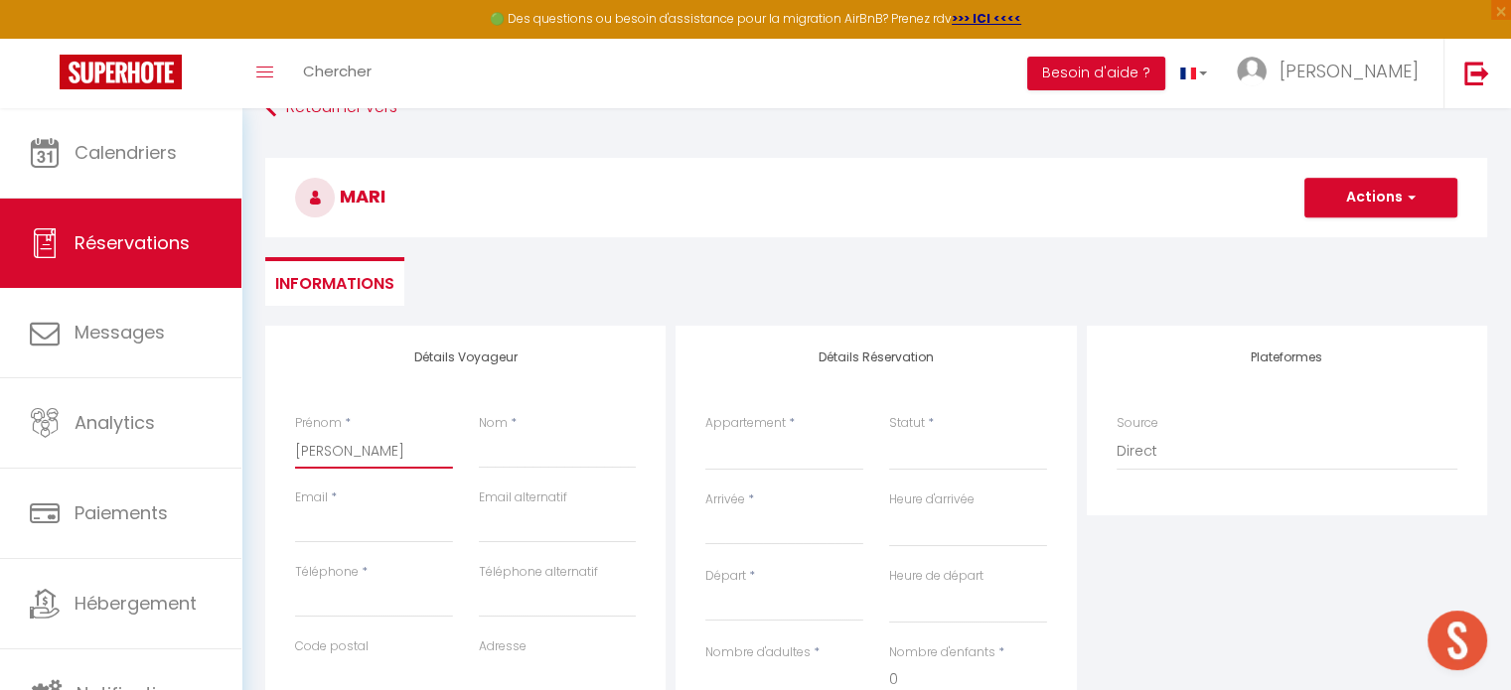
select select
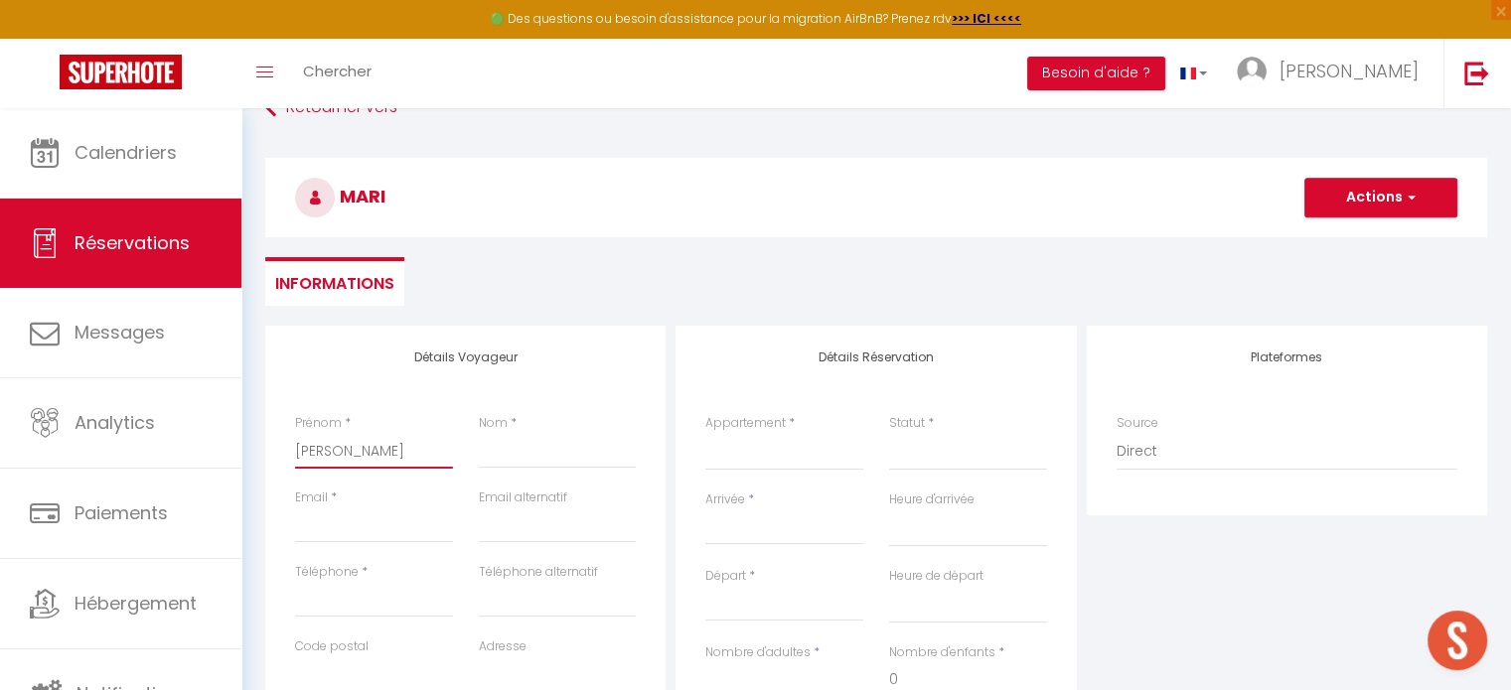
checkbox input "false"
type input "Mariana"
select select
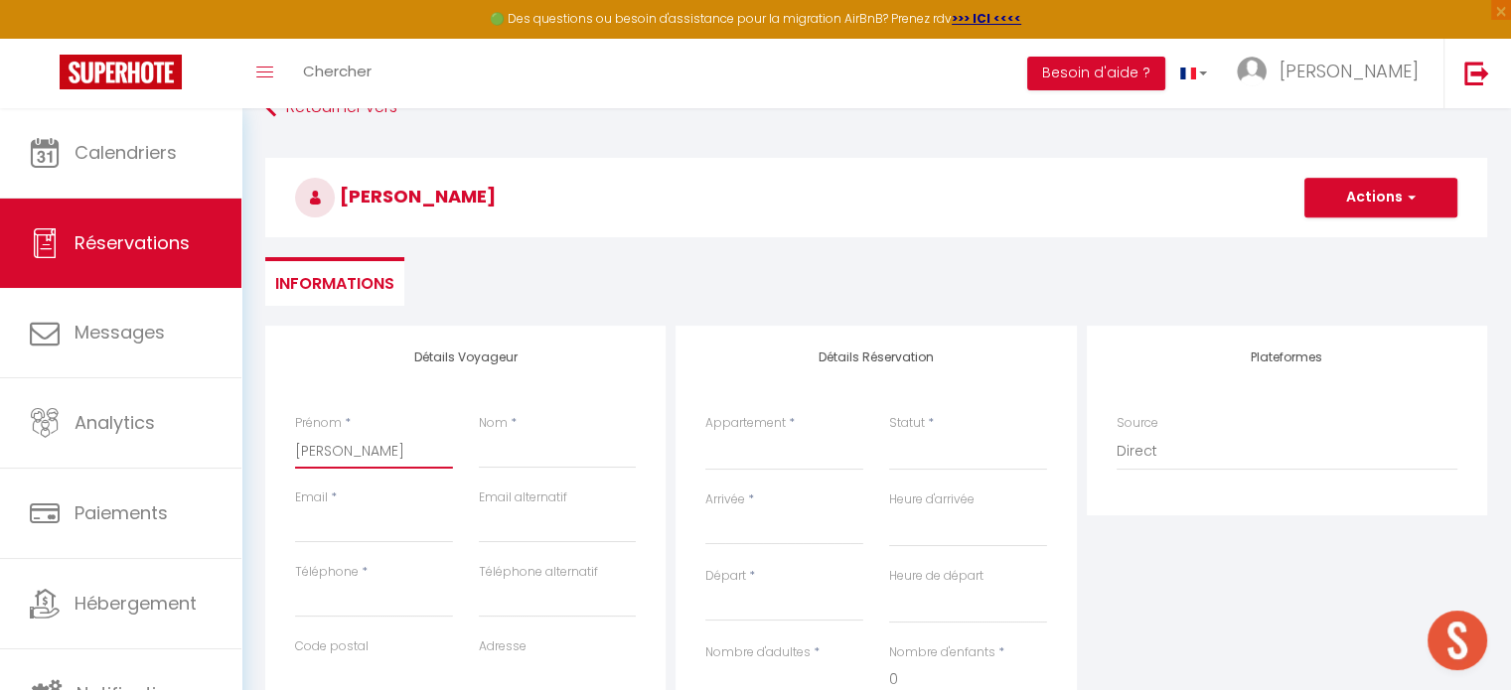
select select
checkbox input "false"
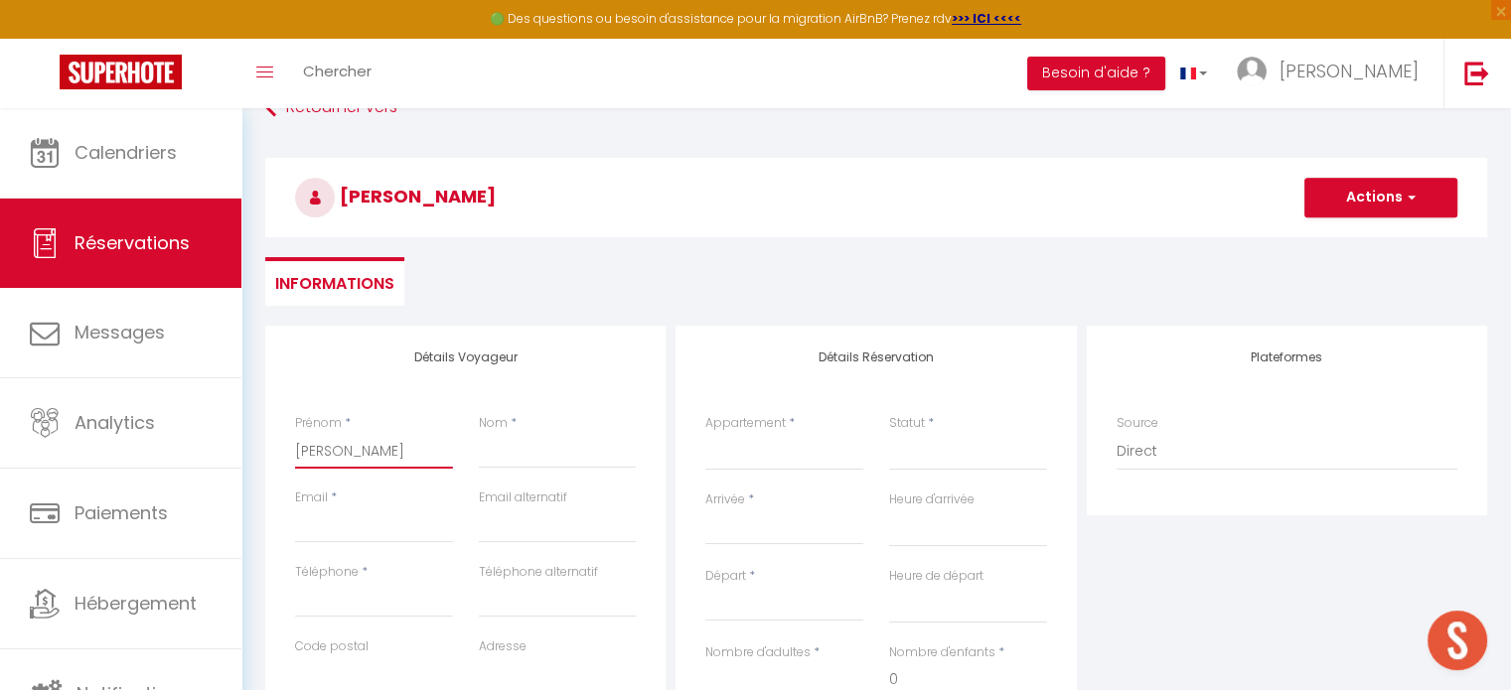
drag, startPoint x: 427, startPoint y: 454, endPoint x: 227, endPoint y: 444, distance: 200.9
click at [227, 444] on div "🟢 Des questions ou besoin d'assistance pour la migration AirBnB? Prenez rdv >>>…" at bounding box center [755, 621] width 1511 height 1109
type input "Mariana"
click at [510, 448] on input "Nom" at bounding box center [558, 451] width 158 height 36
paste input "Mariana"
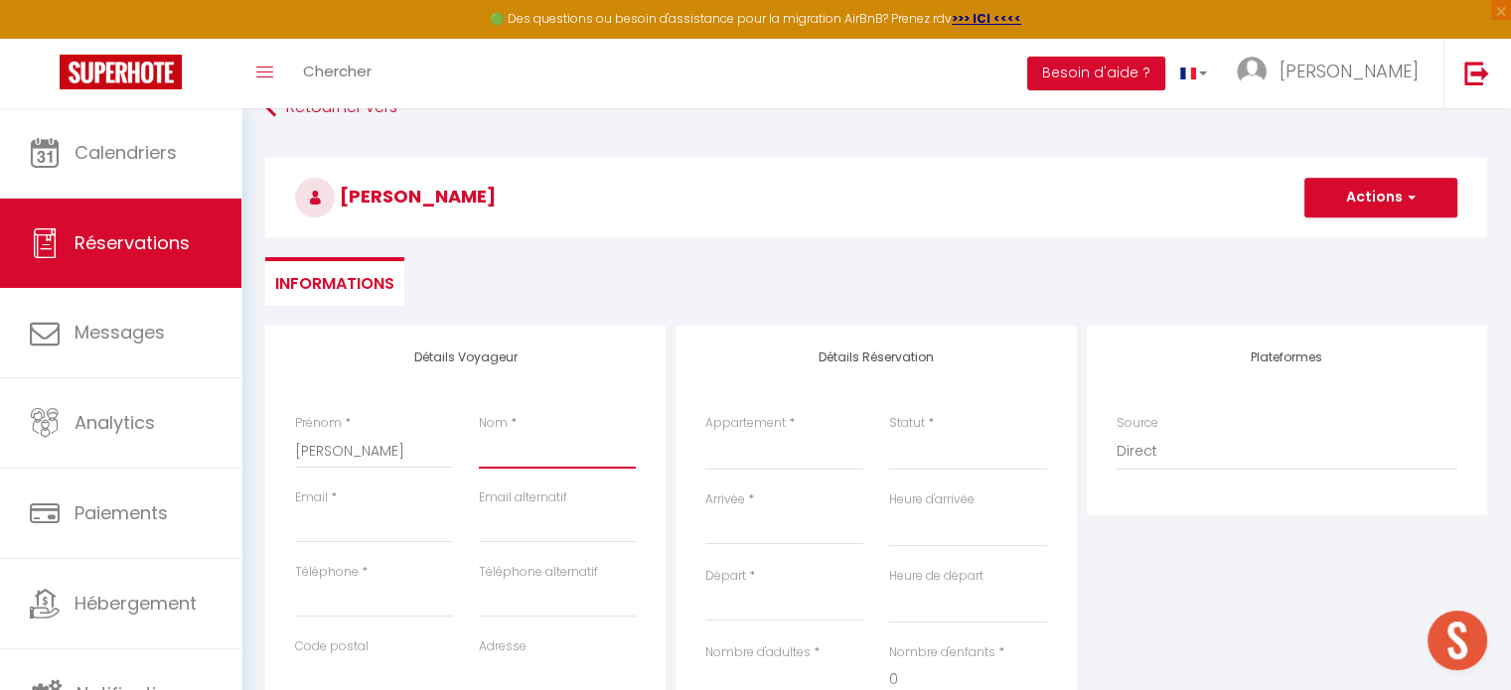
type input "Mariana"
select select
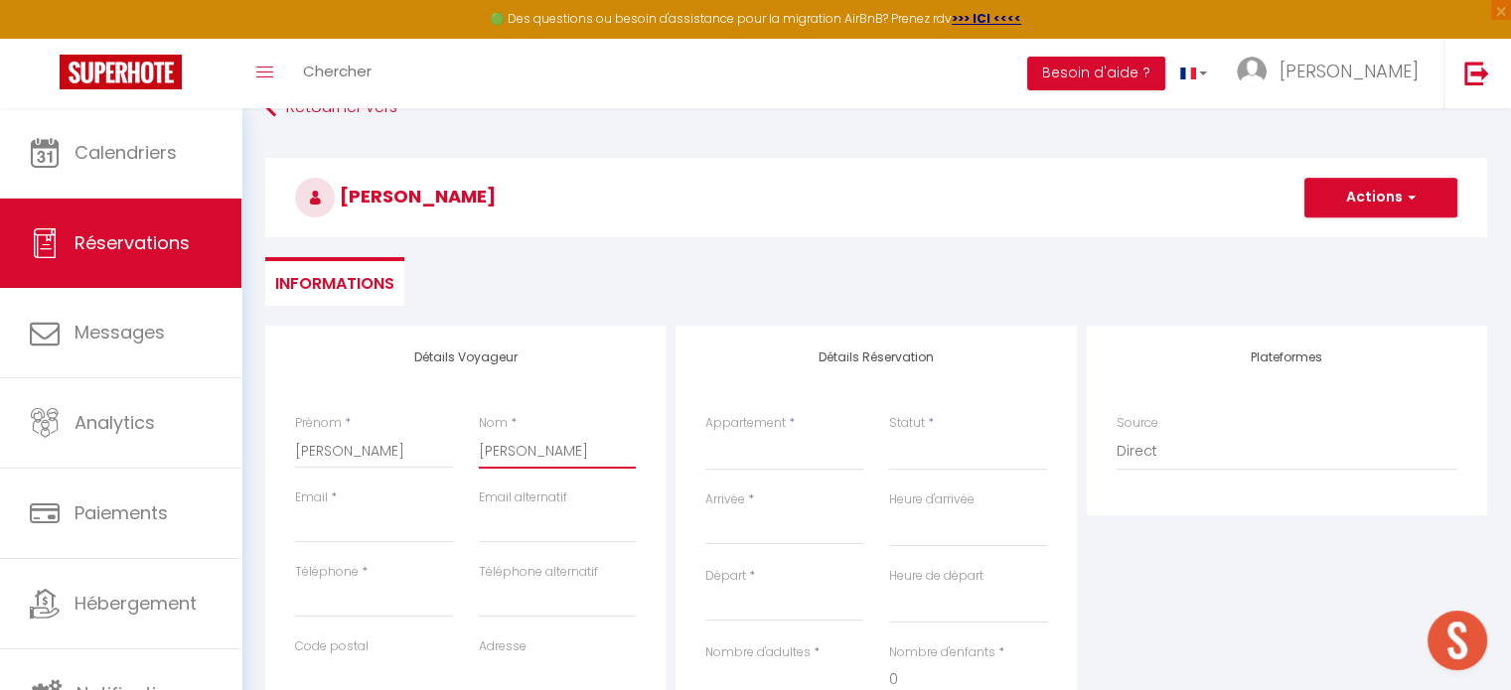
select select
checkbox input "false"
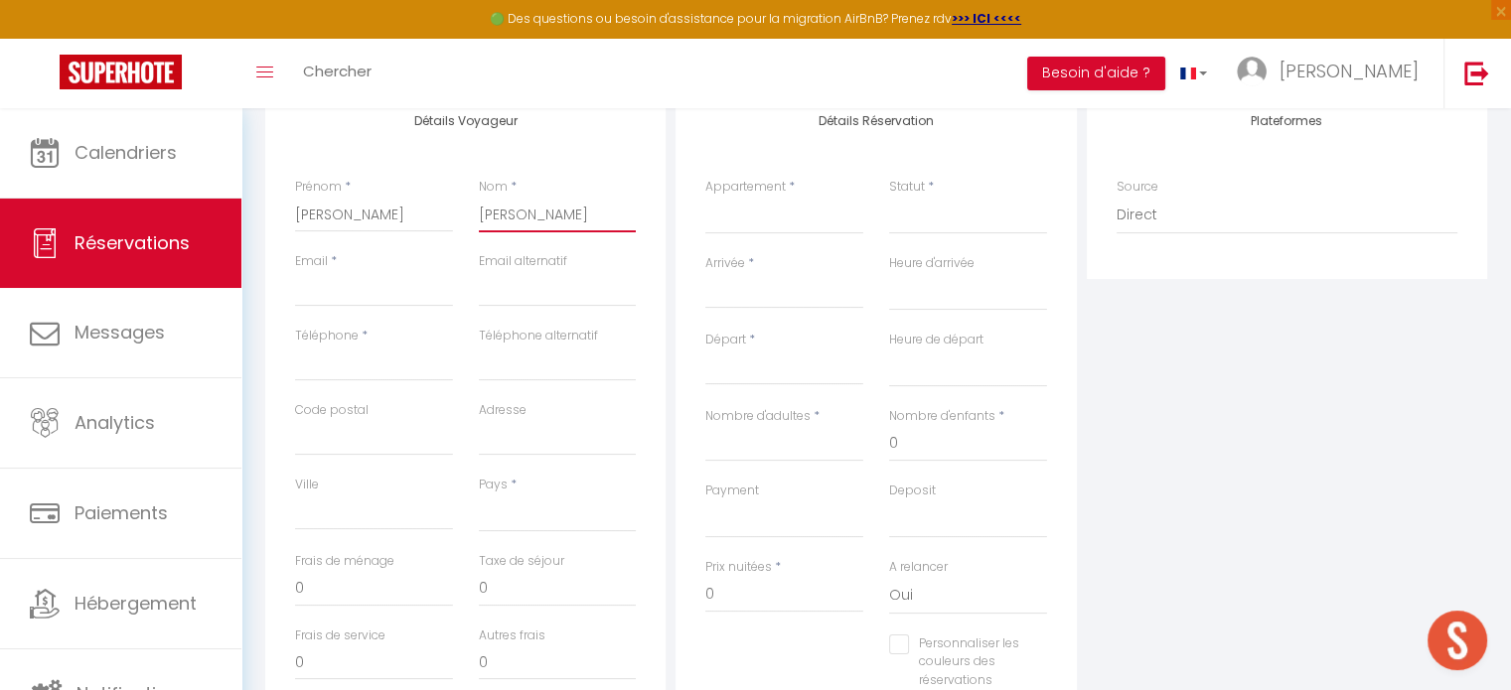
scroll to position [278, 0]
type input "Mariana"
click at [354, 286] on input "Email client" at bounding box center [374, 289] width 158 height 36
type input "pleutinastrid@yahoo.fr"
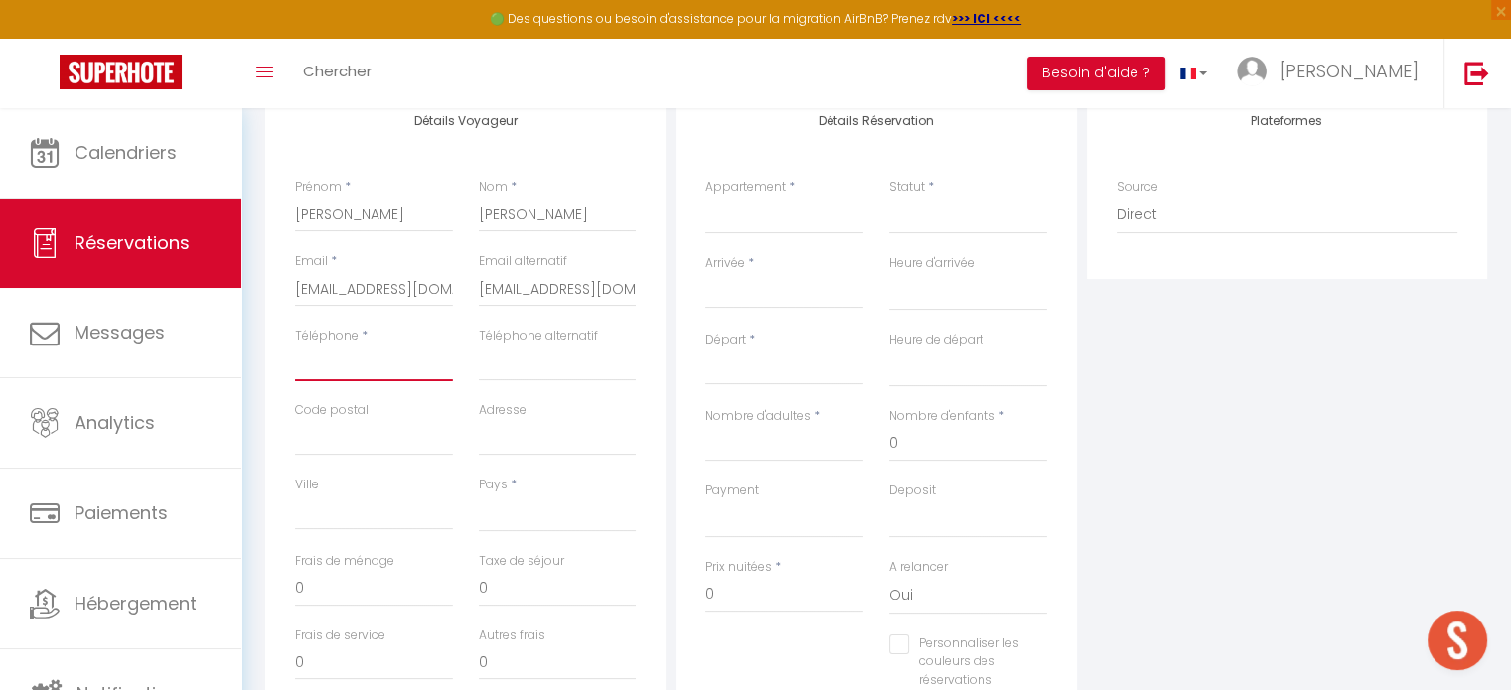
type input "0650229523"
type input "28500"
type input "6 rue de la Chenaie"
type input "CHERISY"
select select "FR"
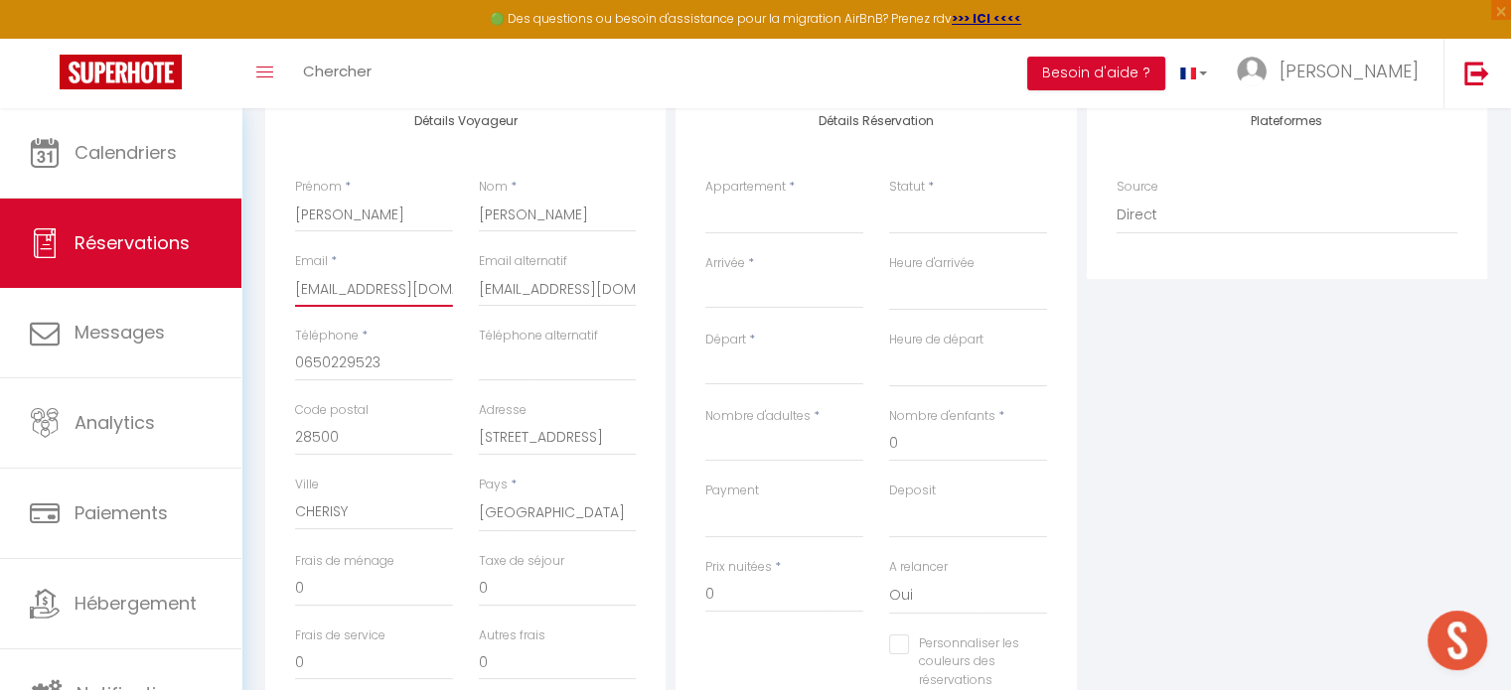
select select
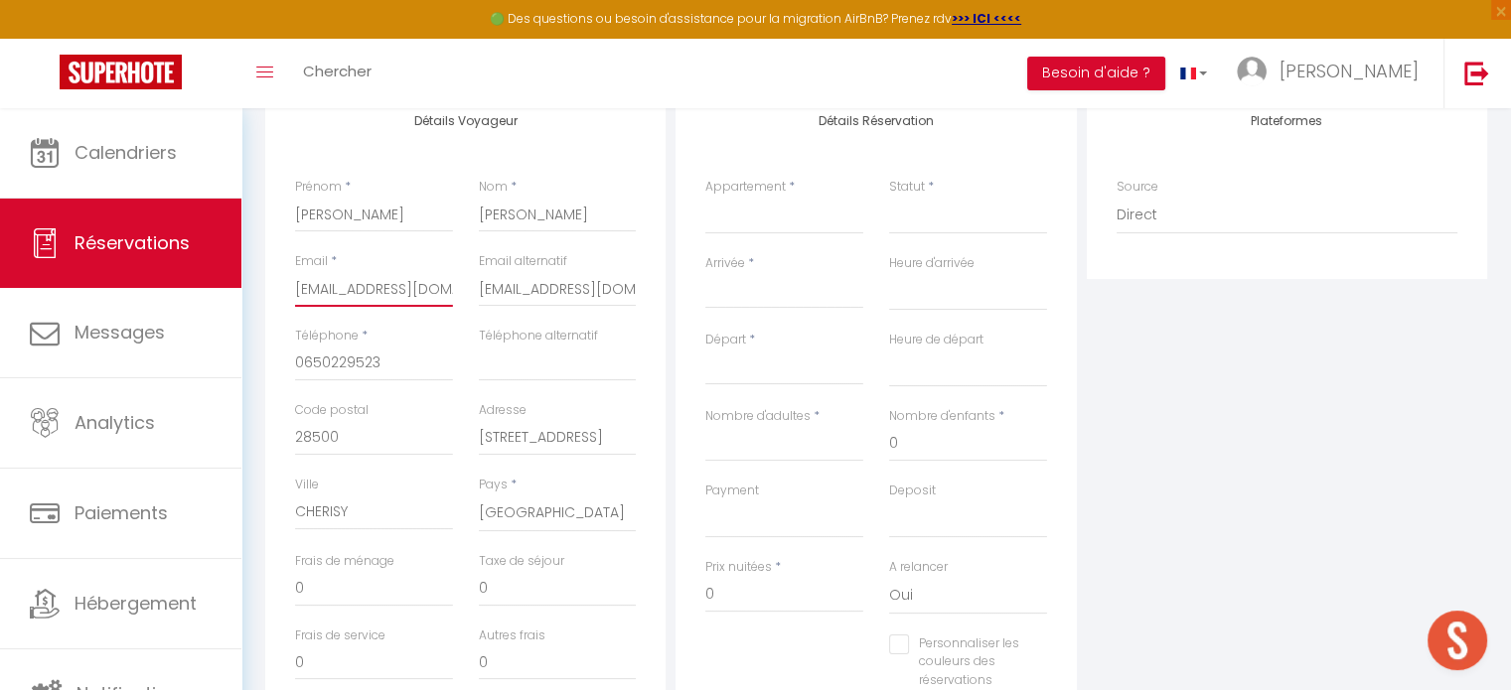
select select
checkbox input "false"
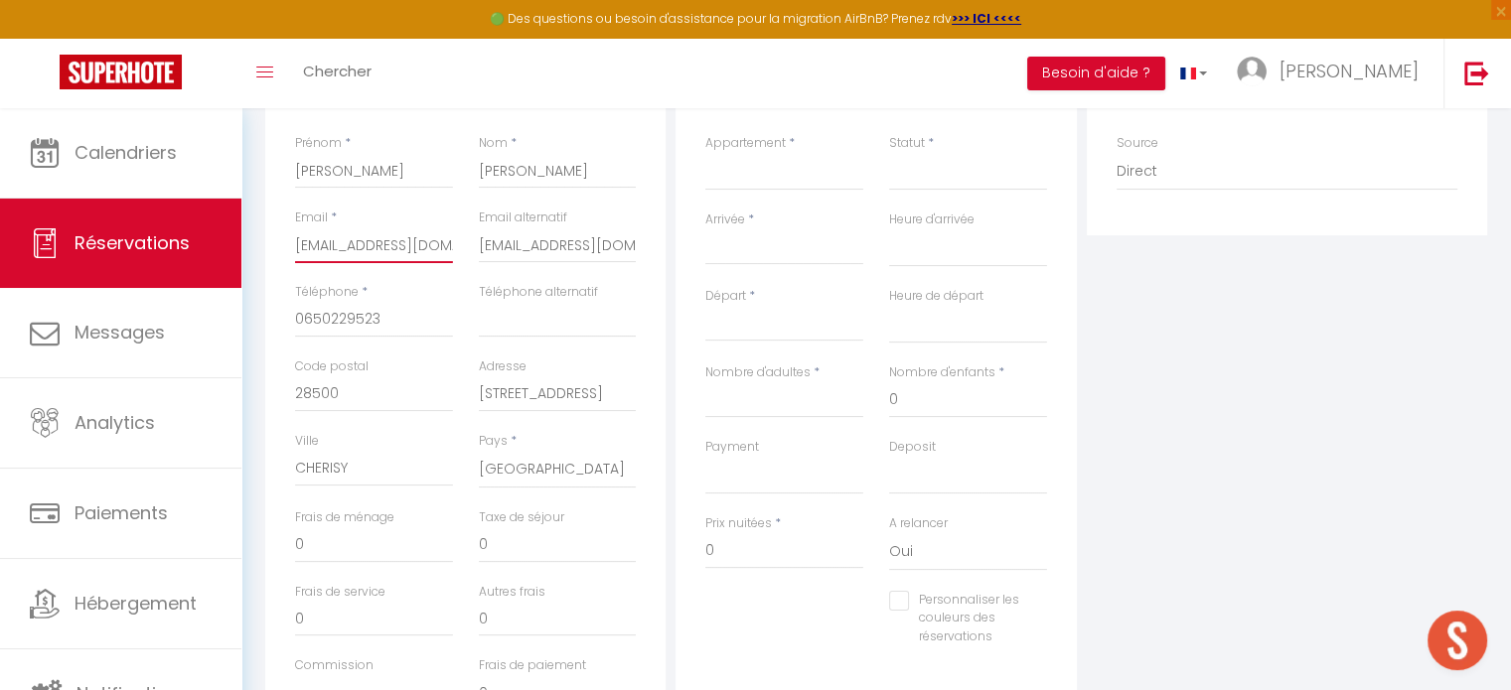
scroll to position [326, 0]
drag, startPoint x: 403, startPoint y: 390, endPoint x: 256, endPoint y: 389, distance: 147.0
click at [256, 389] on div "Détails Voyageur Prénom * Mariana Nom * Mariana Email * pleutinastrid@yahoo.fr …" at bounding box center [876, 455] width 1248 height 826
select select
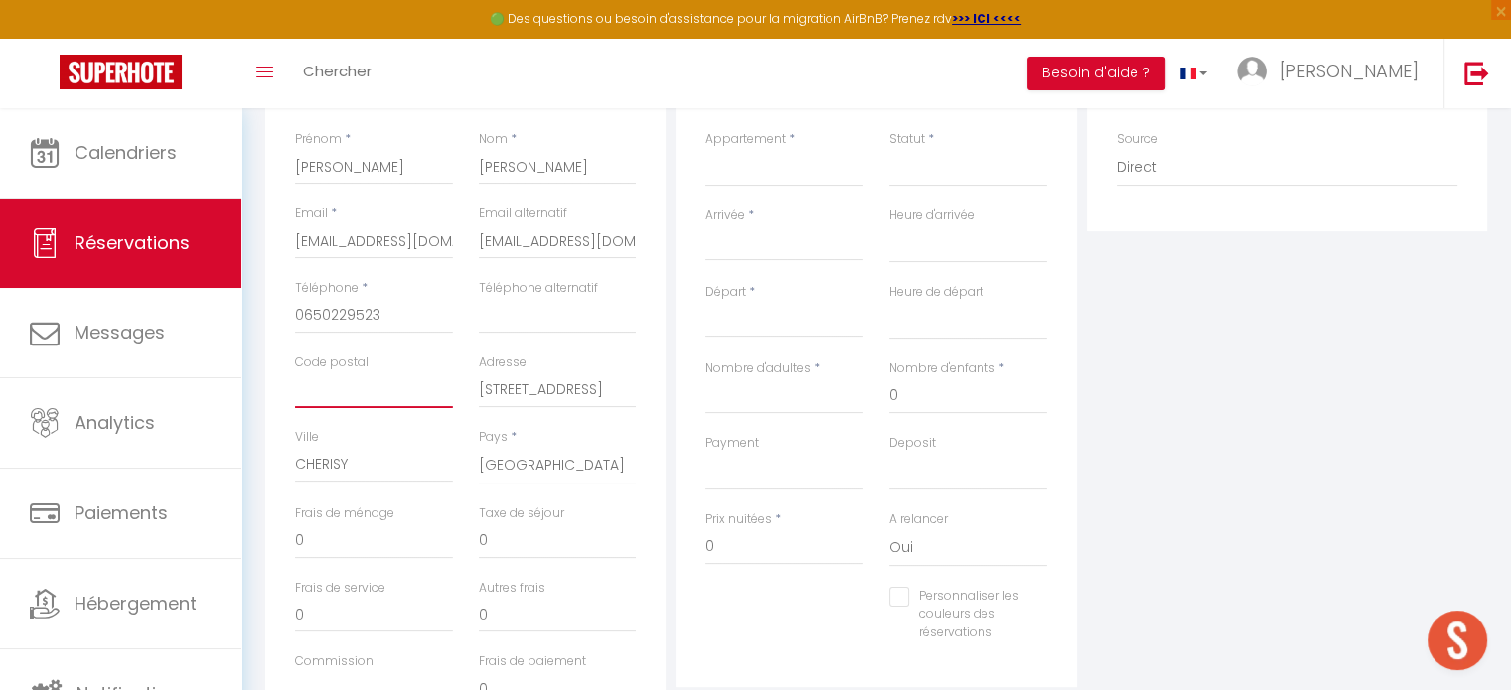
select select
checkbox input "false"
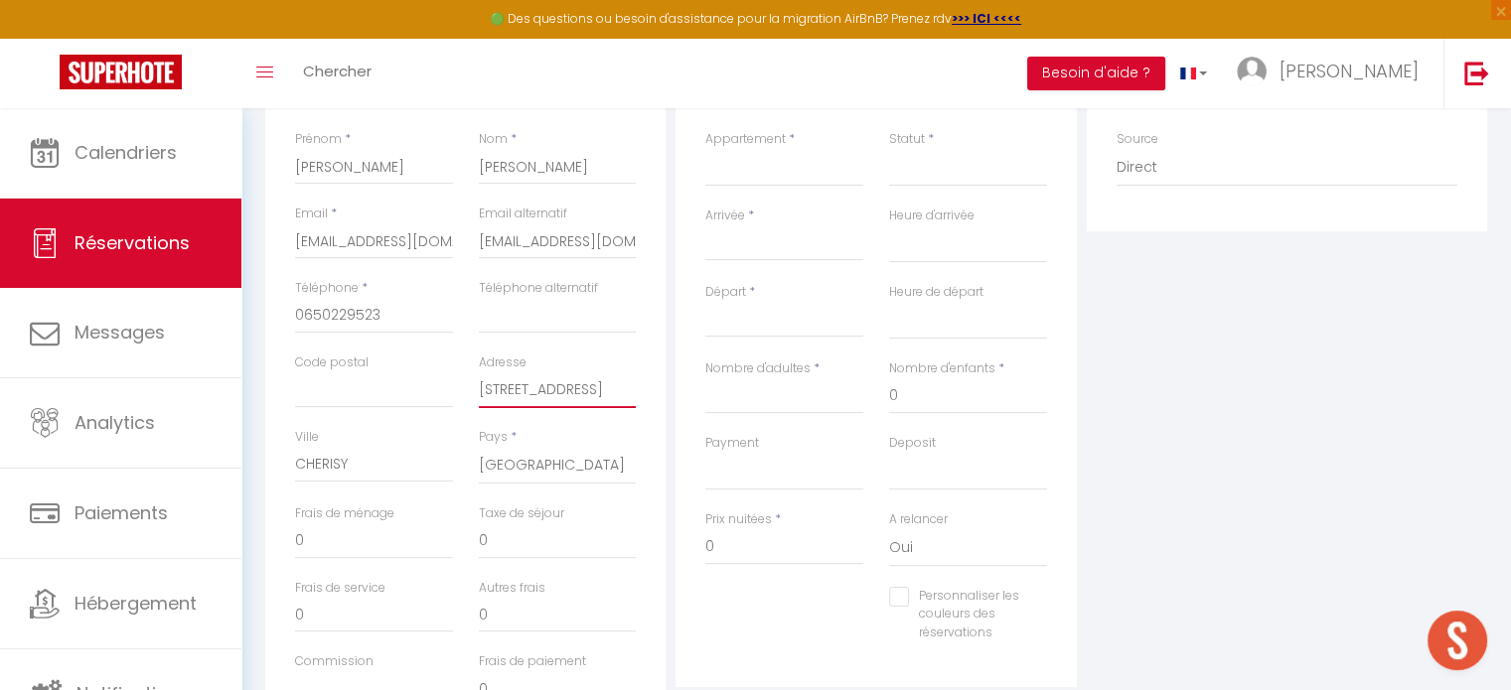
drag, startPoint x: 617, startPoint y: 391, endPoint x: 482, endPoint y: 411, distance: 136.6
click at [482, 411] on div "Adresse 6 rue de la Chenaie" at bounding box center [558, 391] width 184 height 75
drag, startPoint x: 622, startPoint y: 383, endPoint x: 459, endPoint y: 420, distance: 167.0
click at [459, 420] on div "Code postal Adresse 6 rue de la Chenaie" at bounding box center [466, 391] width 368 height 75
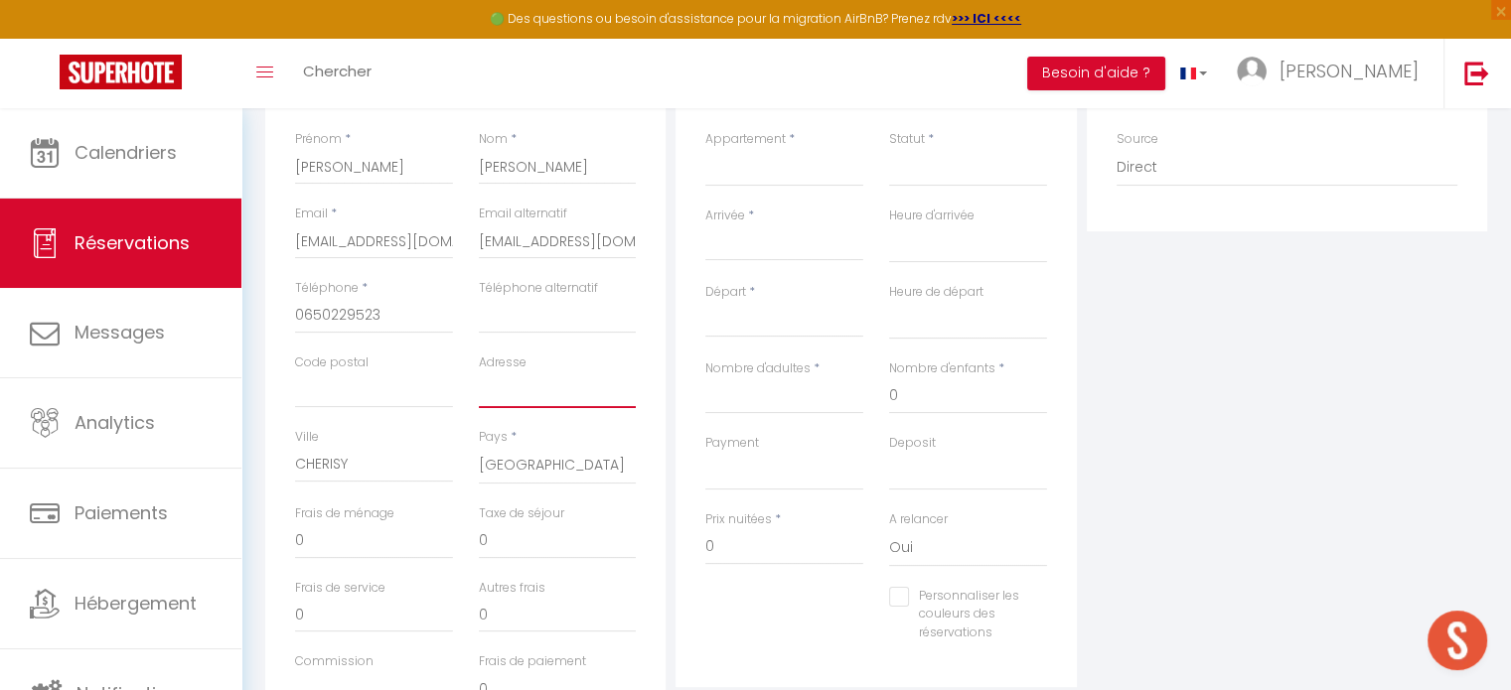
select select
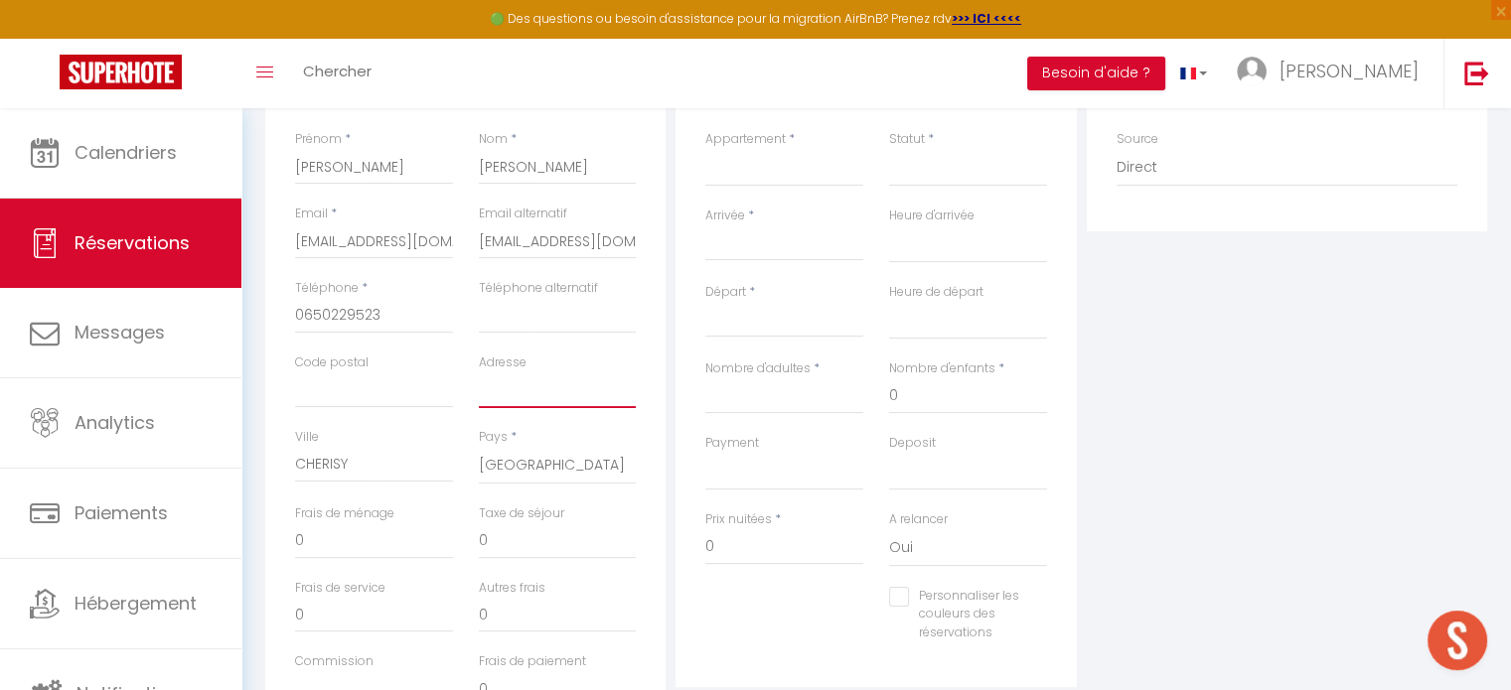
select select
checkbox input "false"
drag, startPoint x: 376, startPoint y: 469, endPoint x: 249, endPoint y: 465, distance: 126.2
click at [249, 465] on div "Retourner vers Mariana Mariana Actions Enregistrer Actions Enregistrer Aperçu e…" at bounding box center [876, 336] width 1270 height 1109
select select
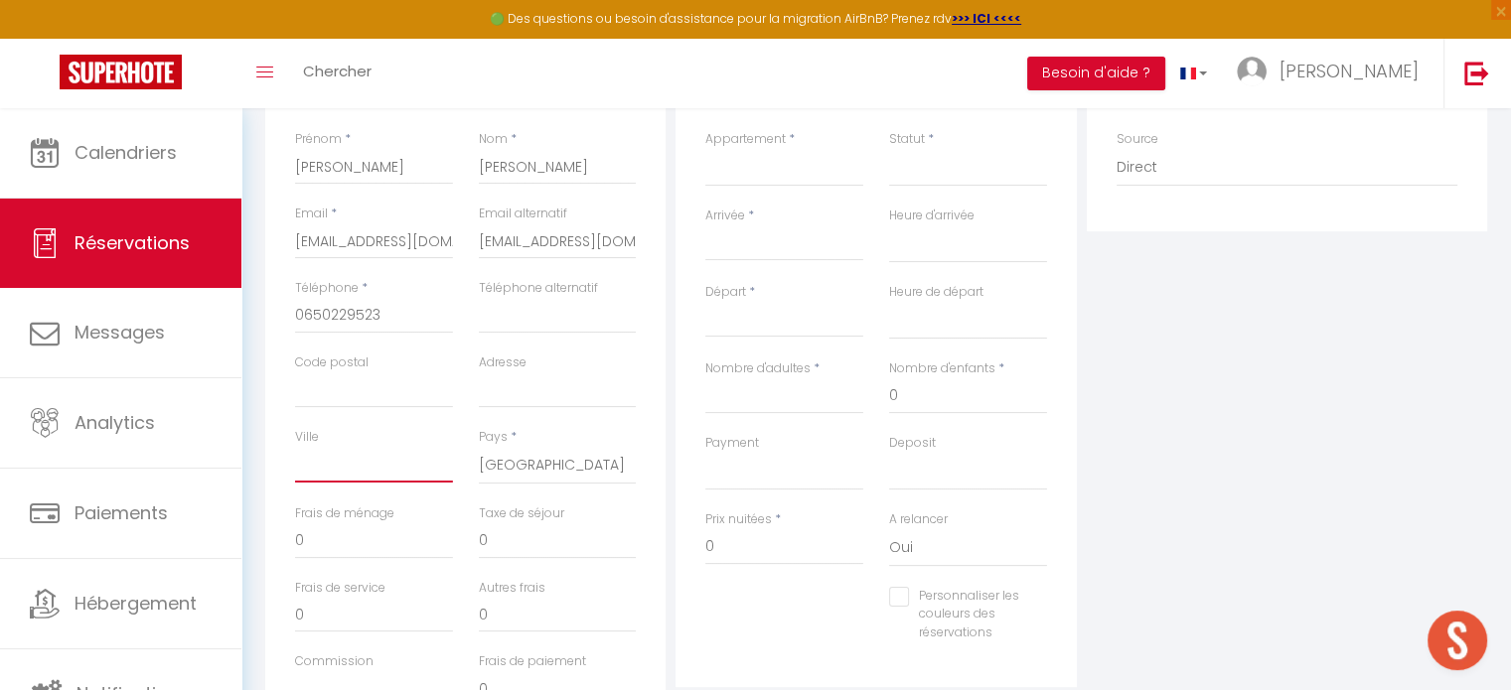
select select
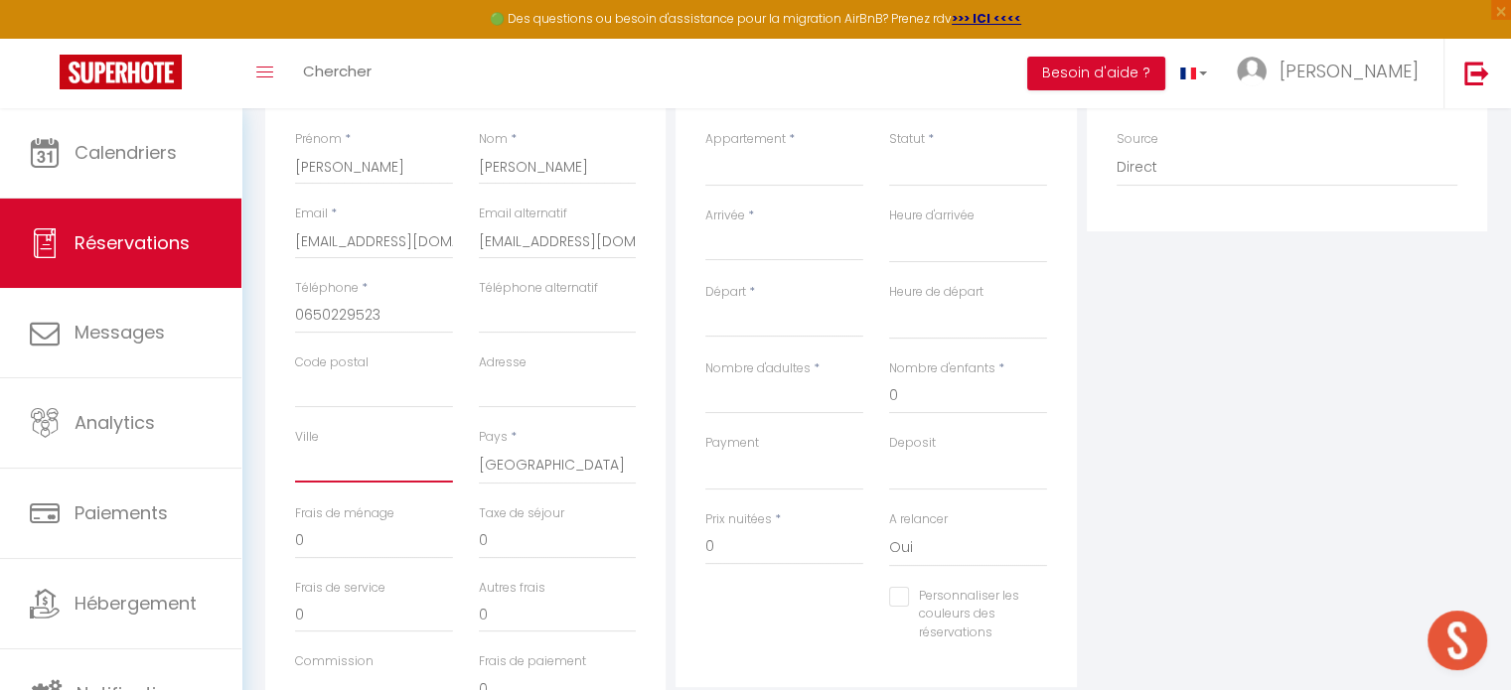
checkbox input "false"
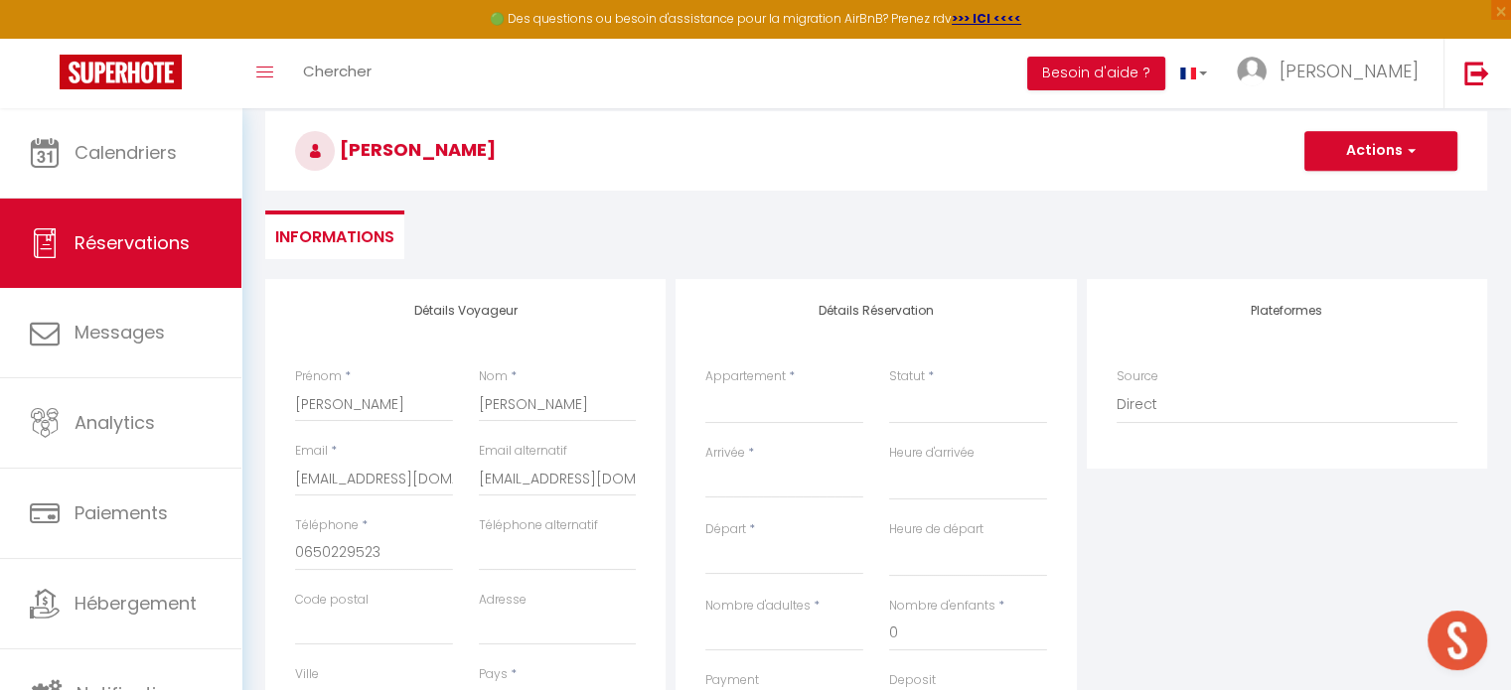
scroll to position [87, 0]
click at [763, 418] on select "Iris d'eau - Charmant 2 pièces centre village Nymphéas - Charmant 3 pièces cent…" at bounding box center [784, 406] width 158 height 38
select select "70951"
click at [705, 387] on select "Iris d'eau - Charmant 2 pièces centre village Nymphéas - Charmant 3 pièces cent…" at bounding box center [784, 406] width 158 height 38
select select
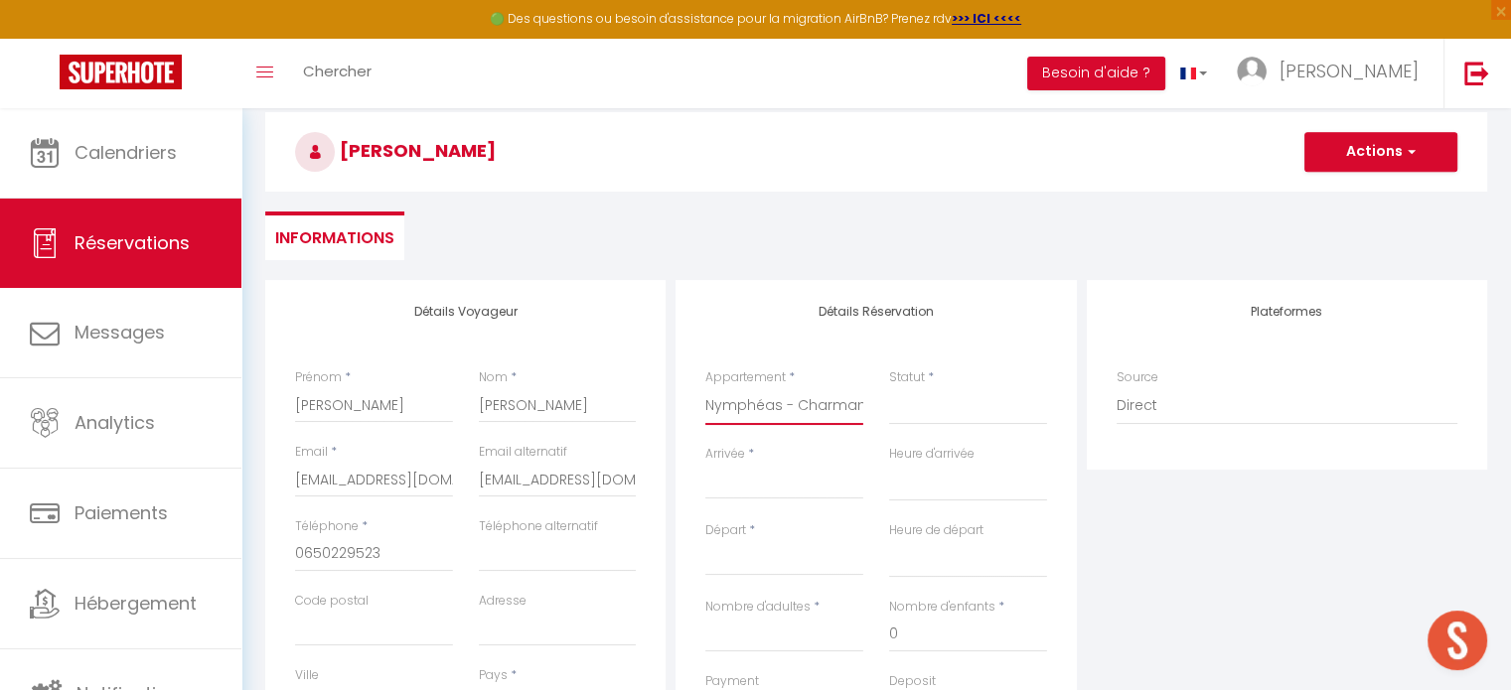
select select
checkbox input "false"
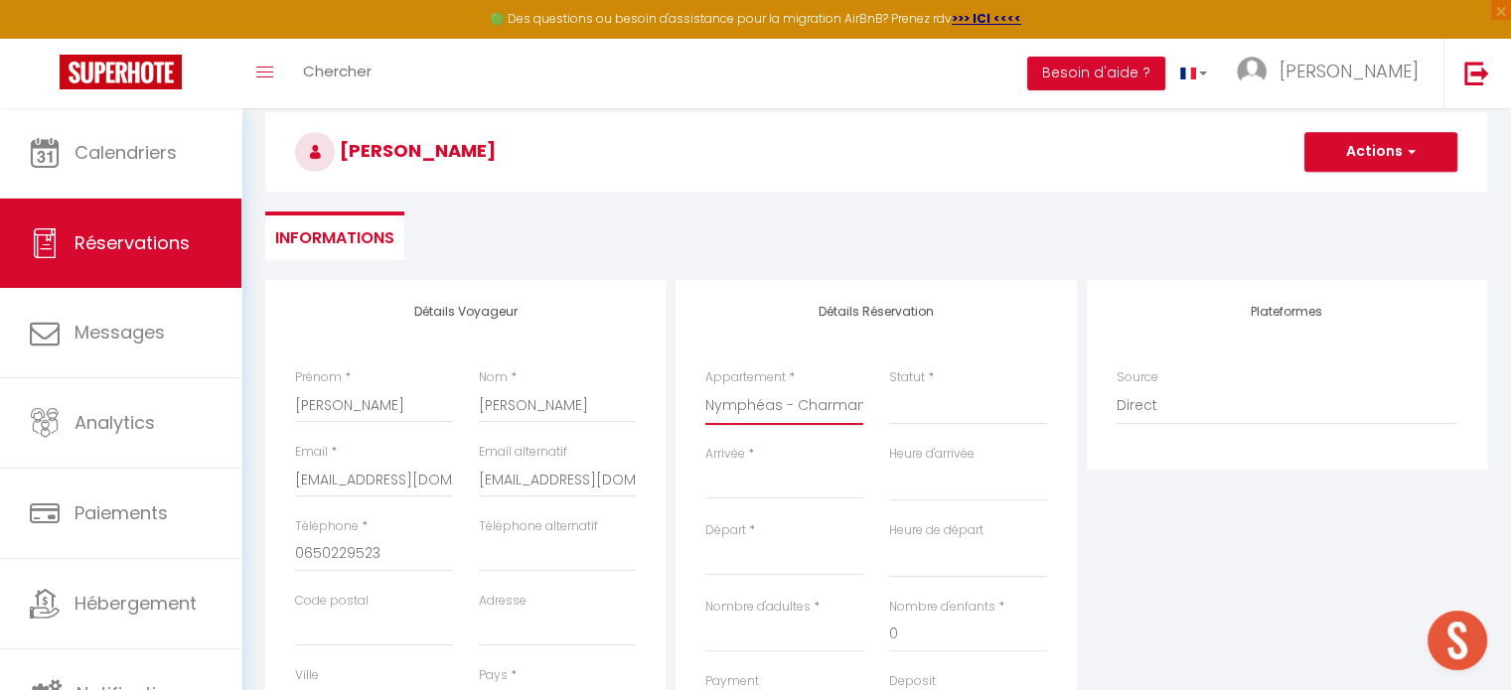
select select
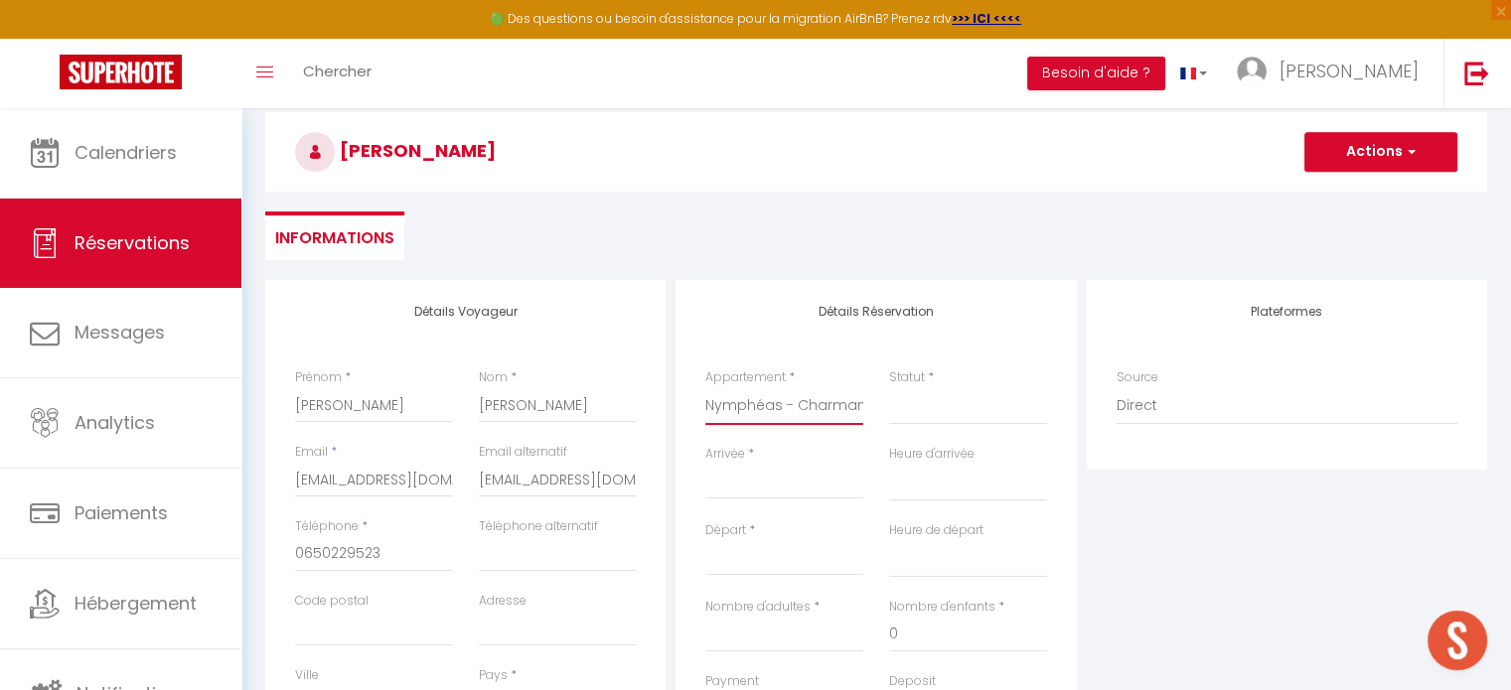
checkbox input "false"
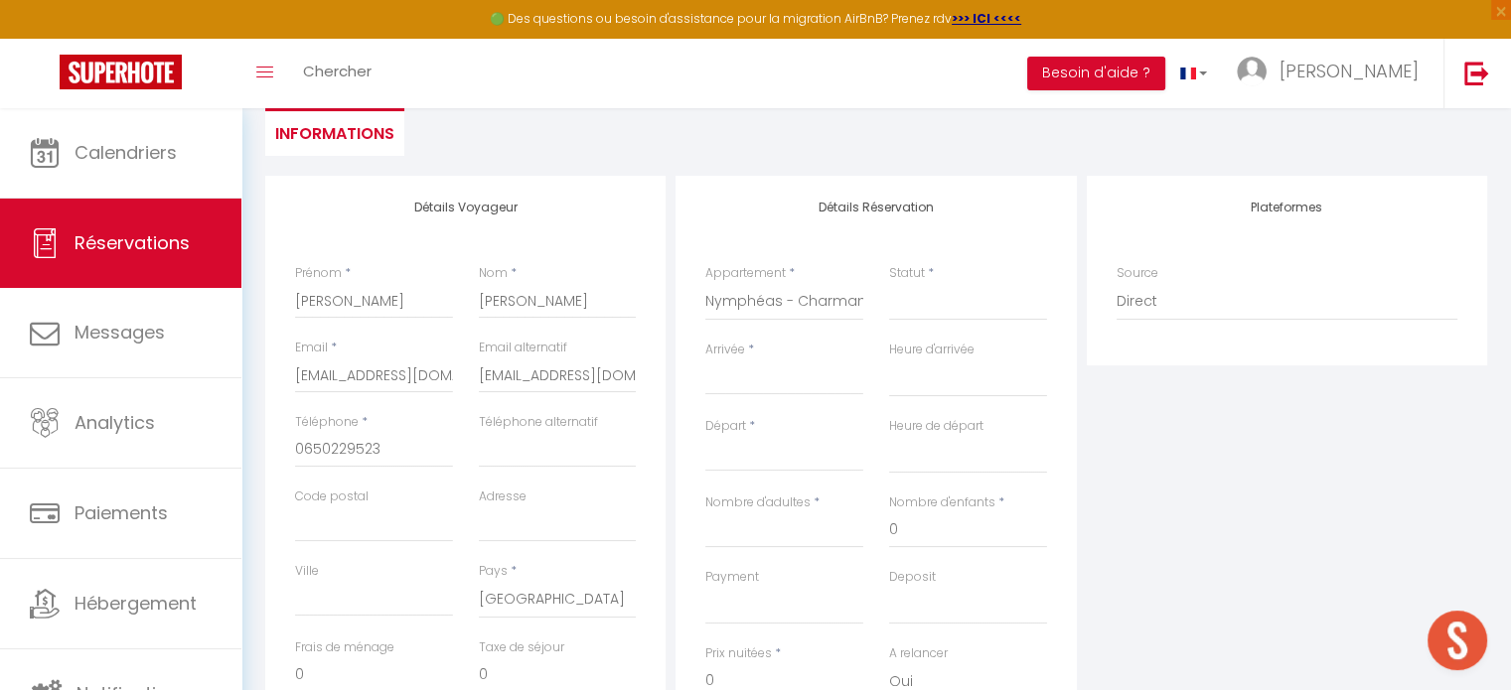
click at [753, 383] on input "Arrivée" at bounding box center [784, 380] width 158 height 26
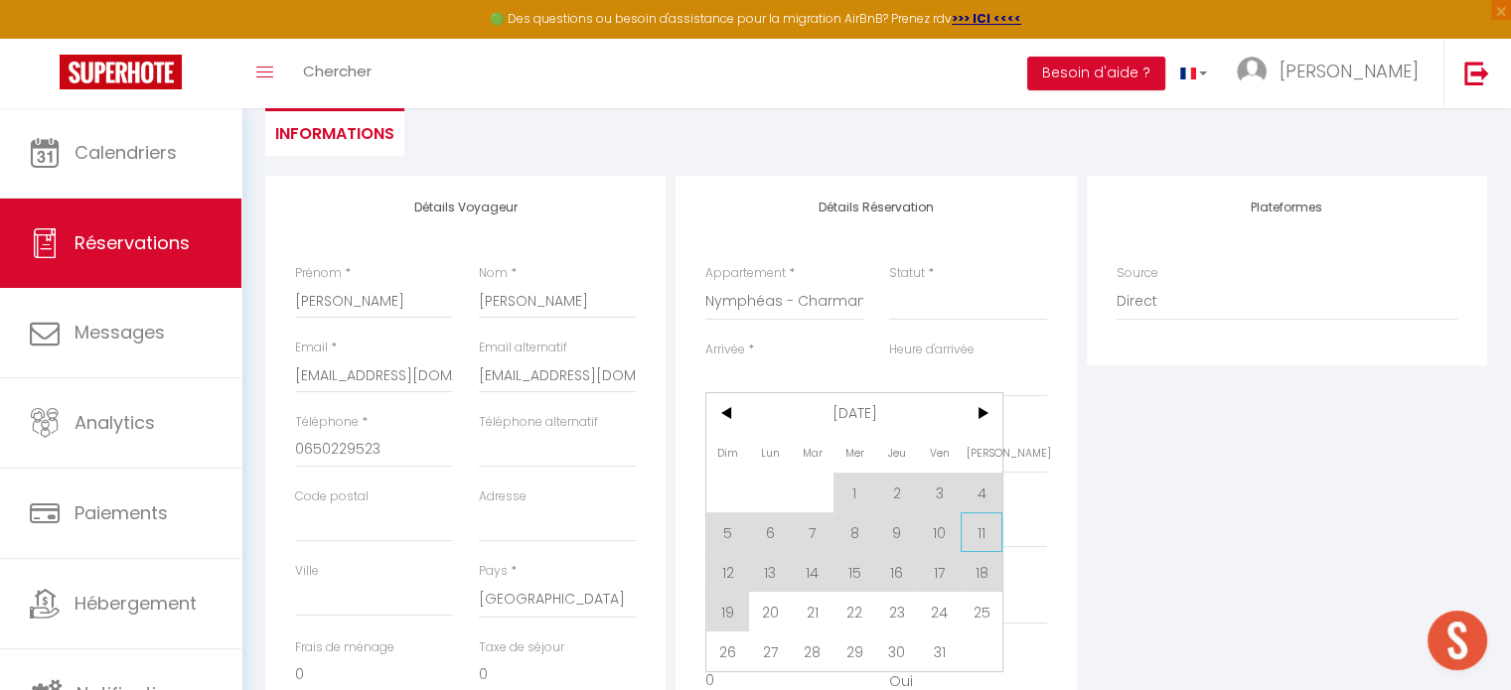
click at [976, 544] on span "11" at bounding box center [982, 533] width 43 height 40
select select
type input "Sam 11 Octobre 2025"
select select
type input "Dim 12 Octobre 2025"
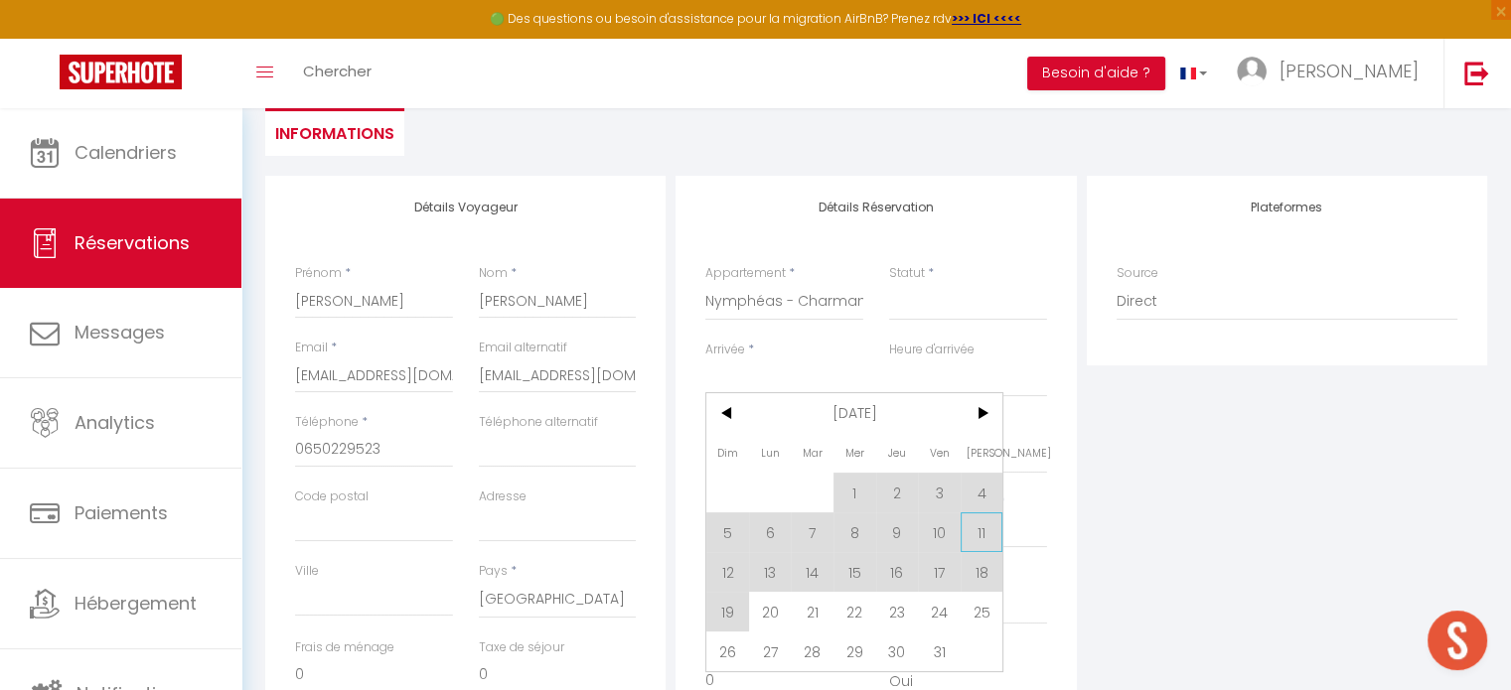
select select
checkbox input "false"
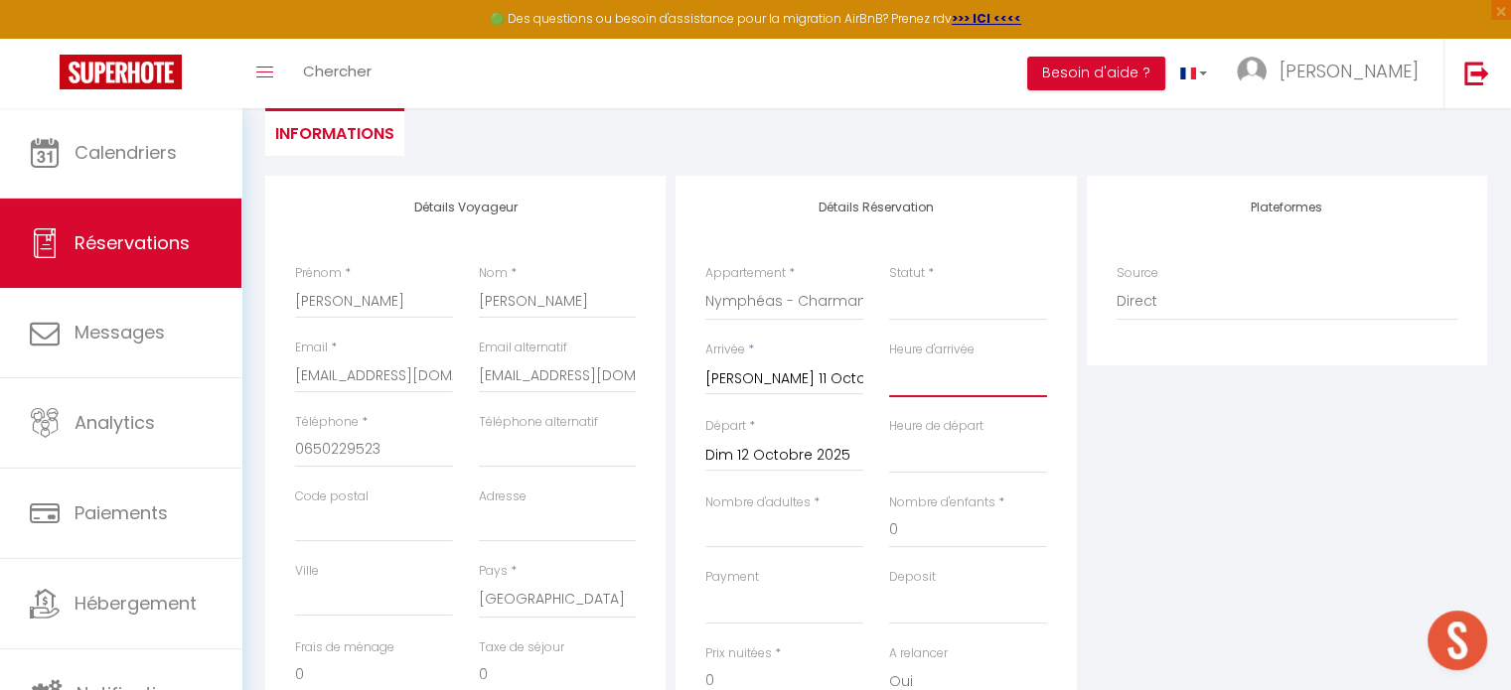
click at [942, 381] on select "00:00 00:30 01:00 01:30 02:00 02:30 03:00 03:30 04:00 04:30 05:00 05:30 06:00 0…" at bounding box center [968, 379] width 158 height 38
select select "16:00"
click at [889, 360] on select "00:00 00:30 01:00 01:30 02:00 02:30 03:00 03:30 04:00 04:30 05:00 05:30 06:00 0…" at bounding box center [968, 379] width 158 height 38
select select
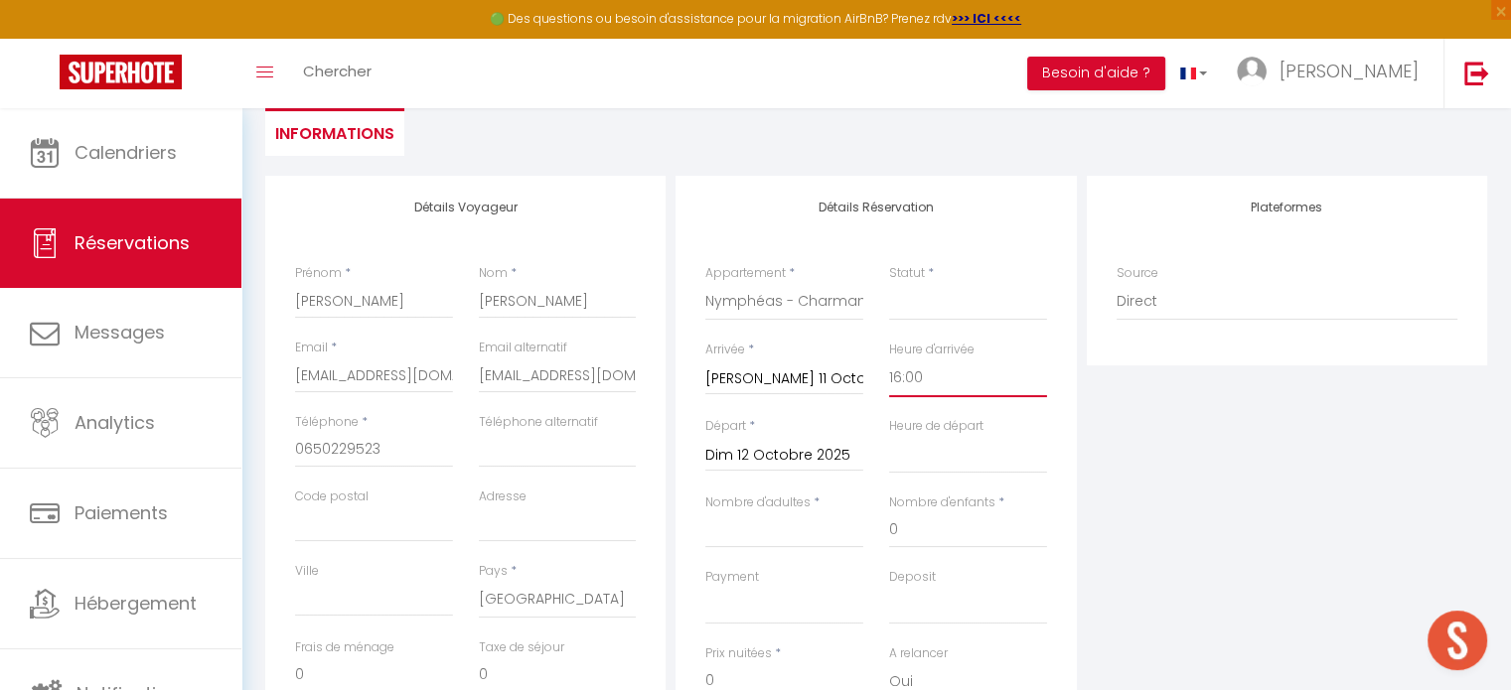
select select
checkbox input "false"
click at [924, 462] on select "00:00 00:30 01:00 01:30 02:00 02:30 03:00 03:30 04:00 04:30 05:00 05:30 06:00 0…" at bounding box center [968, 455] width 158 height 38
select select "06:00"
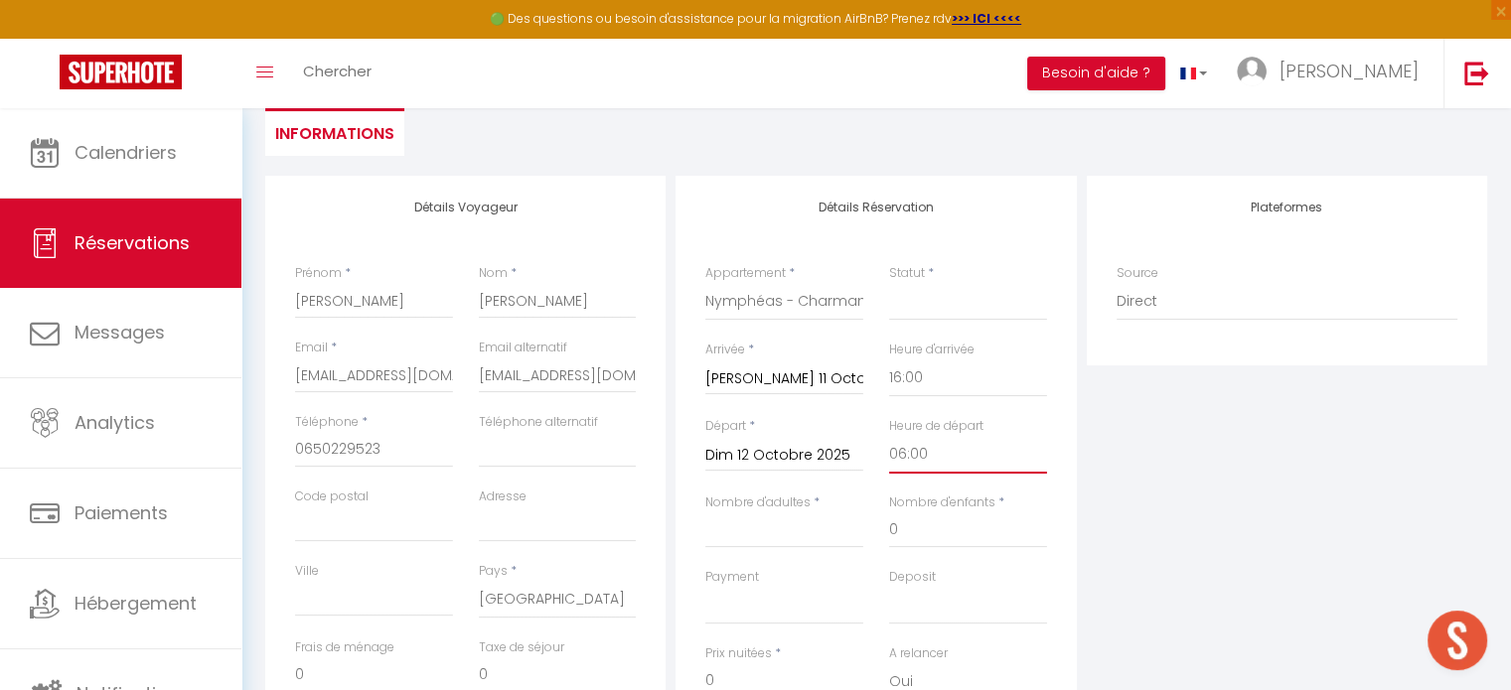
click at [889, 436] on select "00:00 00:30 01:00 01:30 02:00 02:30 03:00 03:30 04:00 04:30 05:00 05:30 06:00 0…" at bounding box center [968, 455] width 158 height 38
select select
checkbox input "false"
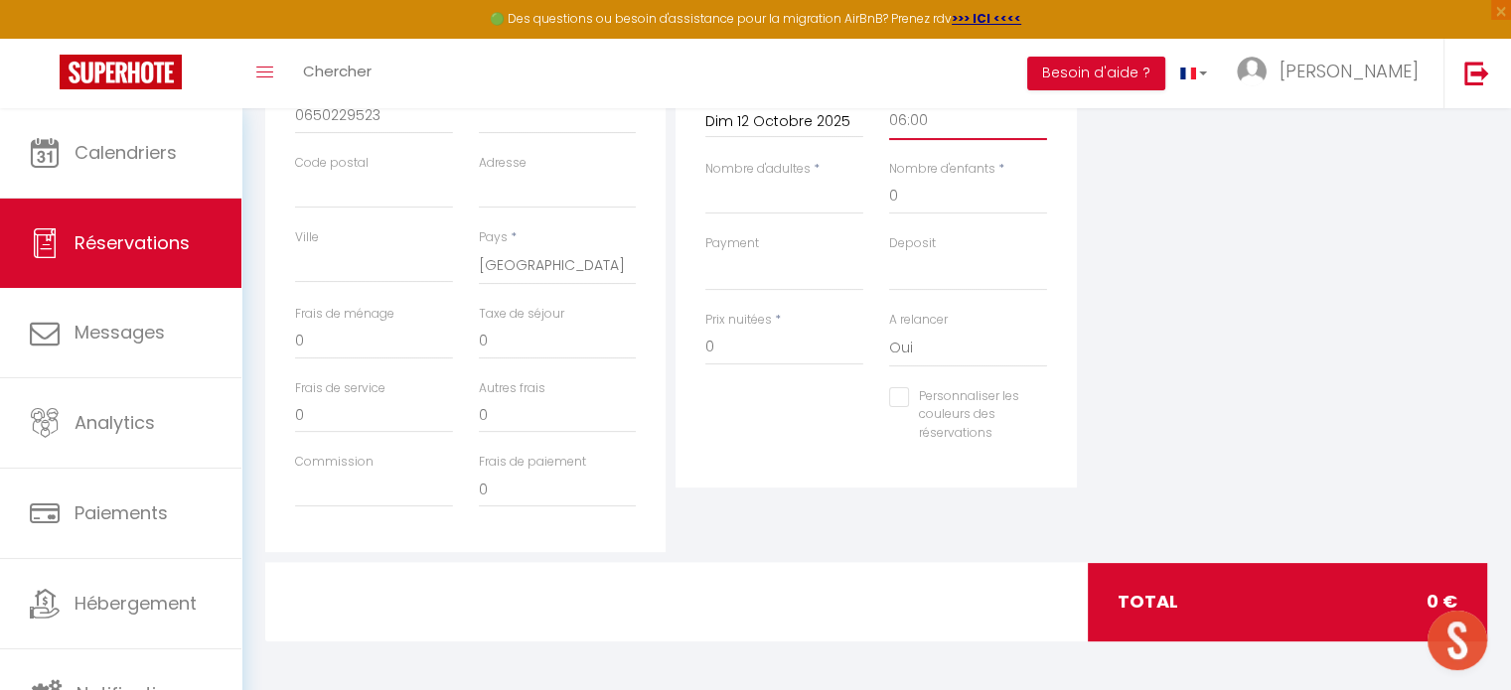
scroll to position [0, 0]
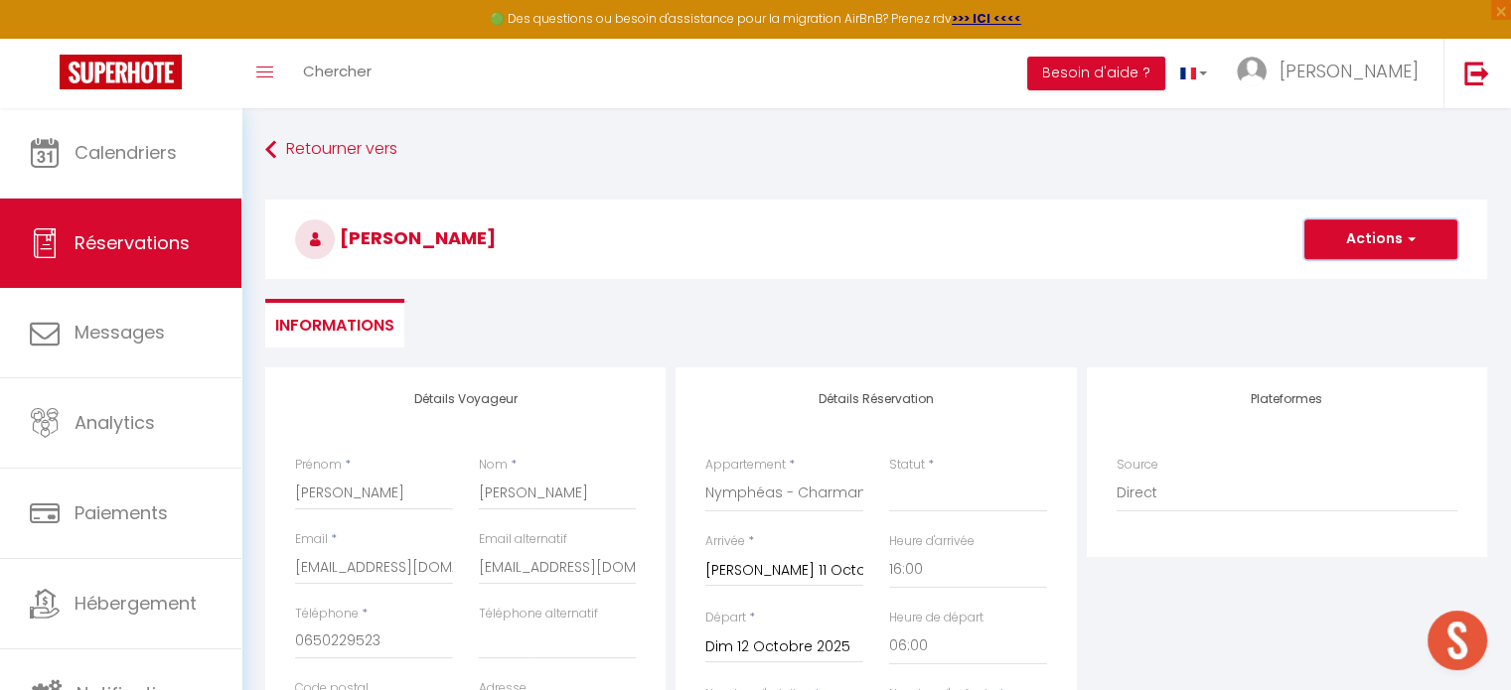
click at [1354, 242] on button "Actions" at bounding box center [1380, 240] width 153 height 40
click at [1333, 277] on link "Enregistrer" at bounding box center [1361, 283] width 157 height 26
select select
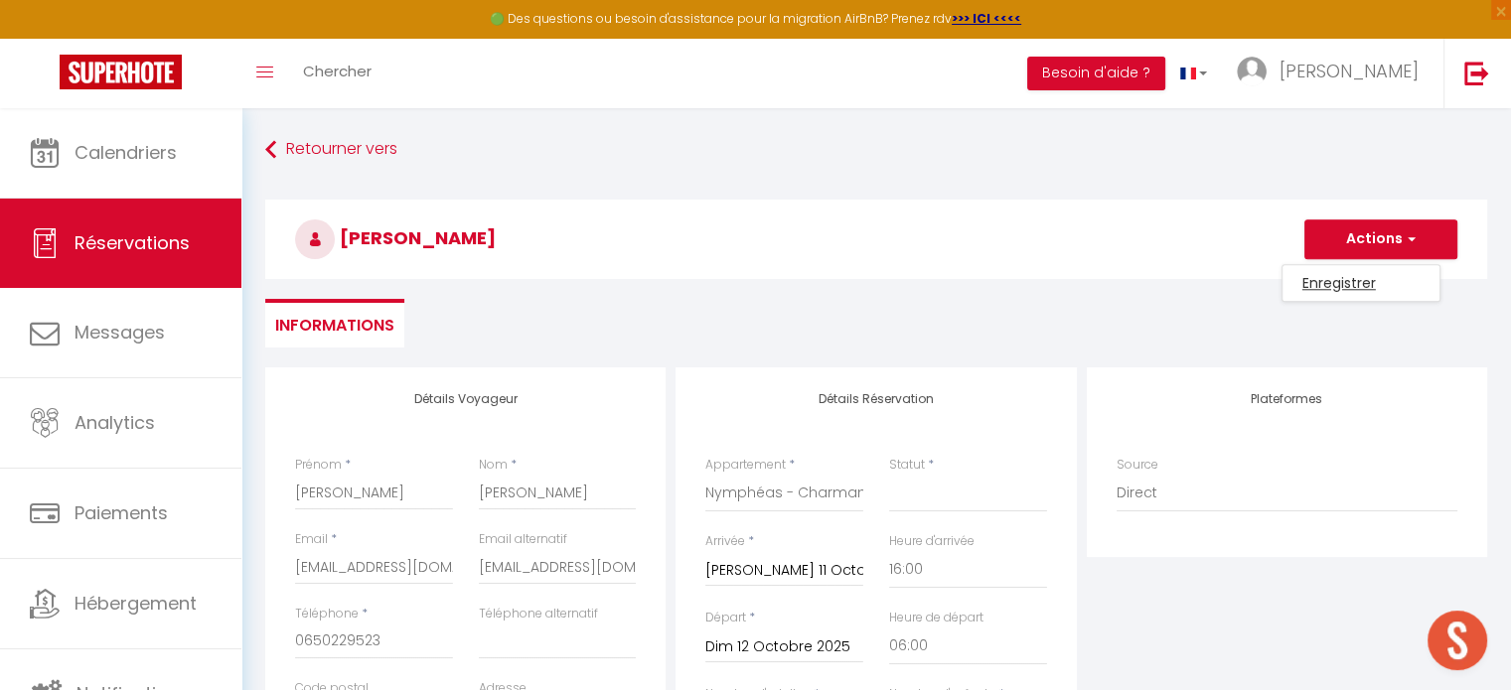
checkbox input "false"
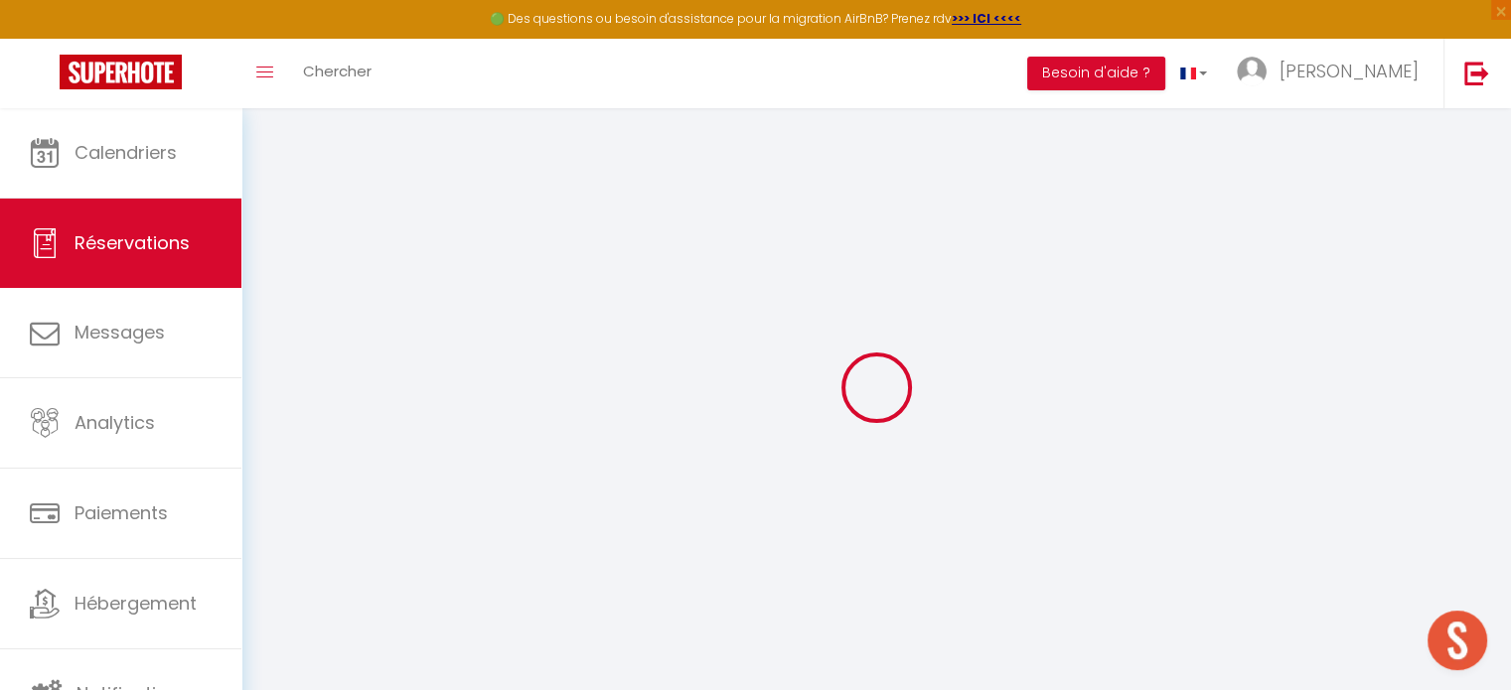
select select
checkbox input "false"
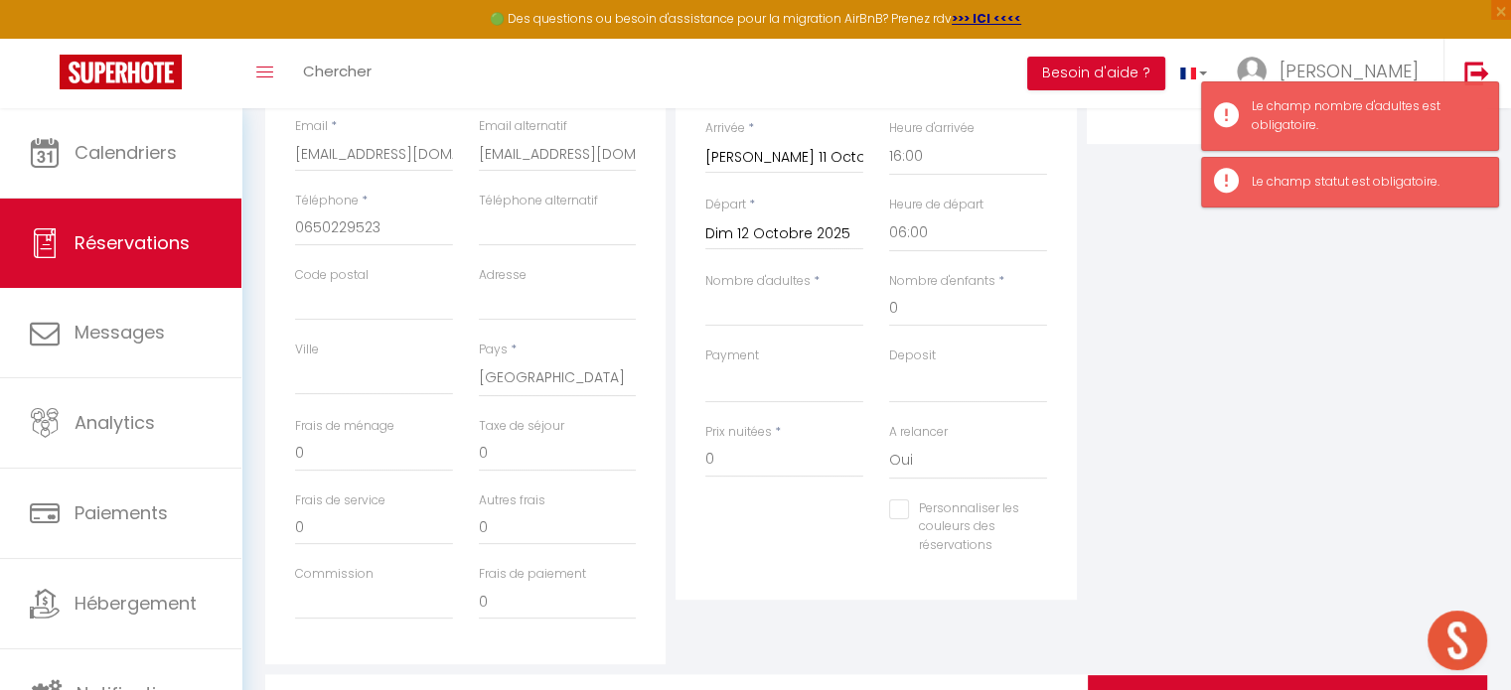
scroll to position [415, 0]
click at [774, 292] on input "Nombre d'adultes" at bounding box center [784, 307] width 158 height 36
type input "4"
select select
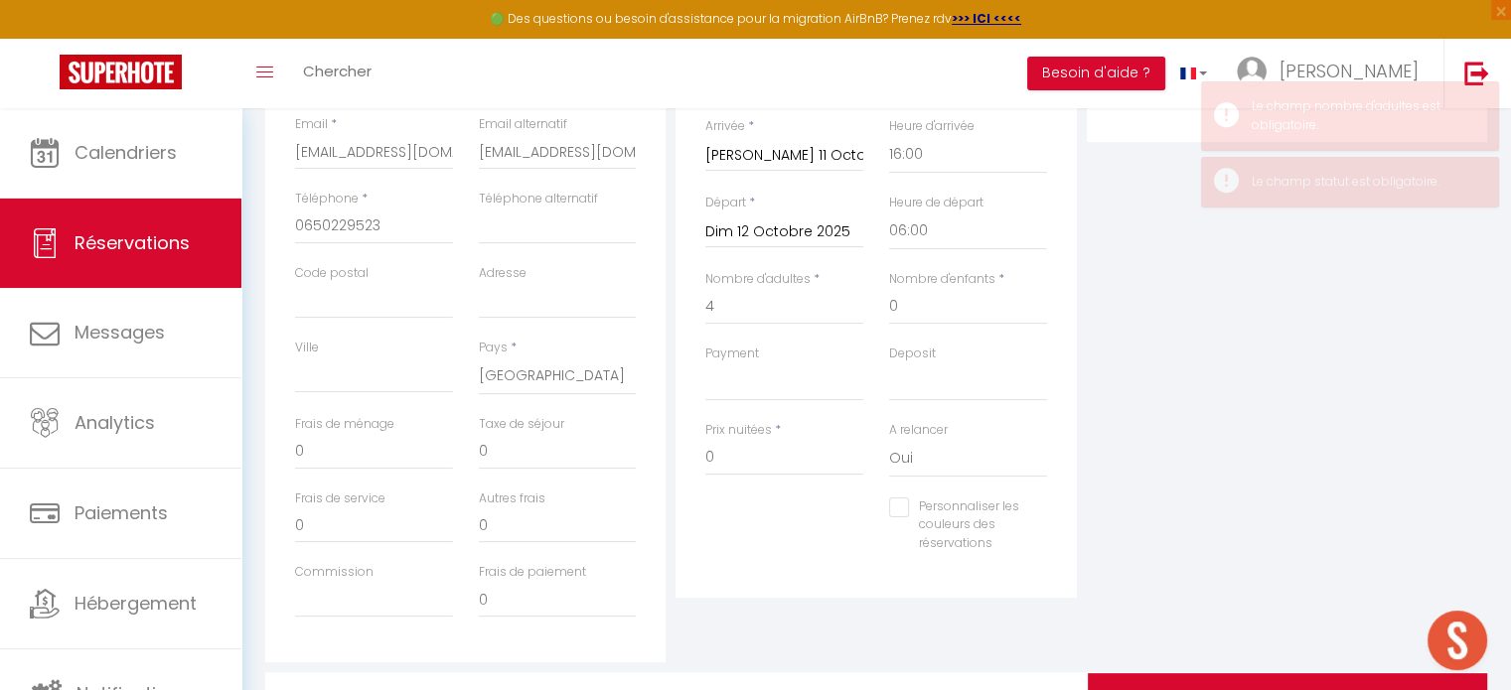
click at [1162, 353] on div "Plateformes Source Direct Airbnb.com Booking.com Chalet montagne Expedia Gite d…" at bounding box center [1287, 307] width 410 height 710
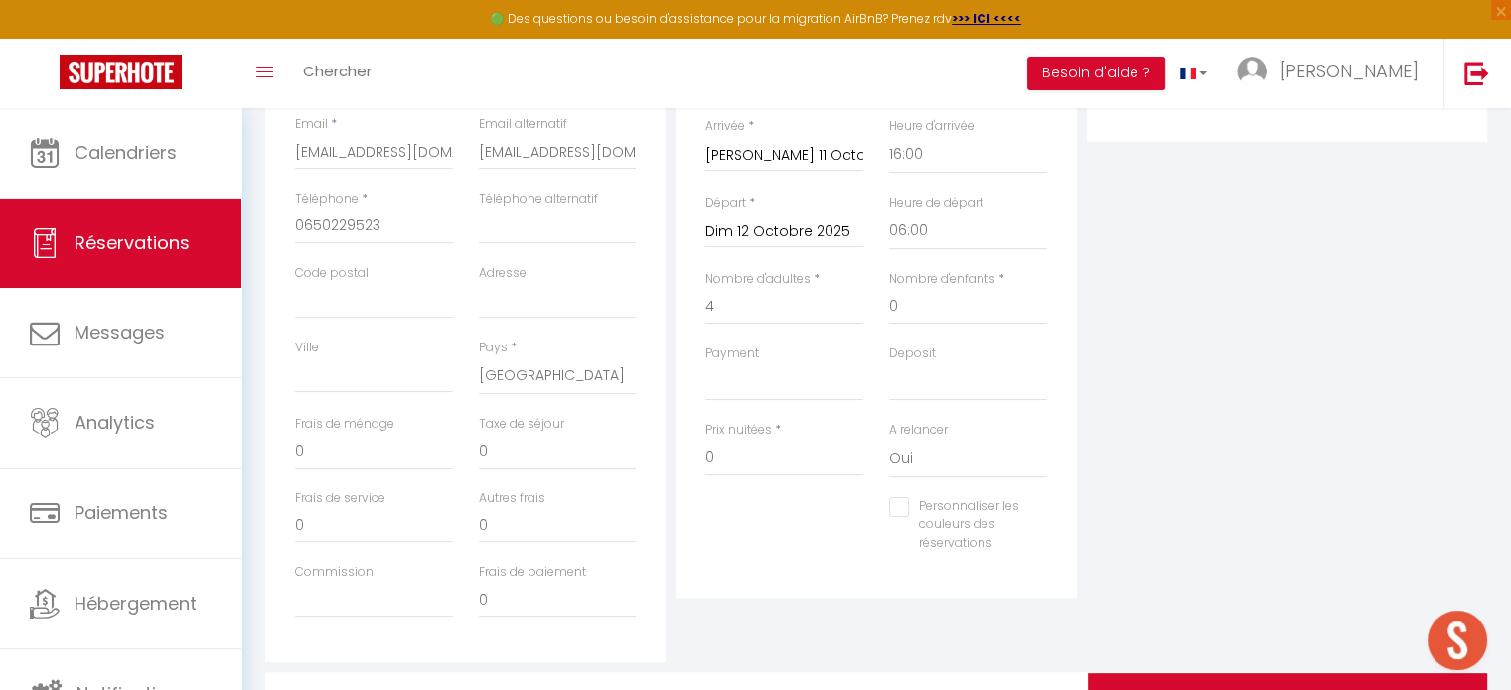
scroll to position [0, 0]
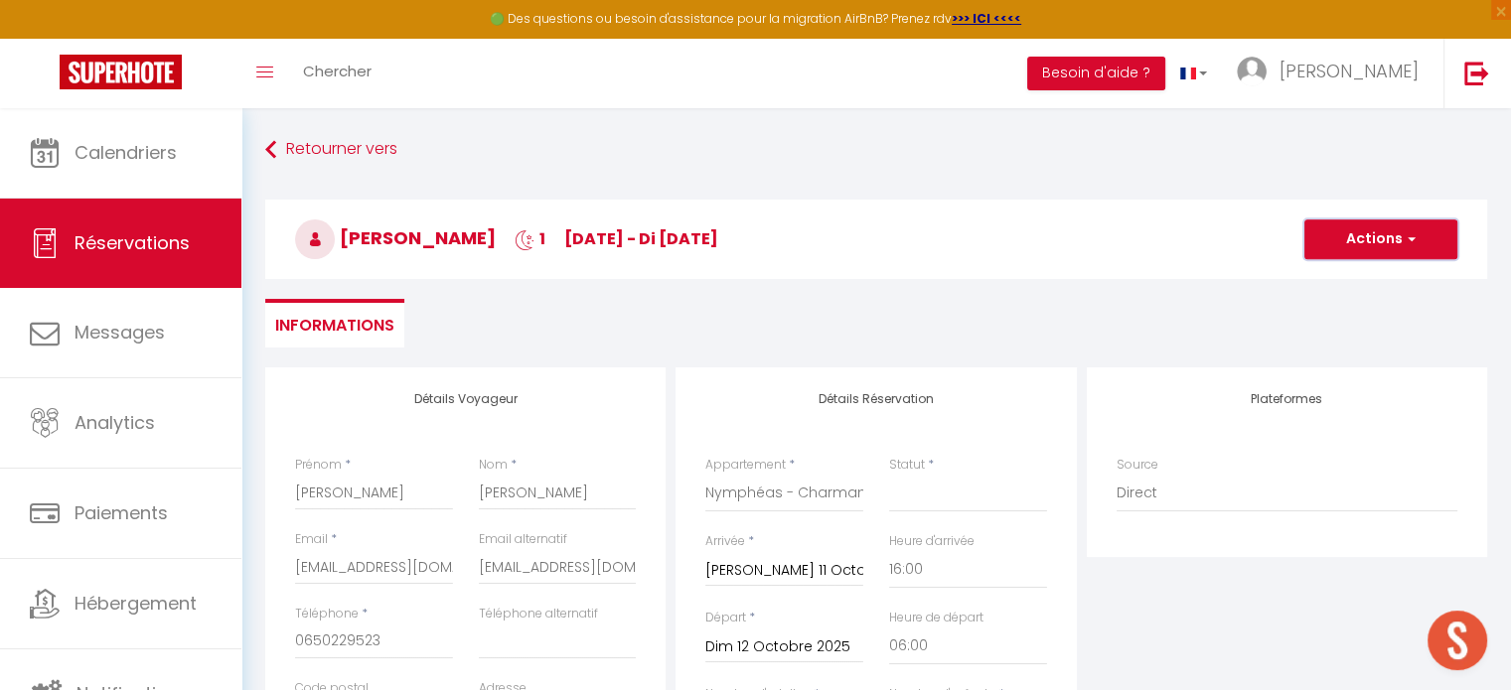
click at [1379, 232] on button "Actions" at bounding box center [1380, 240] width 153 height 40
click at [1333, 277] on link "Enregistrer" at bounding box center [1361, 283] width 157 height 26
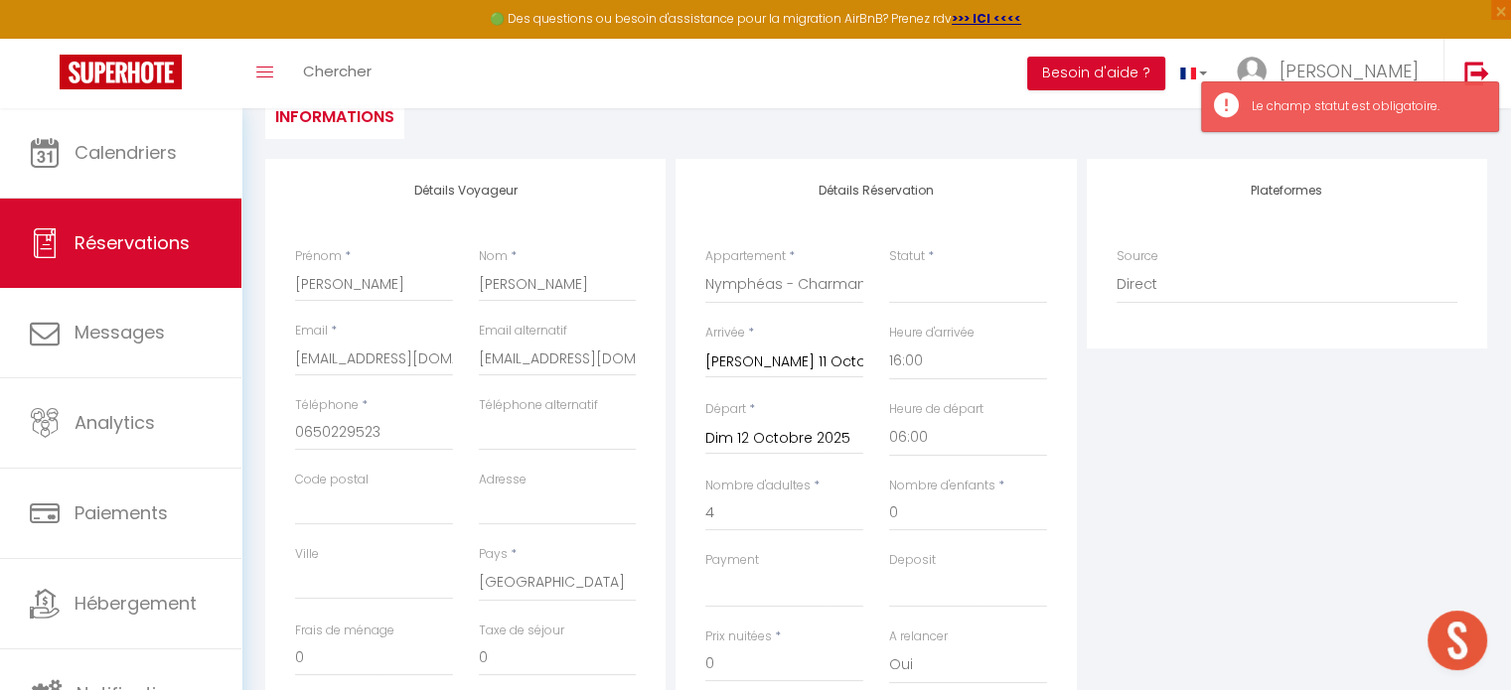
scroll to position [210, 0]
click at [939, 277] on select "Confirmé Non Confirmé Annulé Annulé par le voyageur No Show Request" at bounding box center [968, 284] width 158 height 38
click at [889, 265] on select "Confirmé Non Confirmé Annulé Annulé par le voyageur No Show Request" at bounding box center [968, 284] width 158 height 38
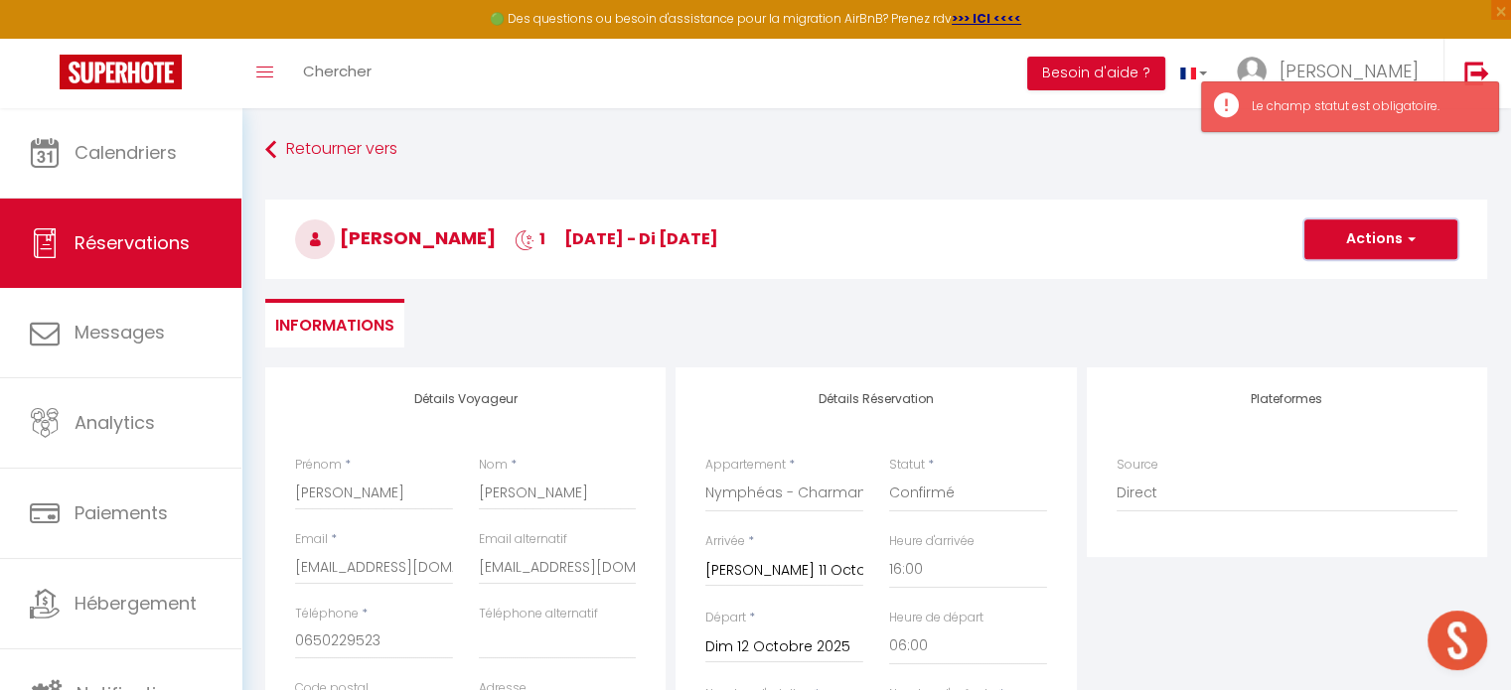
click at [1334, 233] on button "Actions" at bounding box center [1380, 240] width 153 height 40
click at [1320, 278] on link "Enregistrer" at bounding box center [1361, 283] width 157 height 26
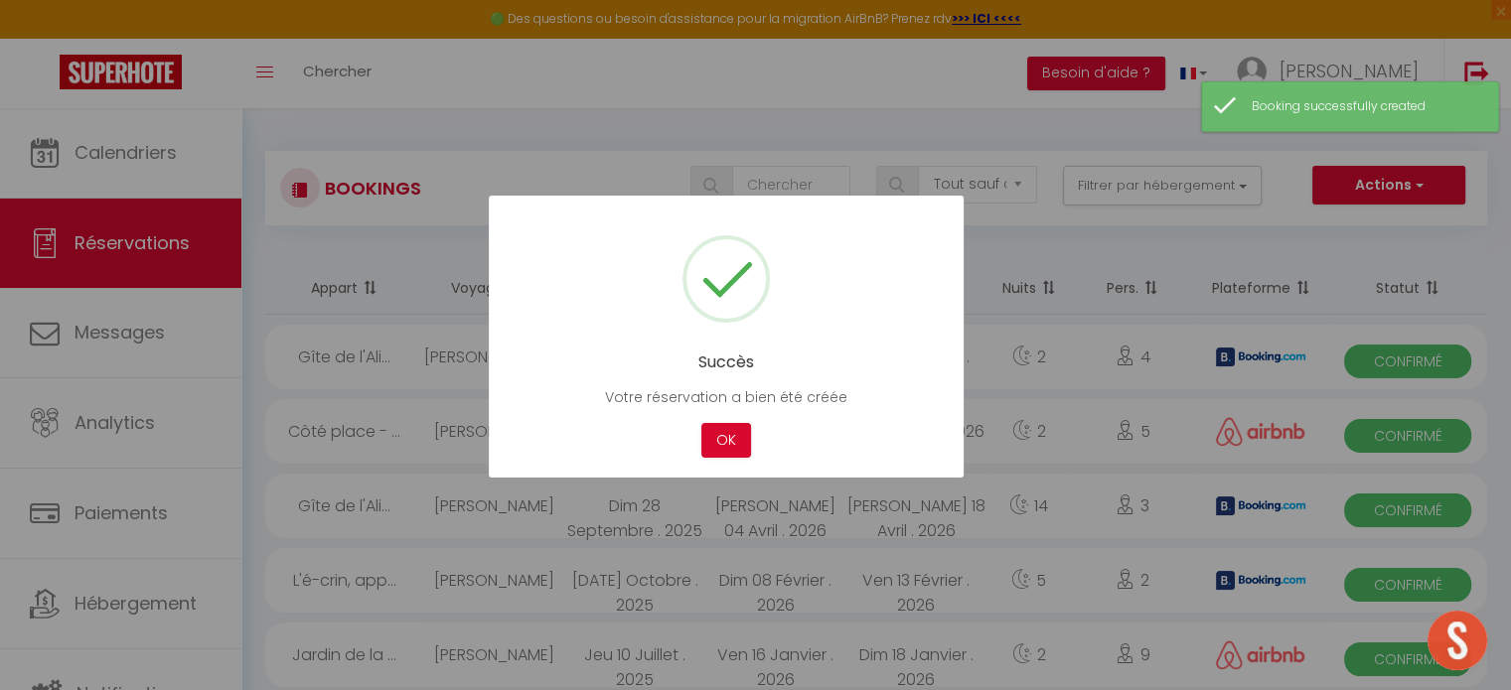
click at [178, 159] on div at bounding box center [755, 345] width 1511 height 690
click at [729, 432] on button "OK" at bounding box center [726, 440] width 50 height 35
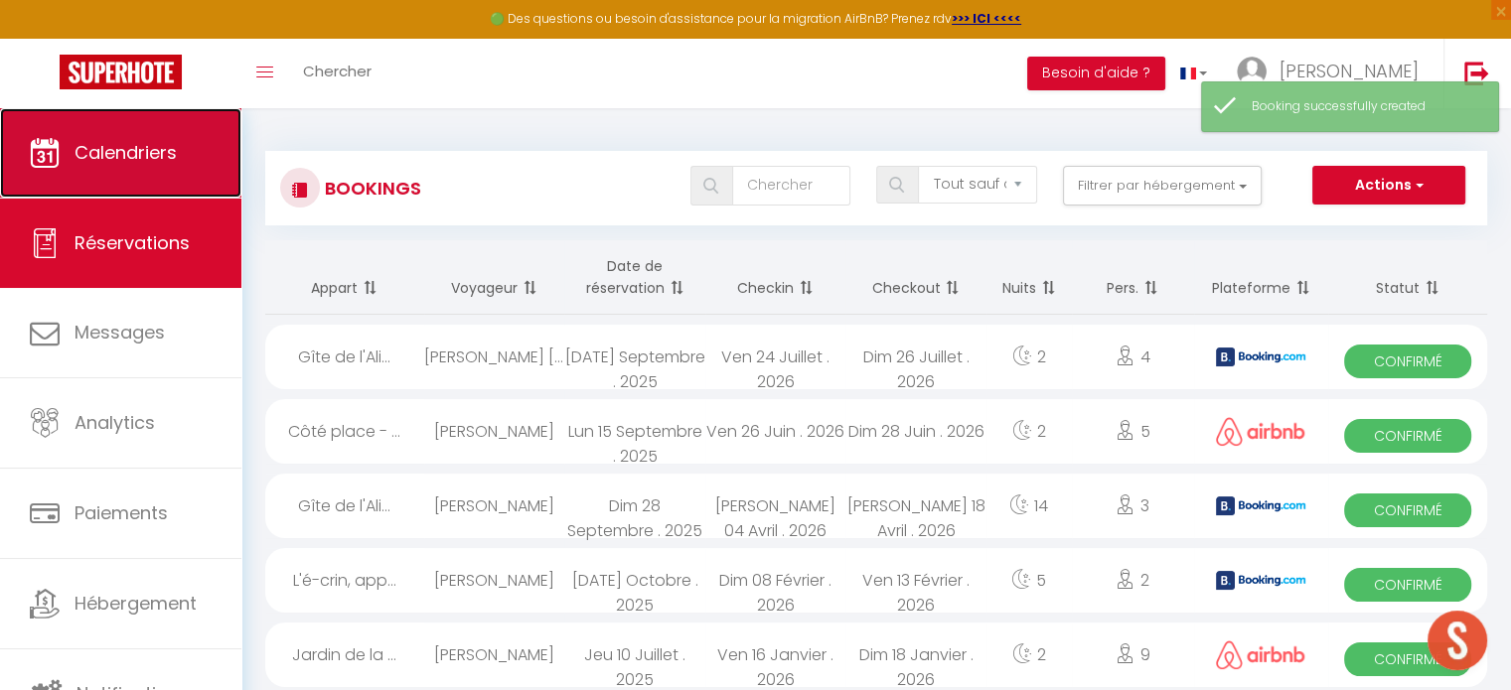
click at [151, 138] on link "Calendriers" at bounding box center [120, 152] width 241 height 89
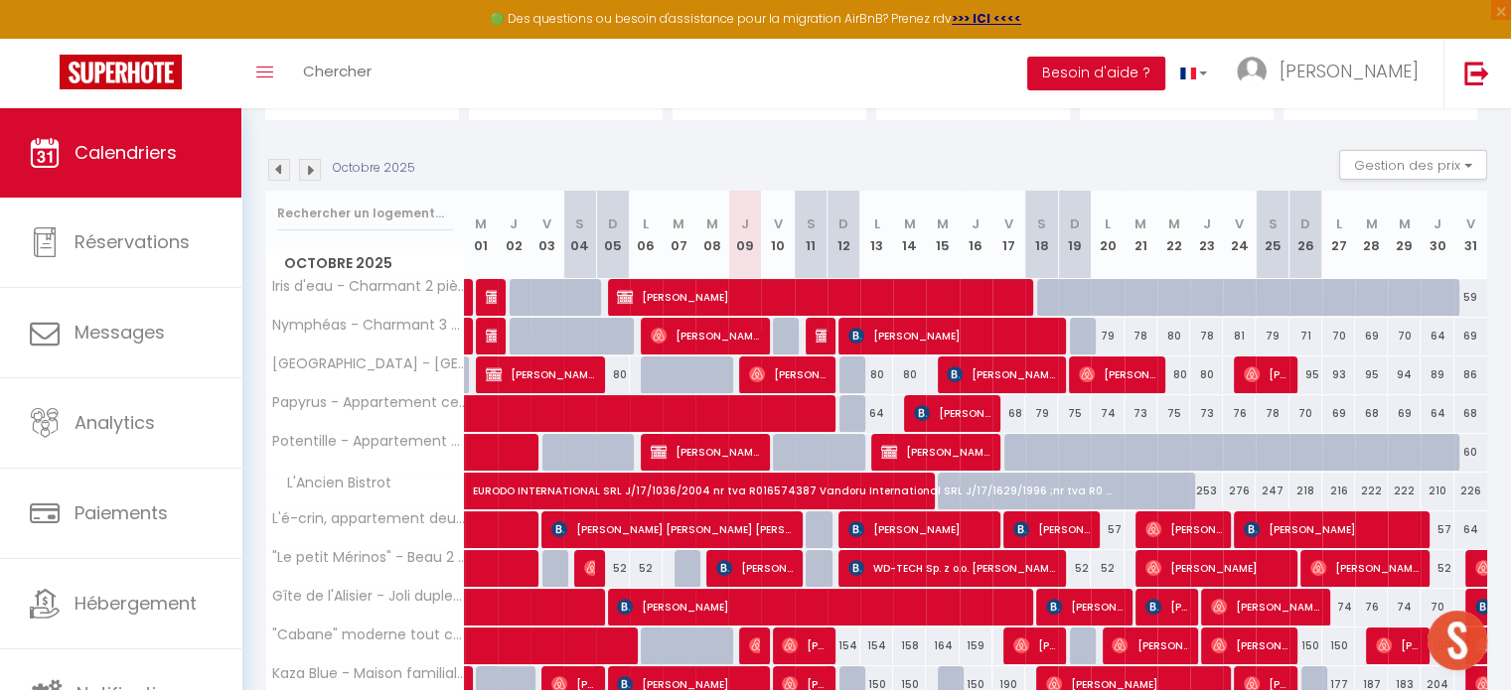
scroll to position [187, 0]
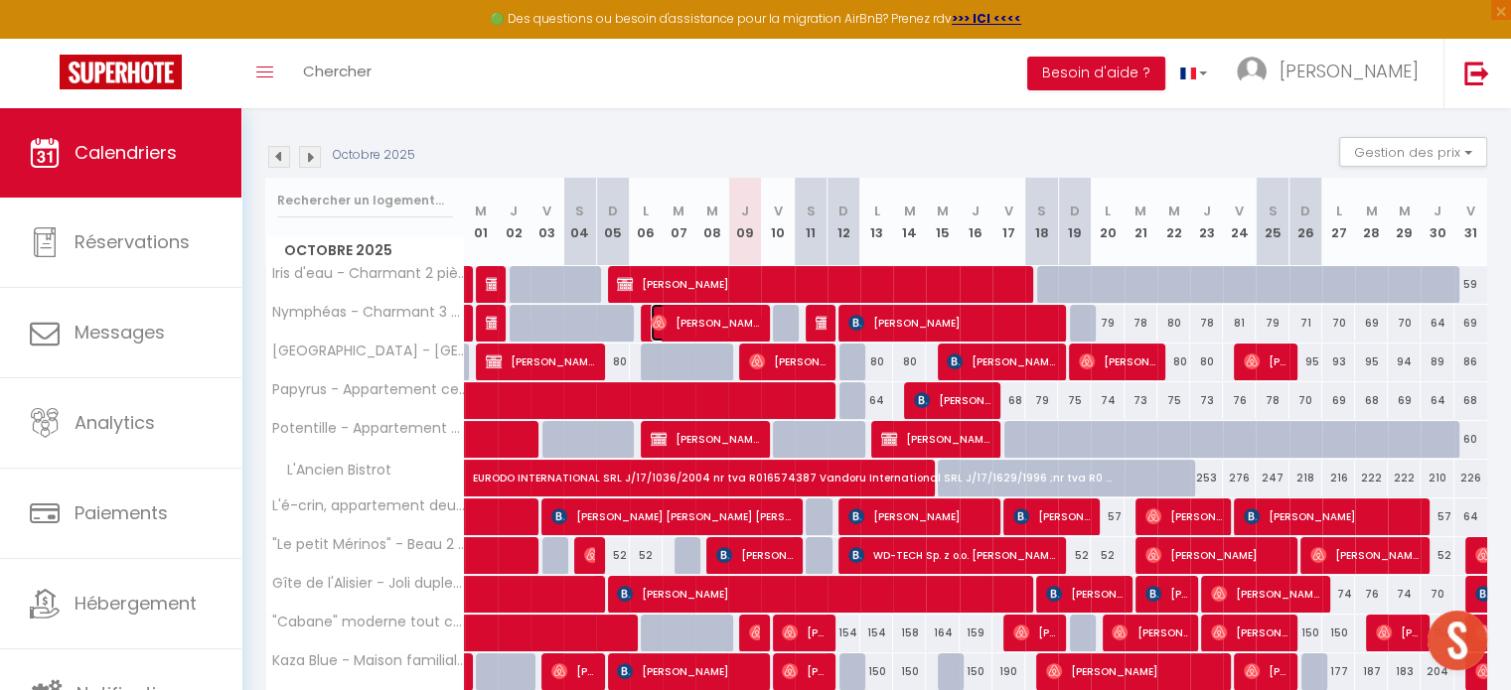
click at [701, 313] on span "[PERSON_NAME]" at bounding box center [705, 323] width 109 height 38
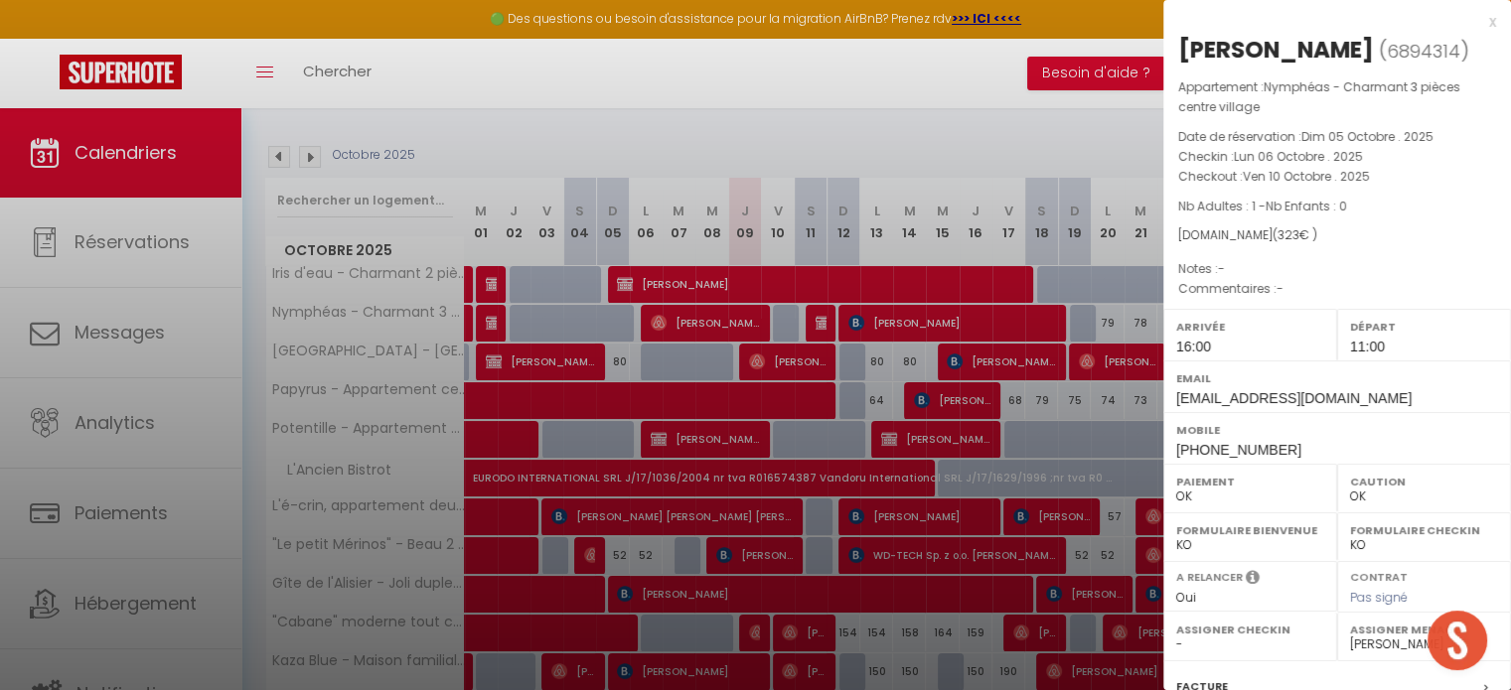
click at [1368, 650] on select "- Astrid Pleutin Mariana Tivadar Sarah Autin Mélanie Fefeu Catarina Lage Sociét…" at bounding box center [1424, 645] width 148 height 18
click at [1350, 636] on select "- Astrid Pleutin Mariana Tivadar Sarah Autin Mélanie Fefeu Catarina Lage Sociét…" at bounding box center [1424, 645] width 148 height 18
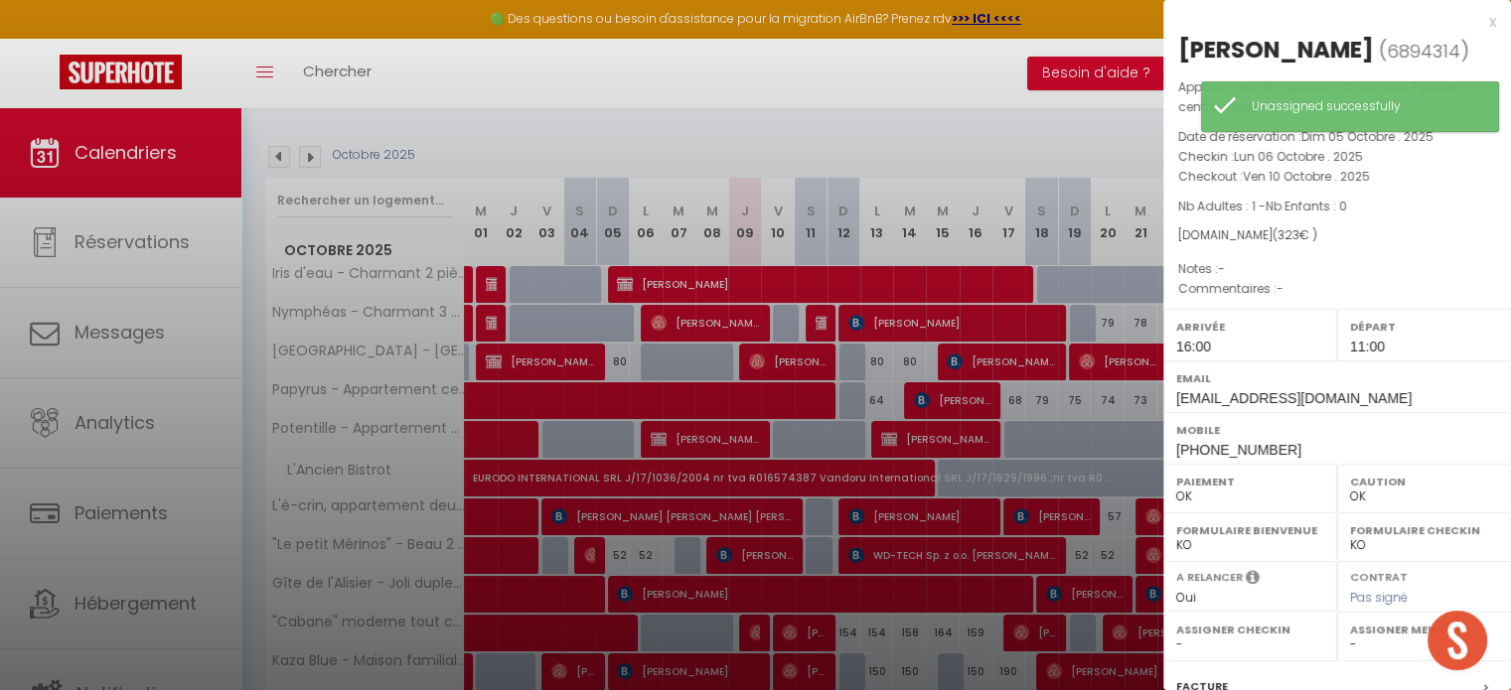
click at [827, 323] on div at bounding box center [755, 345] width 1511 height 690
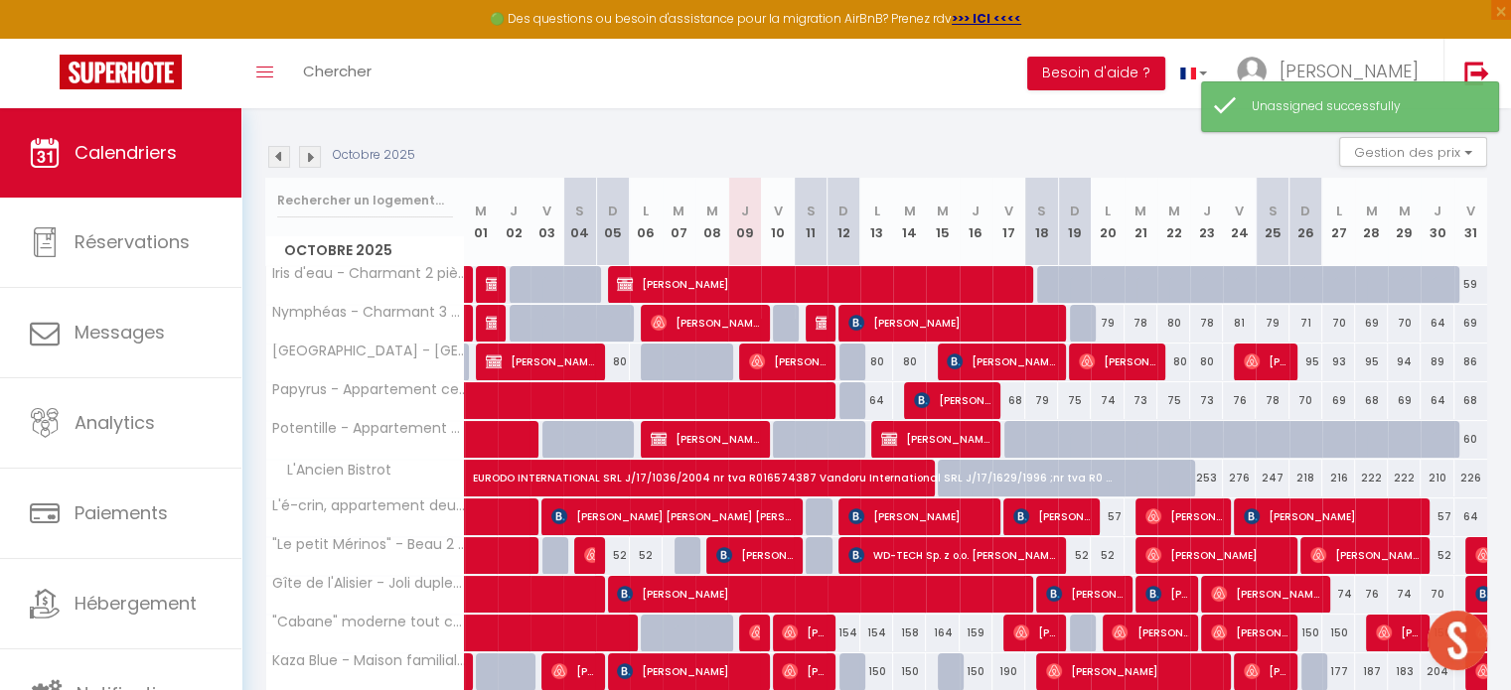
click at [827, 323] on div at bounding box center [819, 324] width 33 height 38
click at [823, 322] on img at bounding box center [824, 323] width 16 height 16
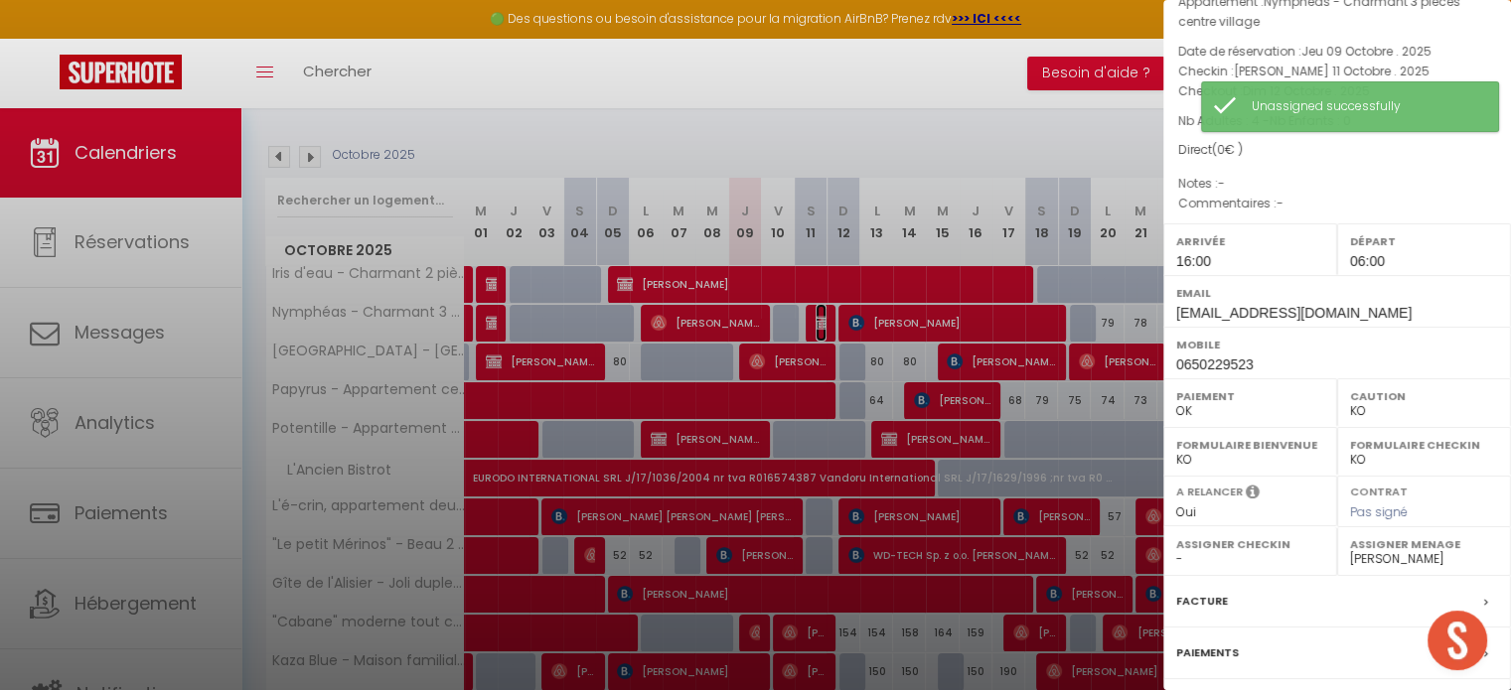
scroll to position [90, 0]
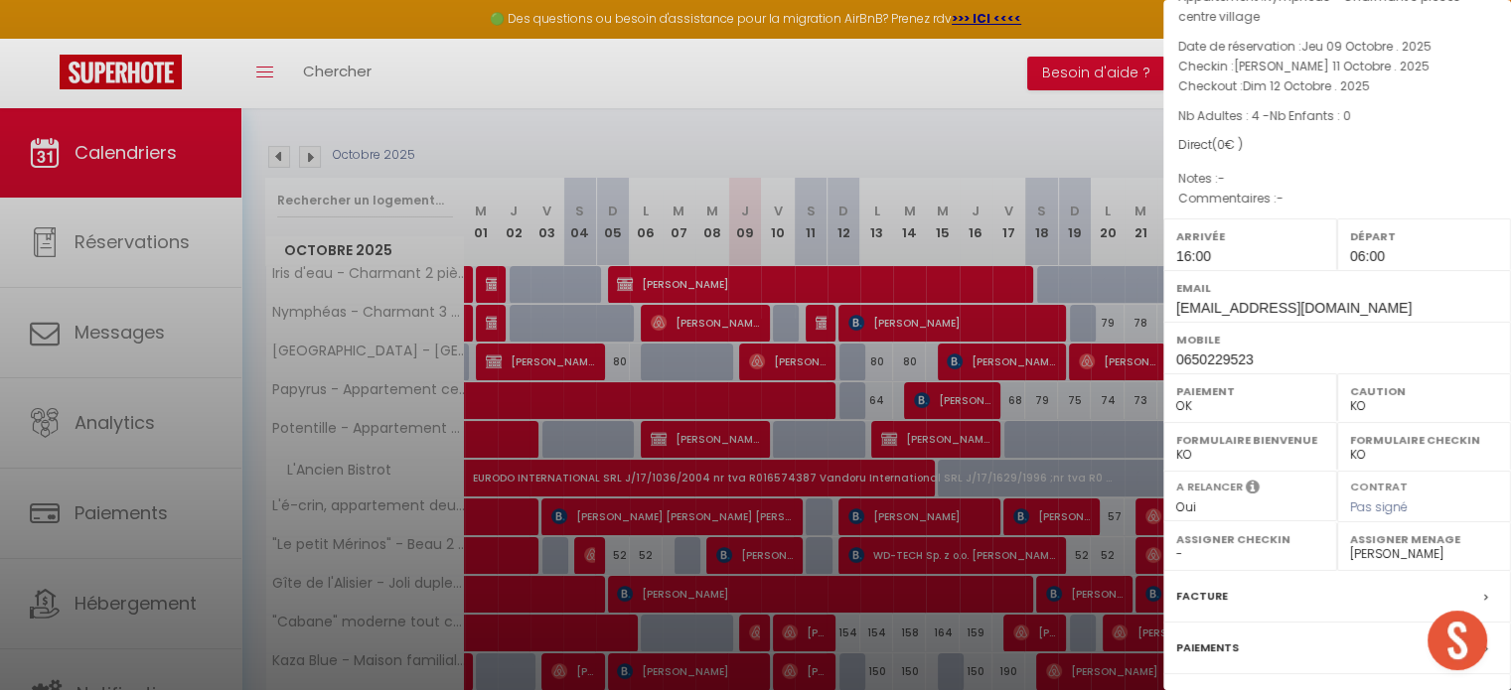
click at [829, 143] on div at bounding box center [755, 345] width 1511 height 690
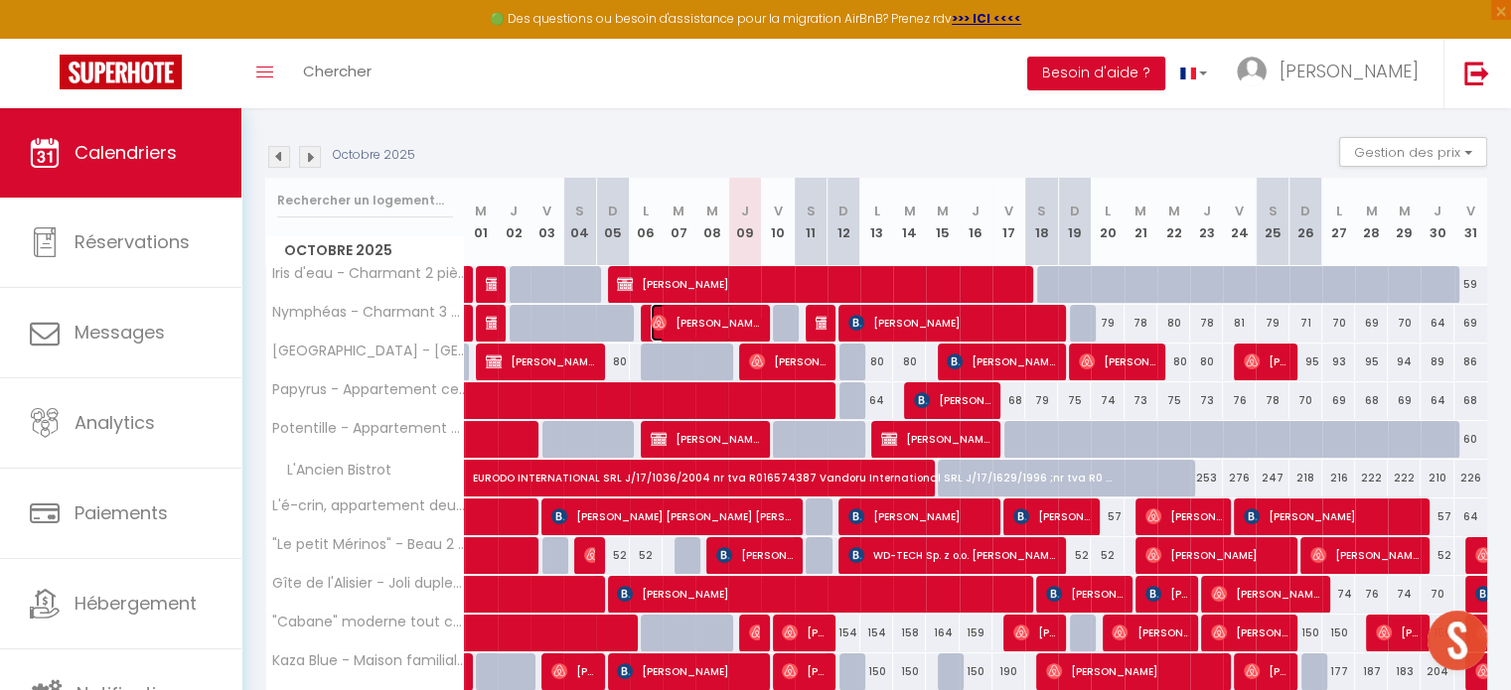
click at [717, 316] on span "[PERSON_NAME]" at bounding box center [705, 323] width 109 height 38
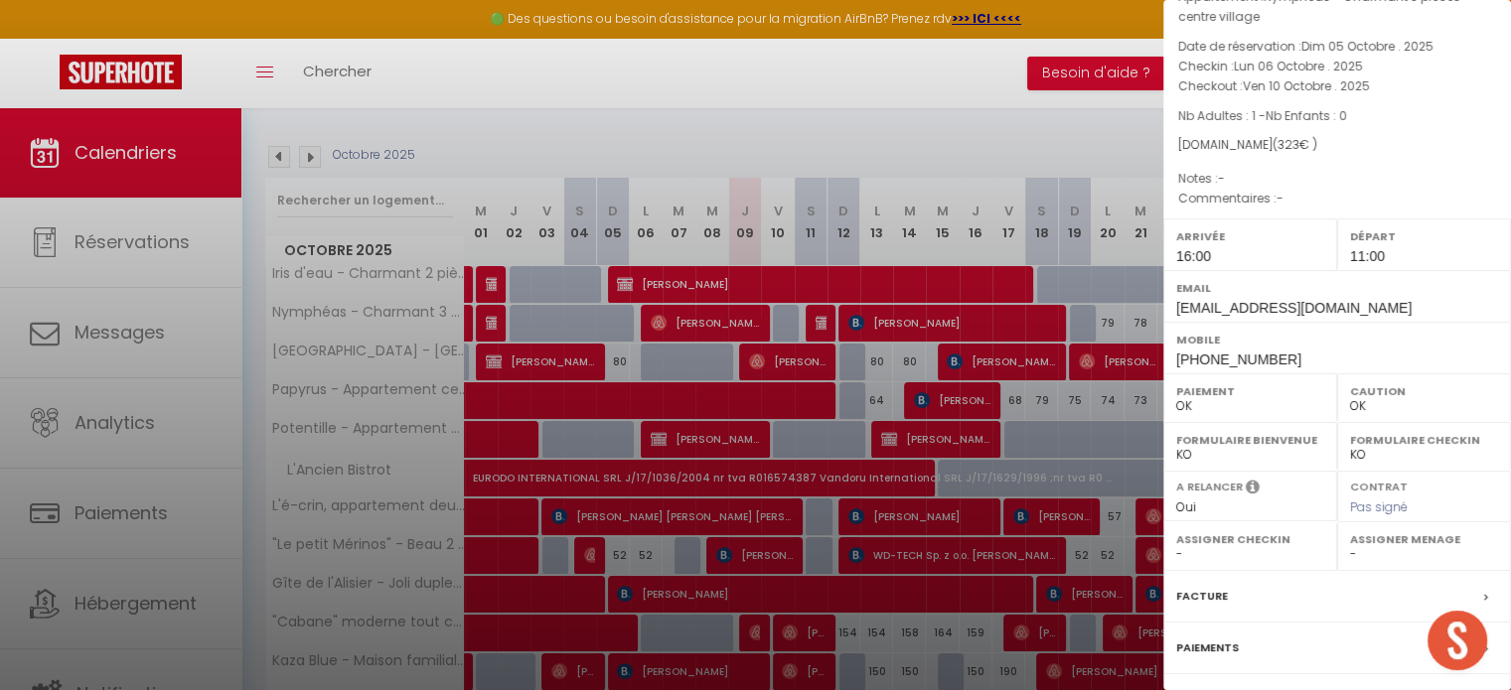
click at [717, 316] on div at bounding box center [755, 345] width 1511 height 690
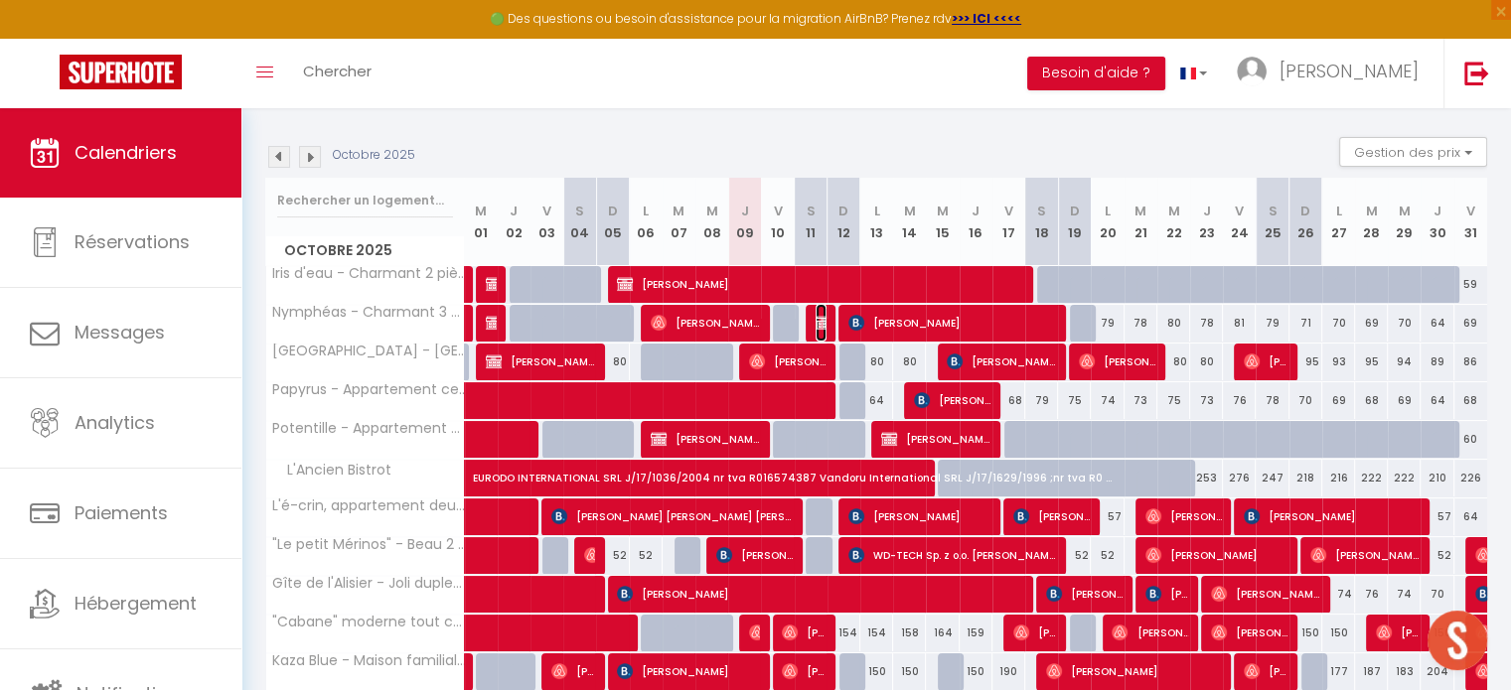
click at [817, 321] on img at bounding box center [824, 323] width 16 height 16
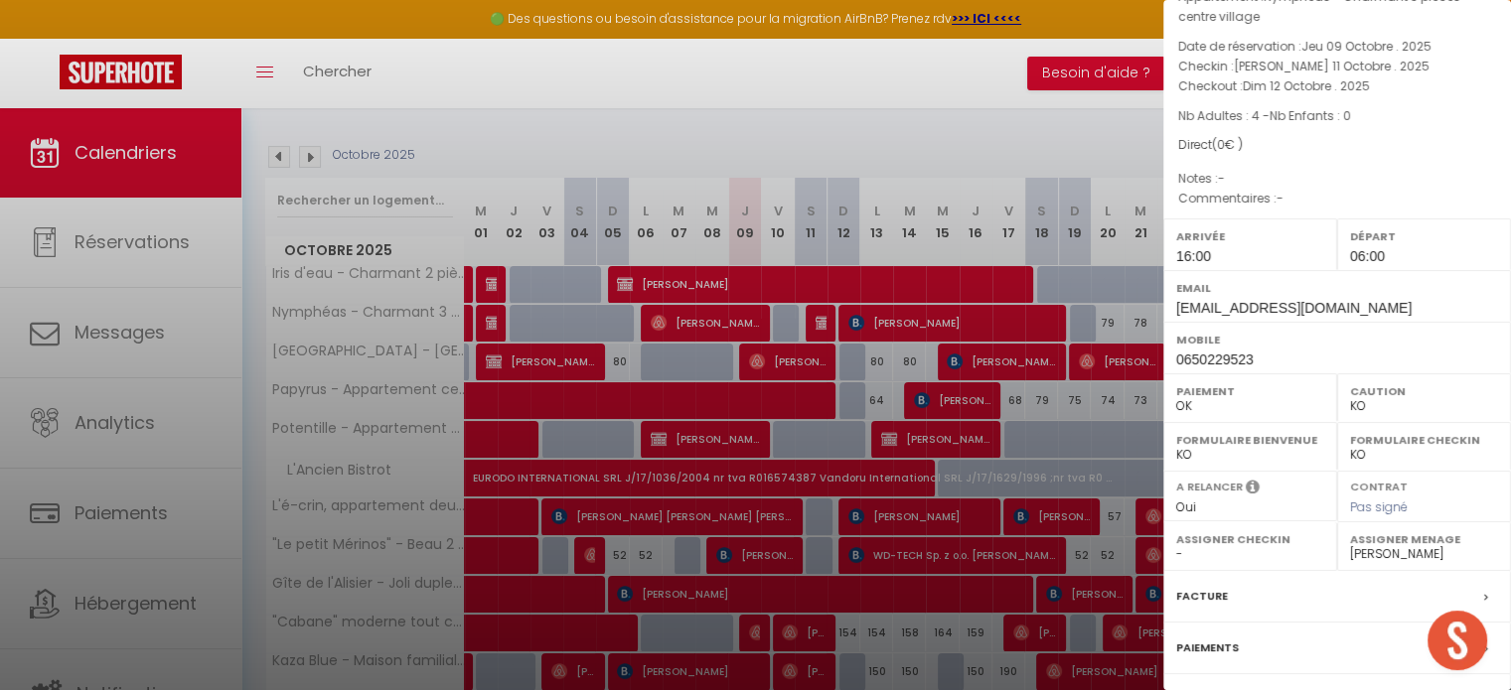
click at [817, 321] on div at bounding box center [755, 345] width 1511 height 690
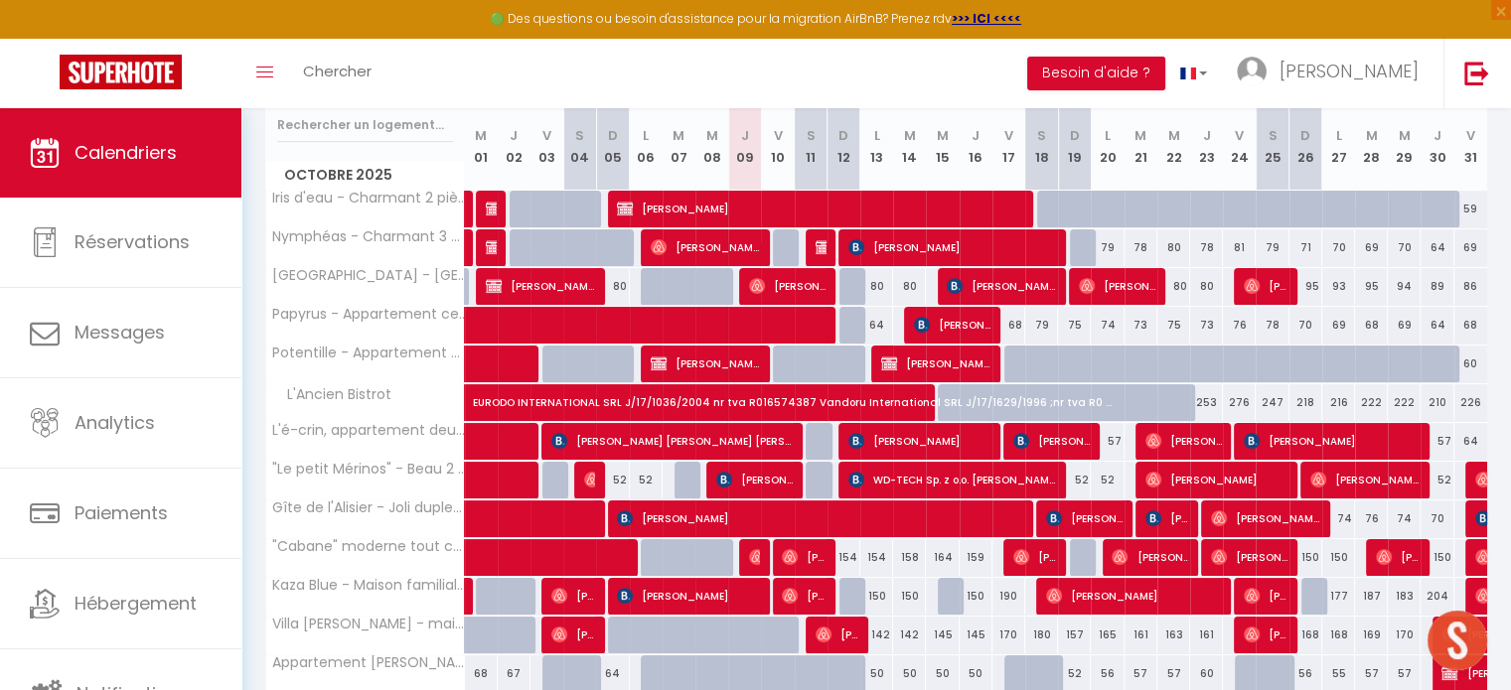
scroll to position [262, 0]
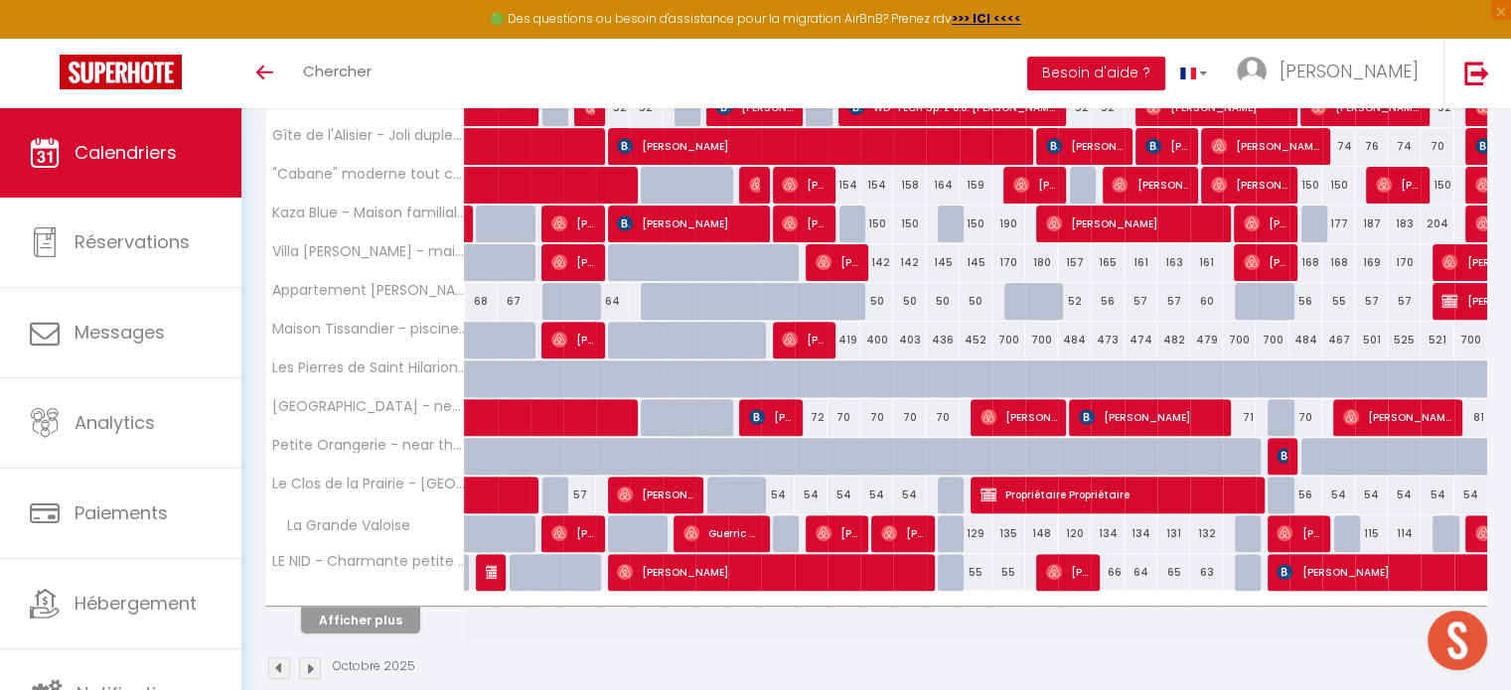
scroll to position [636, 0]
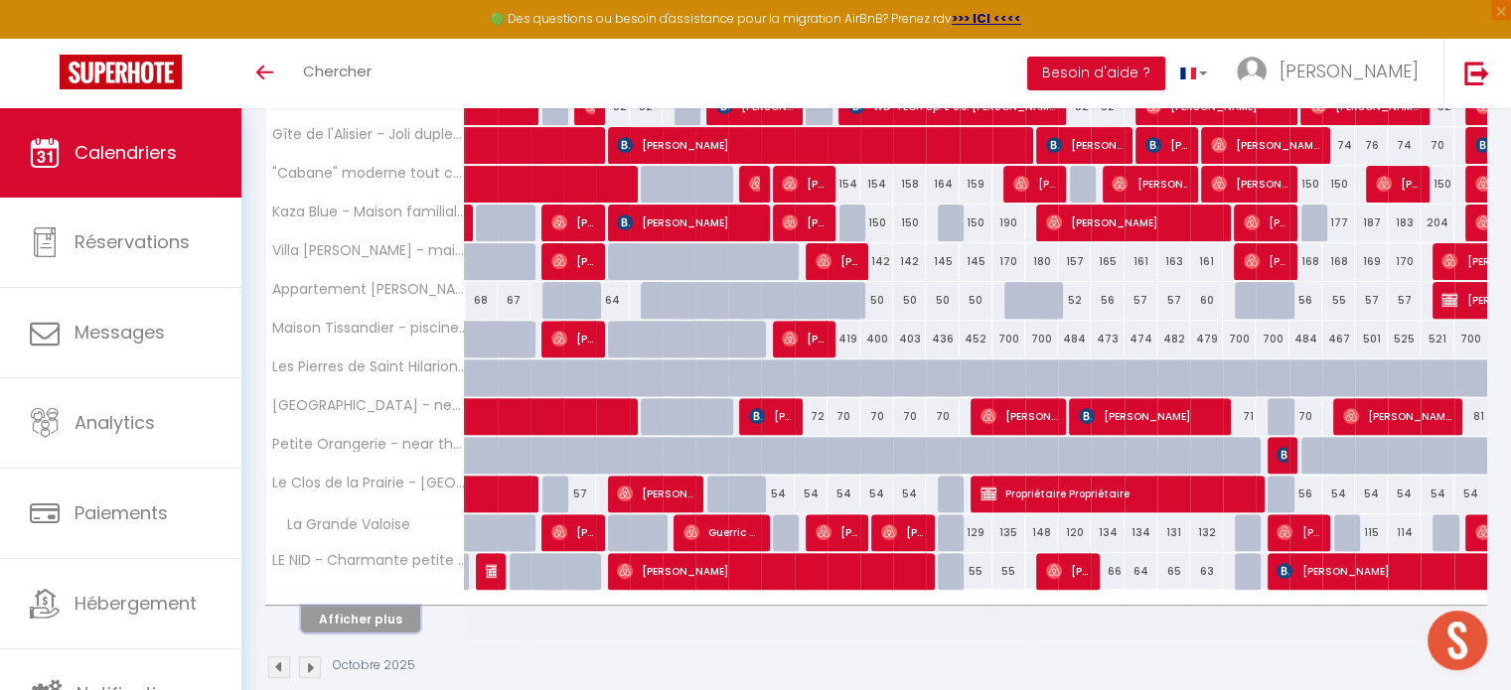
click at [350, 619] on button "Afficher plus" at bounding box center [360, 619] width 119 height 27
select select
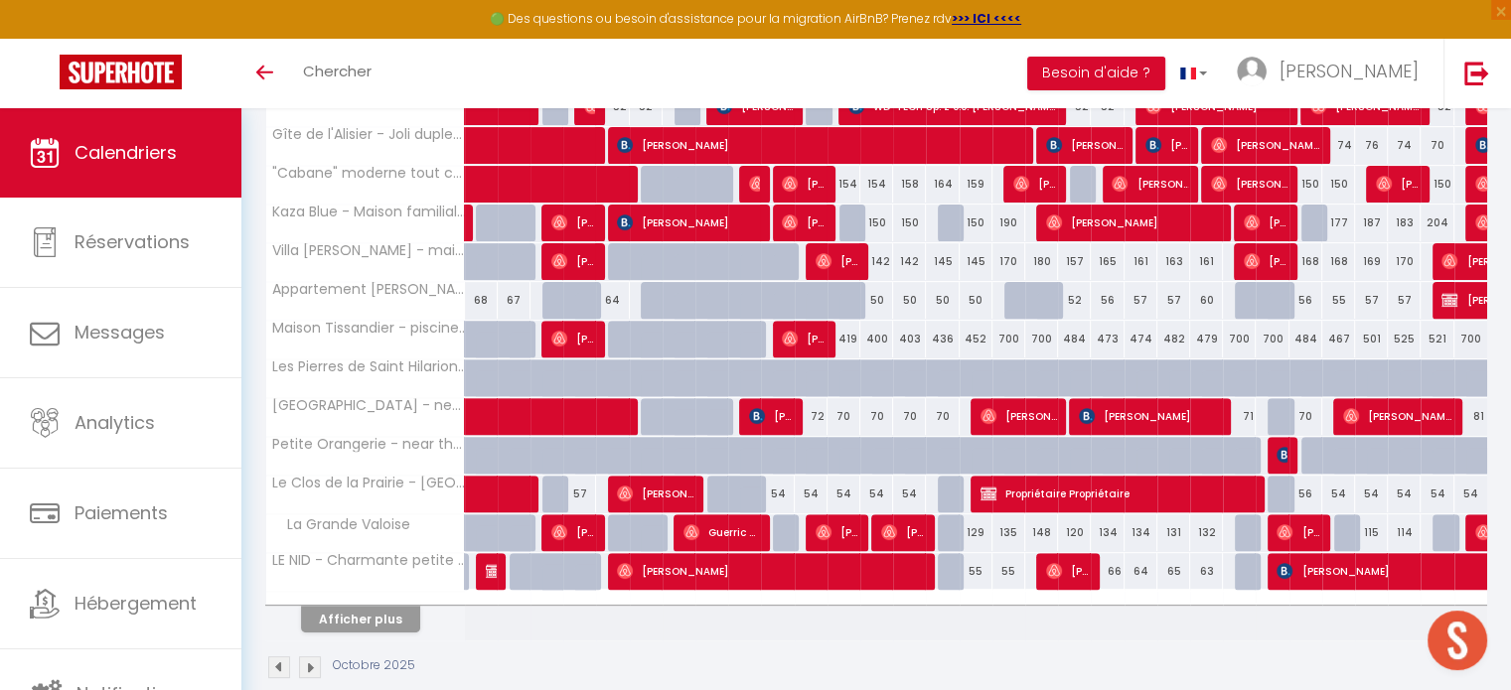
select select
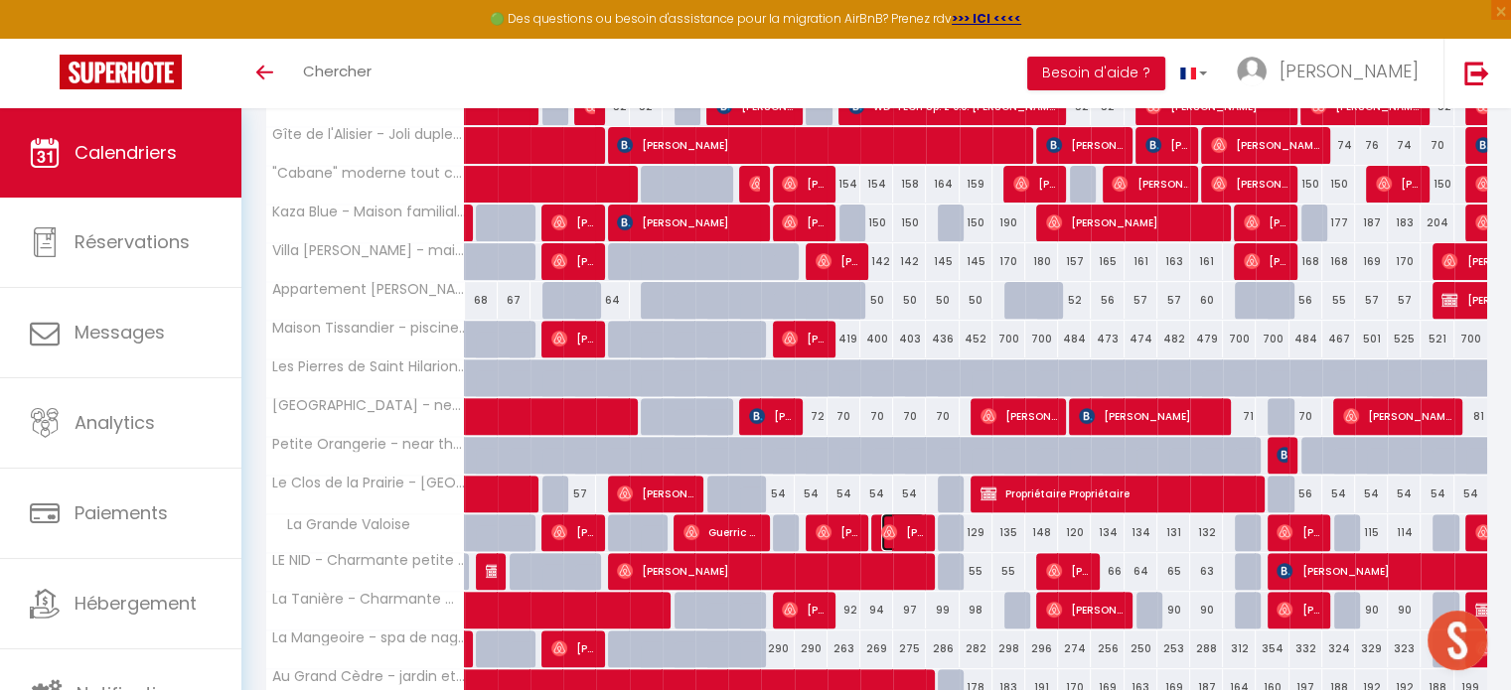
click at [897, 518] on span "[PERSON_NAME]" at bounding box center [903, 533] width 44 height 38
select select "OK"
select select "0"
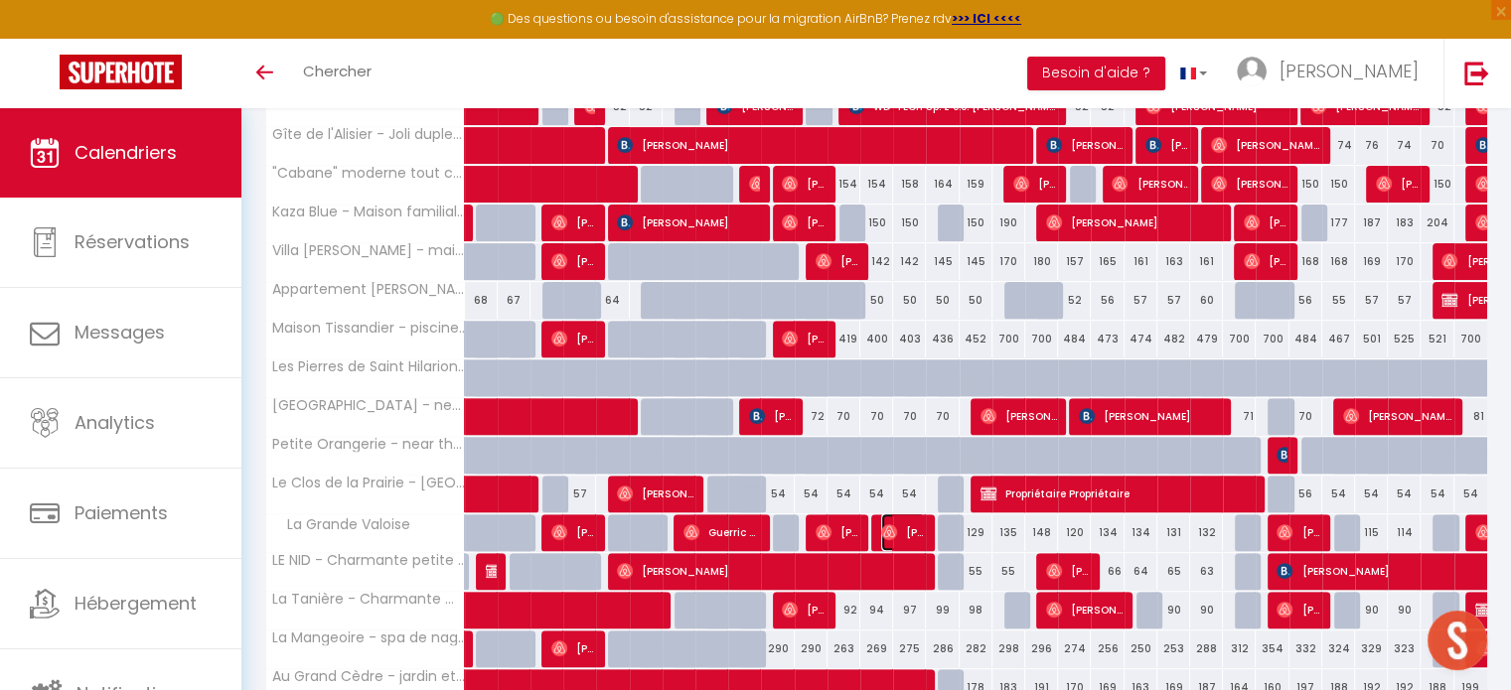
select select "1"
select select
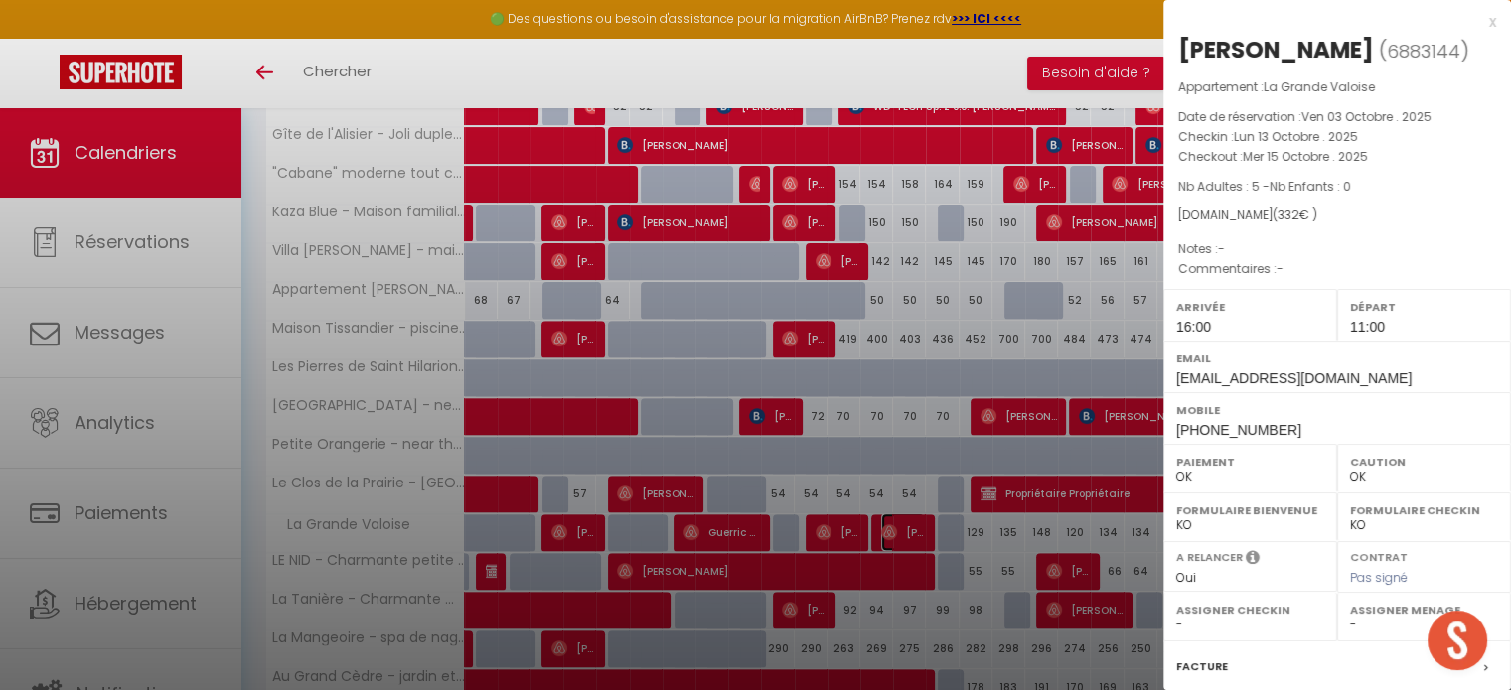
select select "52565"
click at [897, 520] on div at bounding box center [755, 345] width 1511 height 690
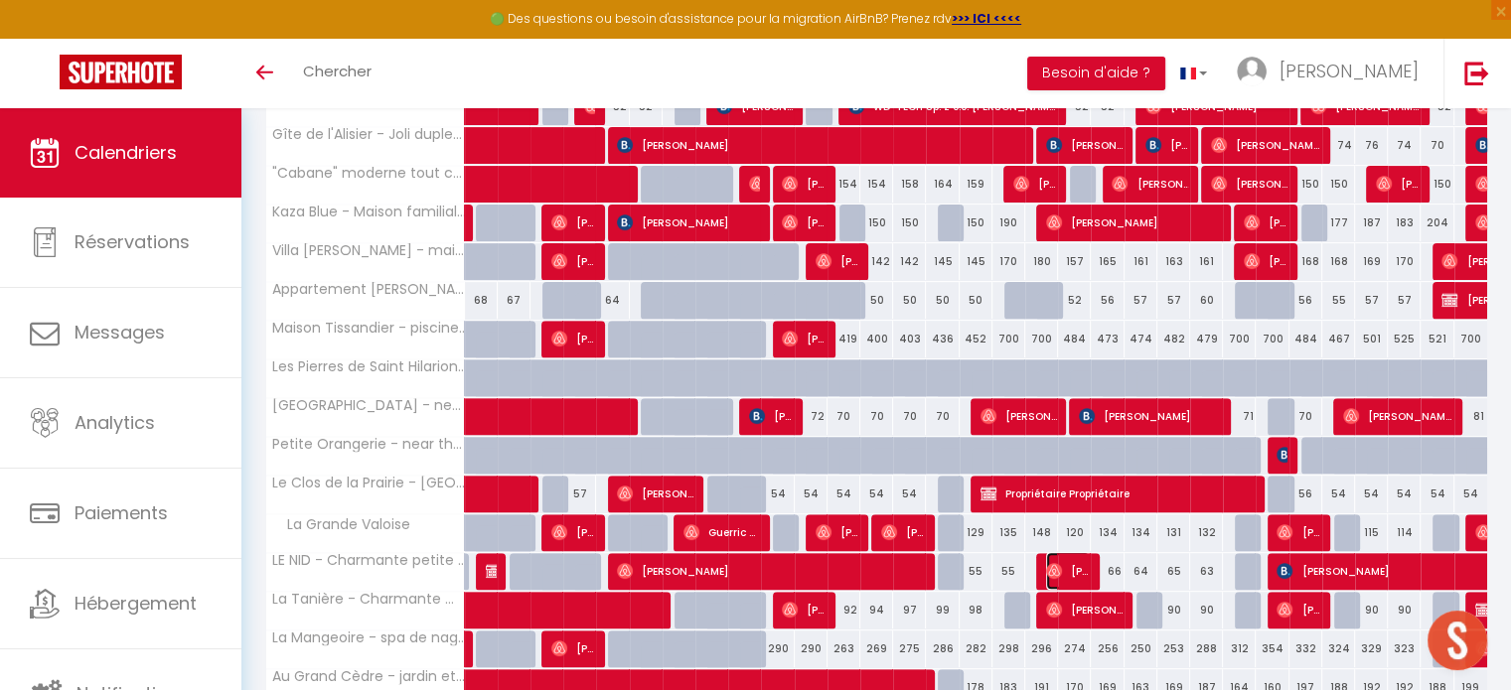
click at [1055, 563] on img at bounding box center [1054, 571] width 16 height 16
select select
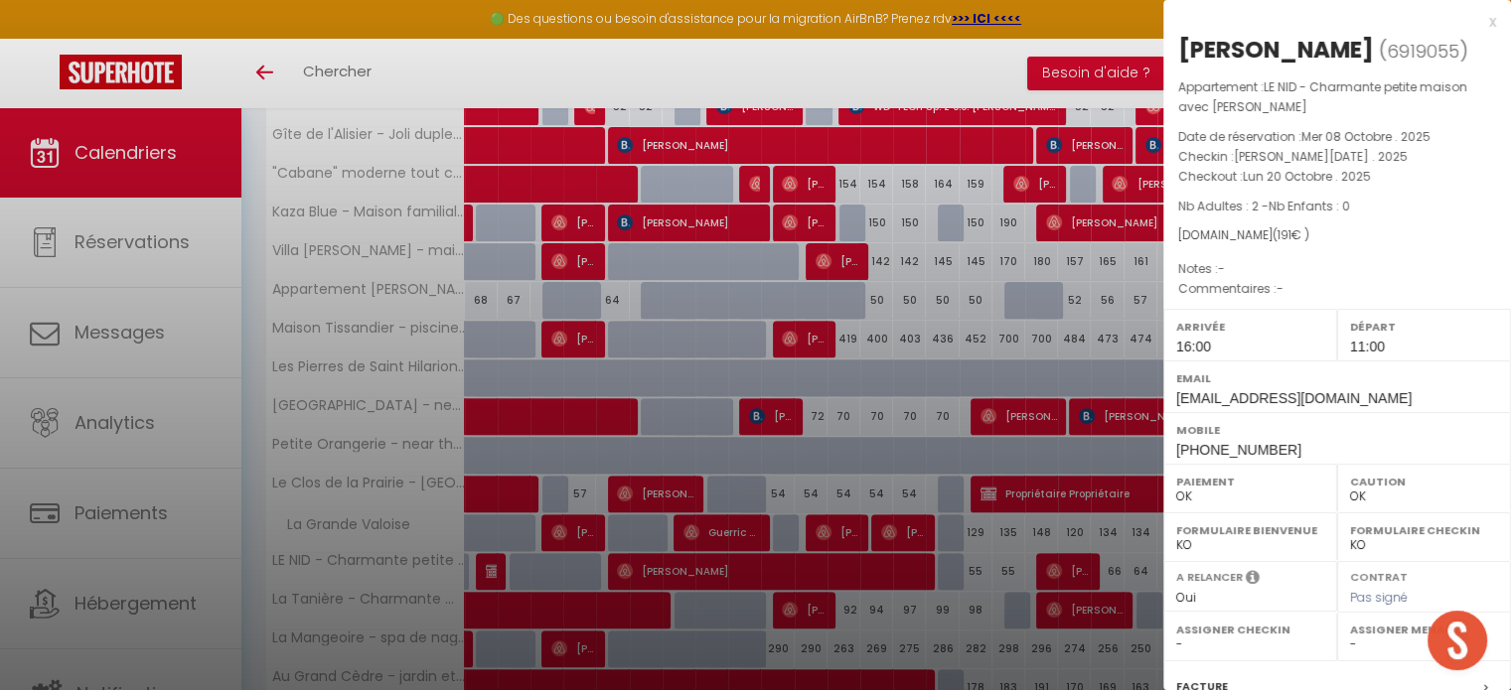
click at [1055, 563] on div at bounding box center [755, 345] width 1511 height 690
